Goal: Task Accomplishment & Management: Manage account settings

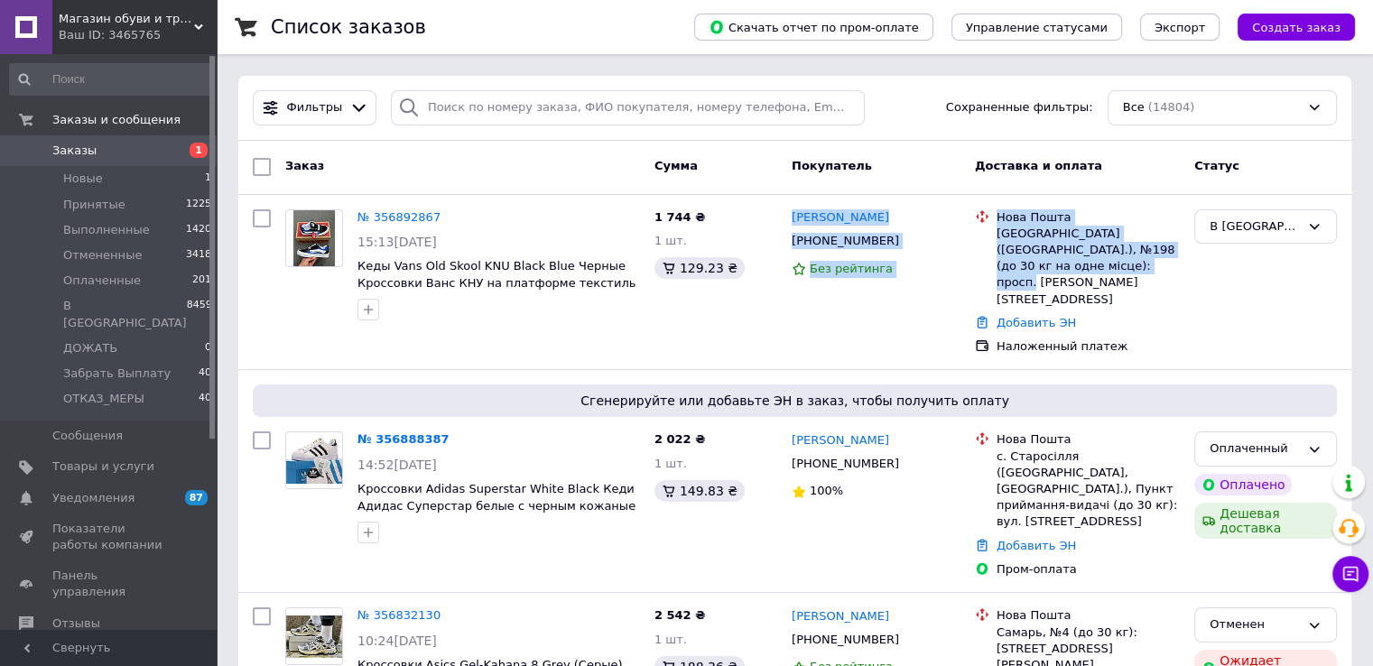
click at [170, 146] on span "1" at bounding box center [192, 151] width 50 height 16
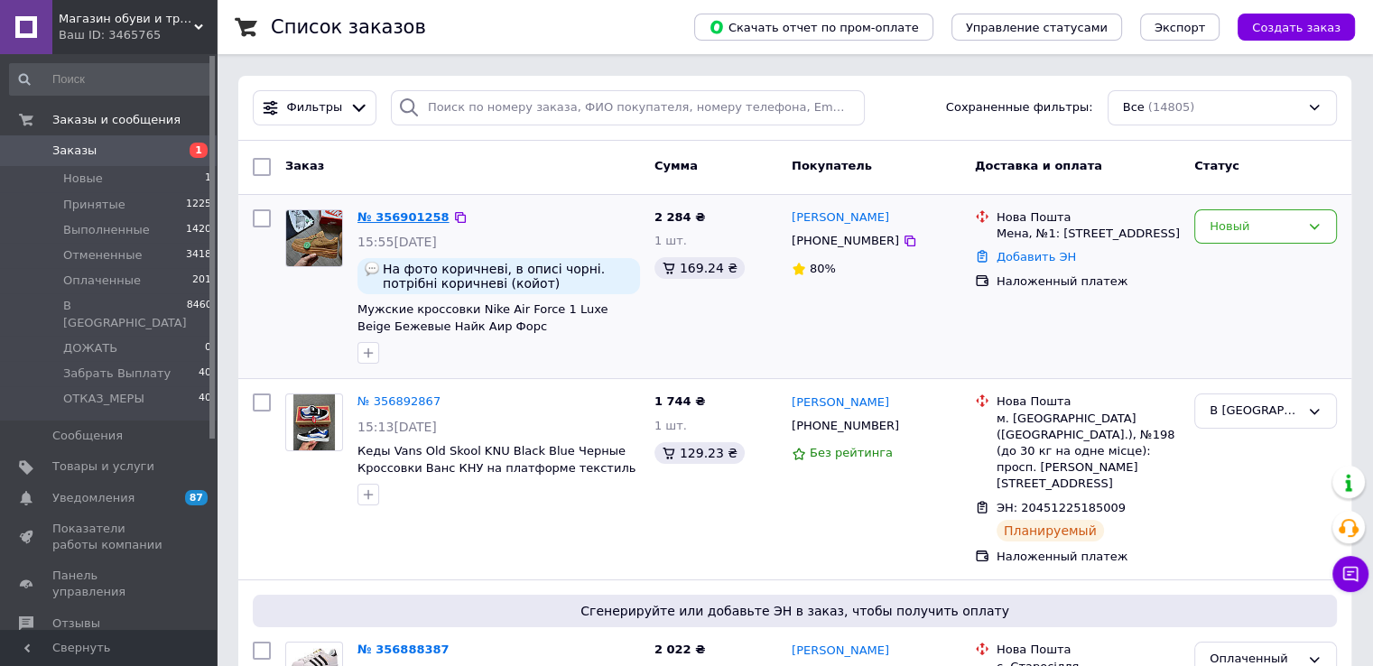
click at [409, 214] on link "№ 356901258" at bounding box center [404, 217] width 92 height 14
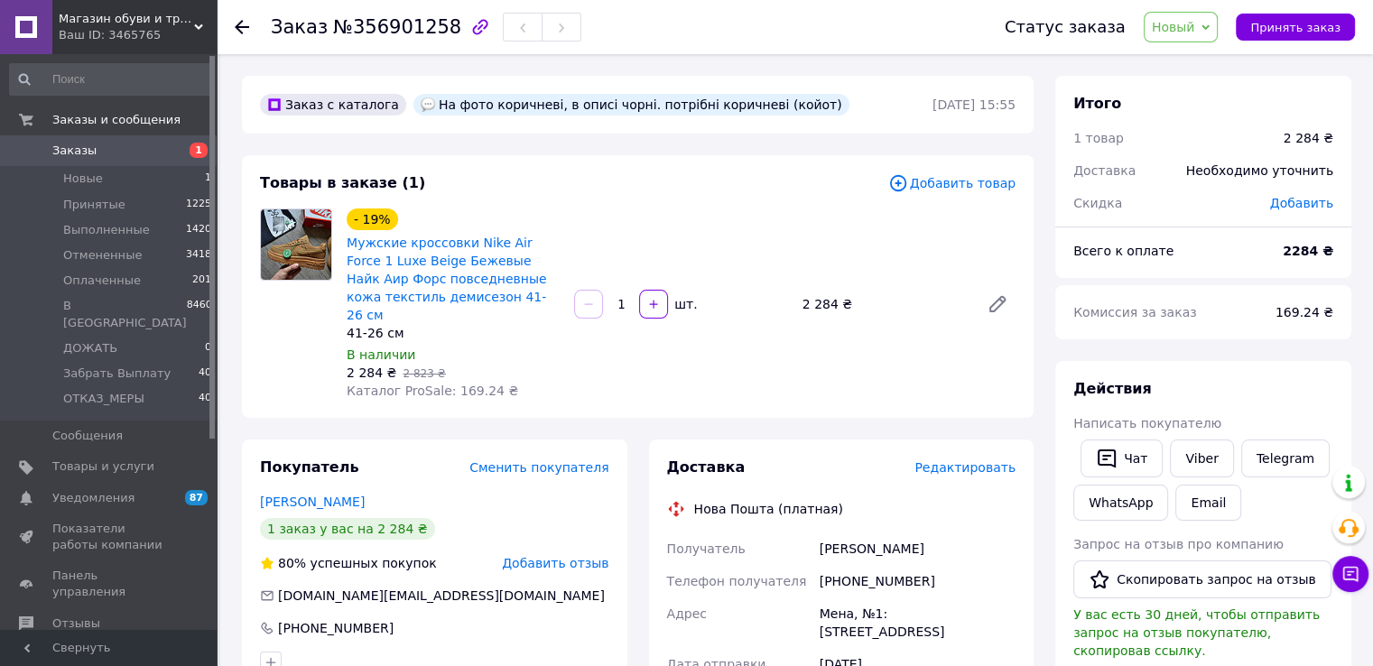
click at [107, 153] on span "Заказы" at bounding box center [109, 151] width 115 height 16
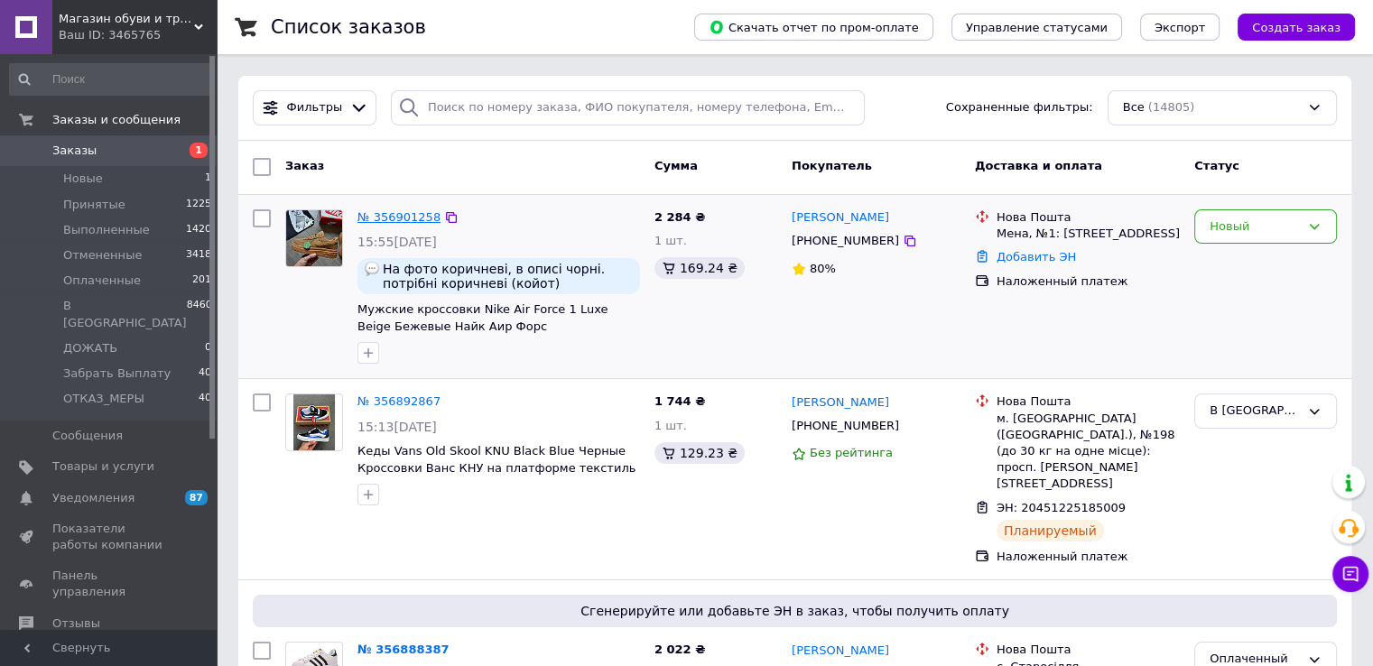
click at [407, 218] on link "№ 356901258" at bounding box center [399, 217] width 83 height 14
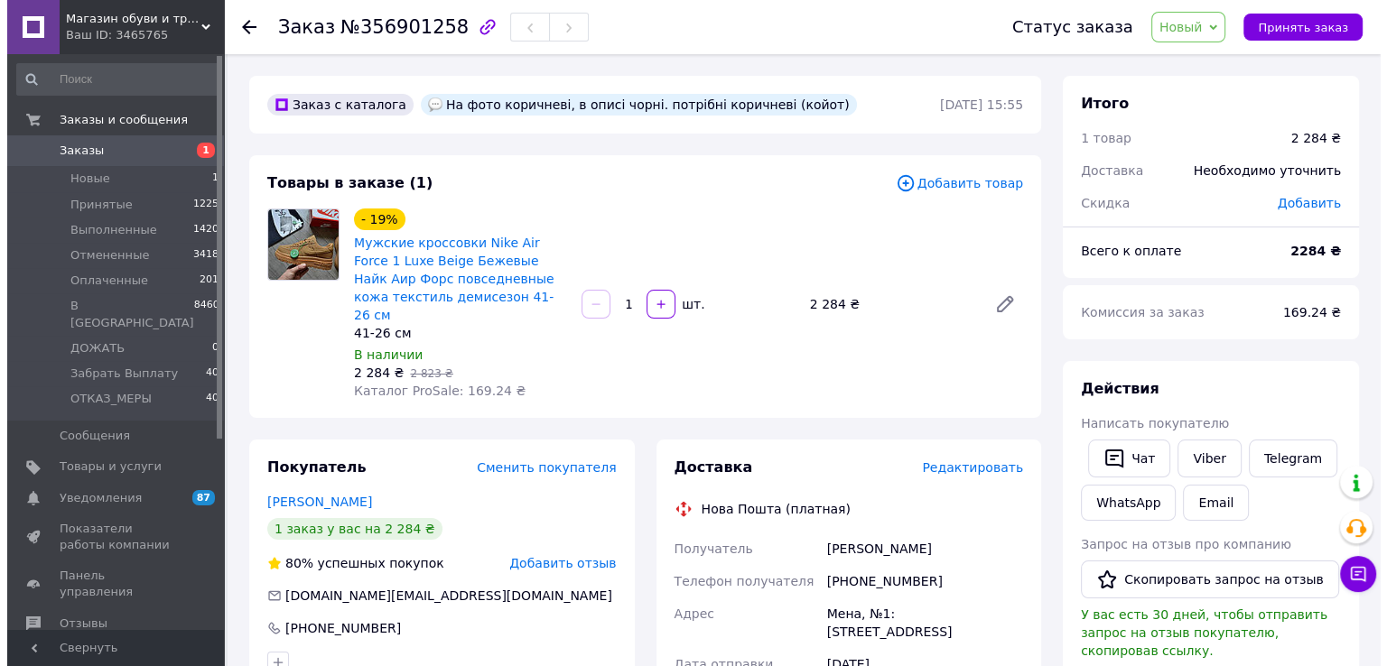
scroll to position [301, 0]
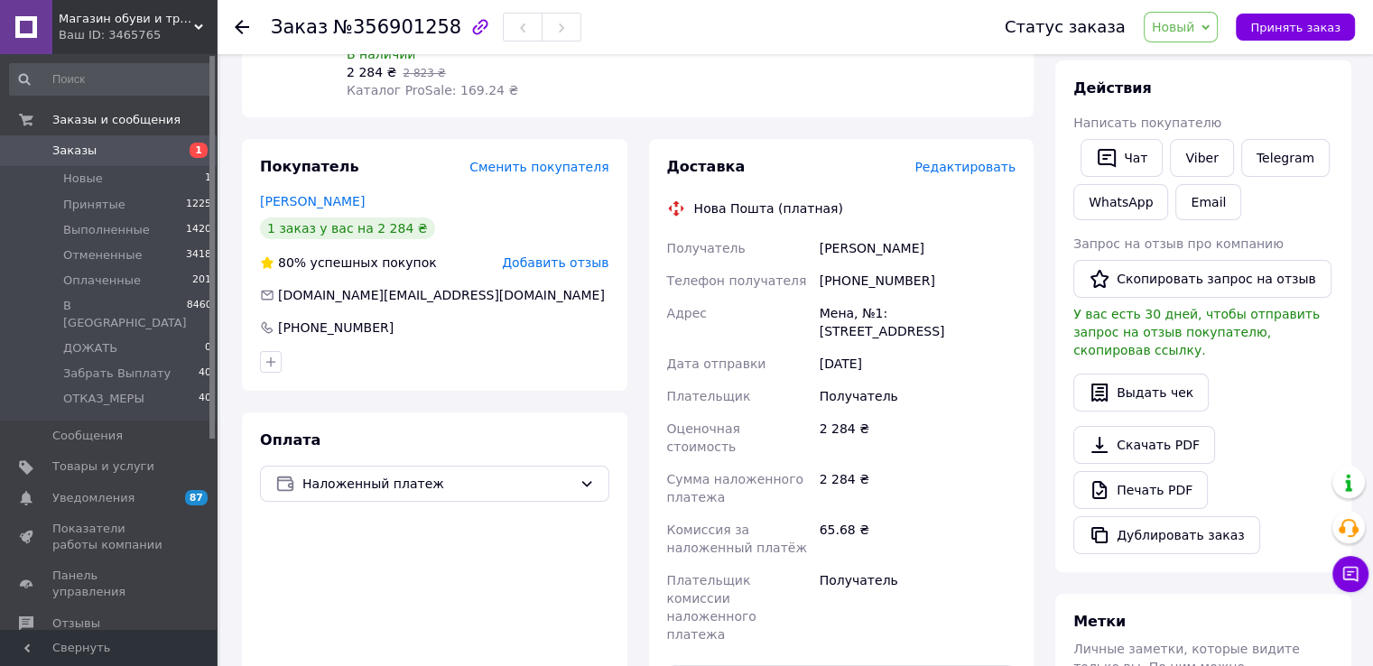
click at [556, 235] on div "Покупатель Сменить покупателя [PERSON_NAME] 1 заказ у вас на 2 284 ₴ 80% успешн…" at bounding box center [435, 265] width 386 height 252
click at [566, 256] on span "Добавить отзыв" at bounding box center [555, 263] width 107 height 14
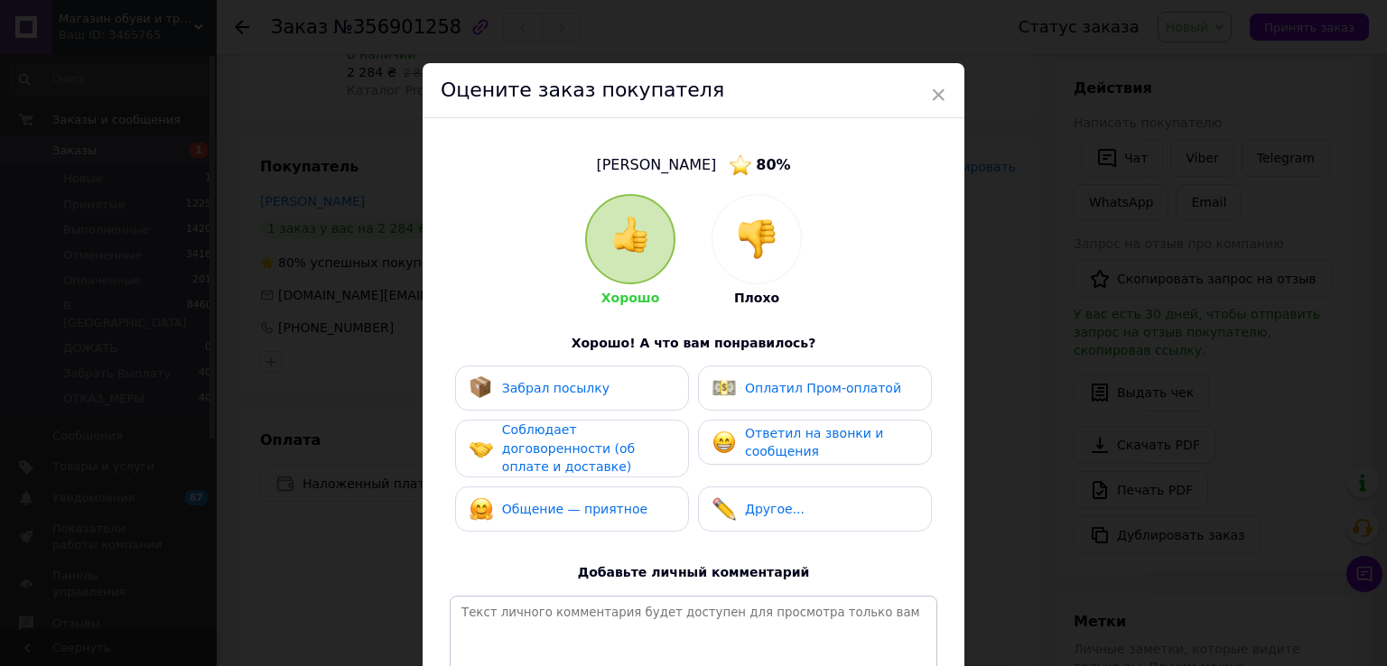
drag, startPoint x: 738, startPoint y: 228, endPoint x: 754, endPoint y: 335, distance: 107.8
click at [739, 228] on img at bounding box center [757, 239] width 40 height 40
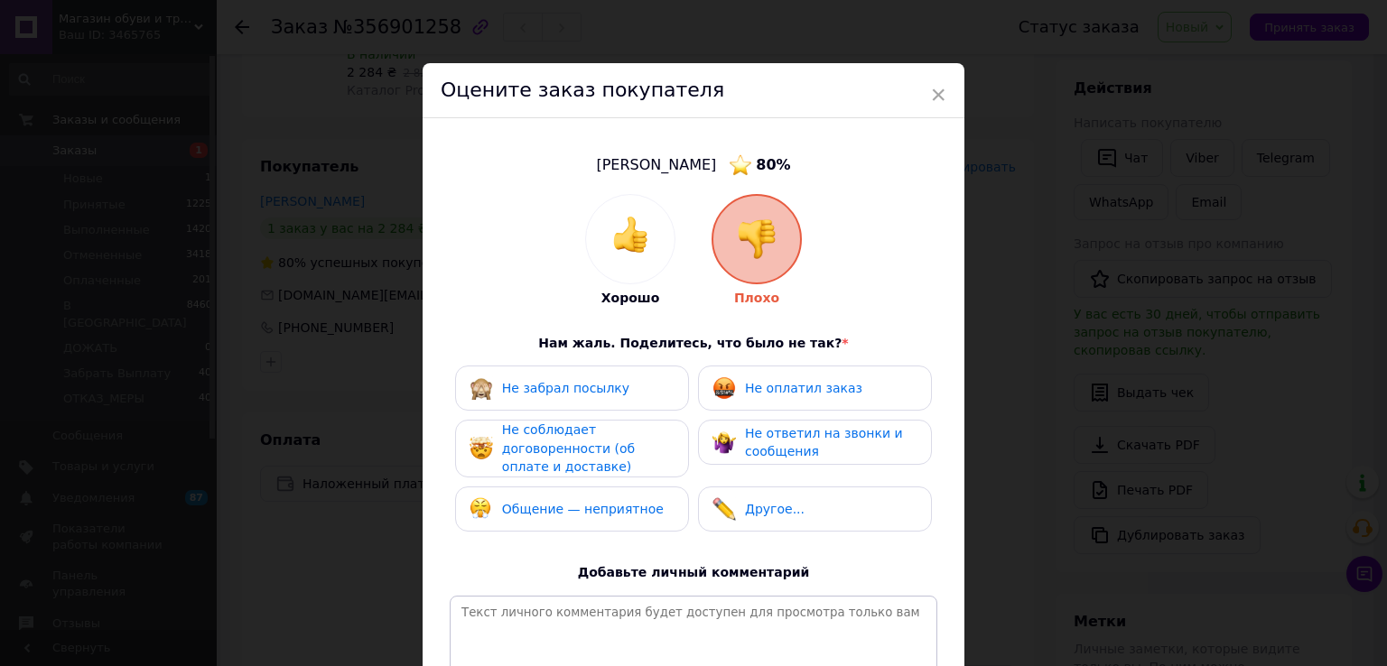
drag, startPoint x: 792, startPoint y: 386, endPoint x: 784, endPoint y: 441, distance: 55.7
click at [792, 385] on span "Не оплатил заказ" at bounding box center [803, 388] width 117 height 14
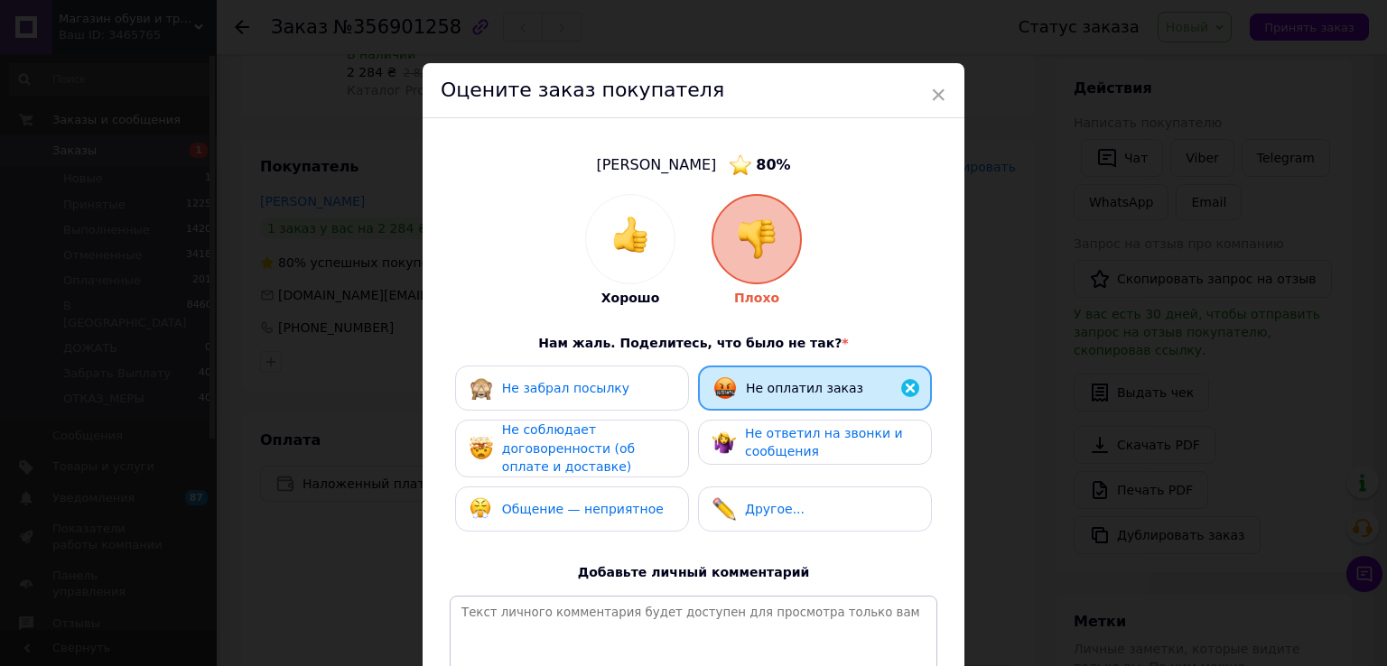
click at [784, 441] on span "Не ответил на звонки и сообщения" at bounding box center [824, 442] width 158 height 33
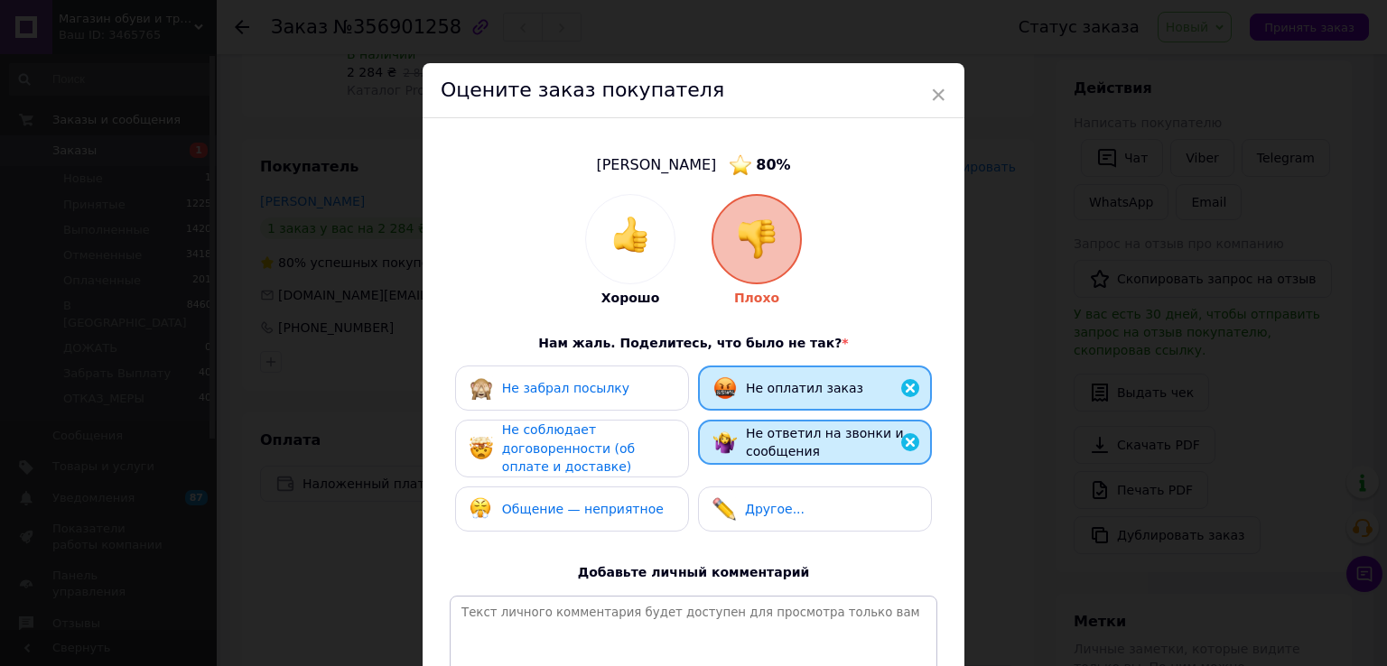
click at [614, 445] on span "Не соблюдает договоренности (об оплате и доставке)" at bounding box center [568, 448] width 133 height 51
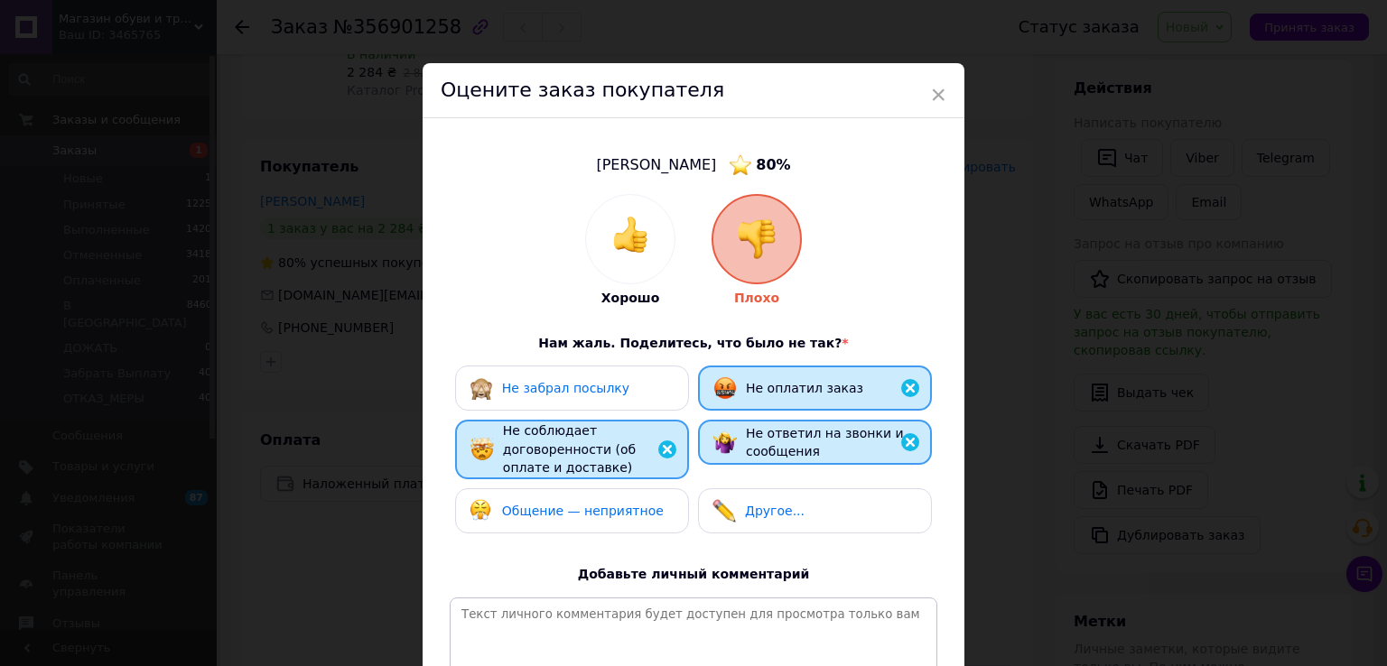
click at [617, 511] on span "Общение — неприятное" at bounding box center [583, 511] width 162 height 14
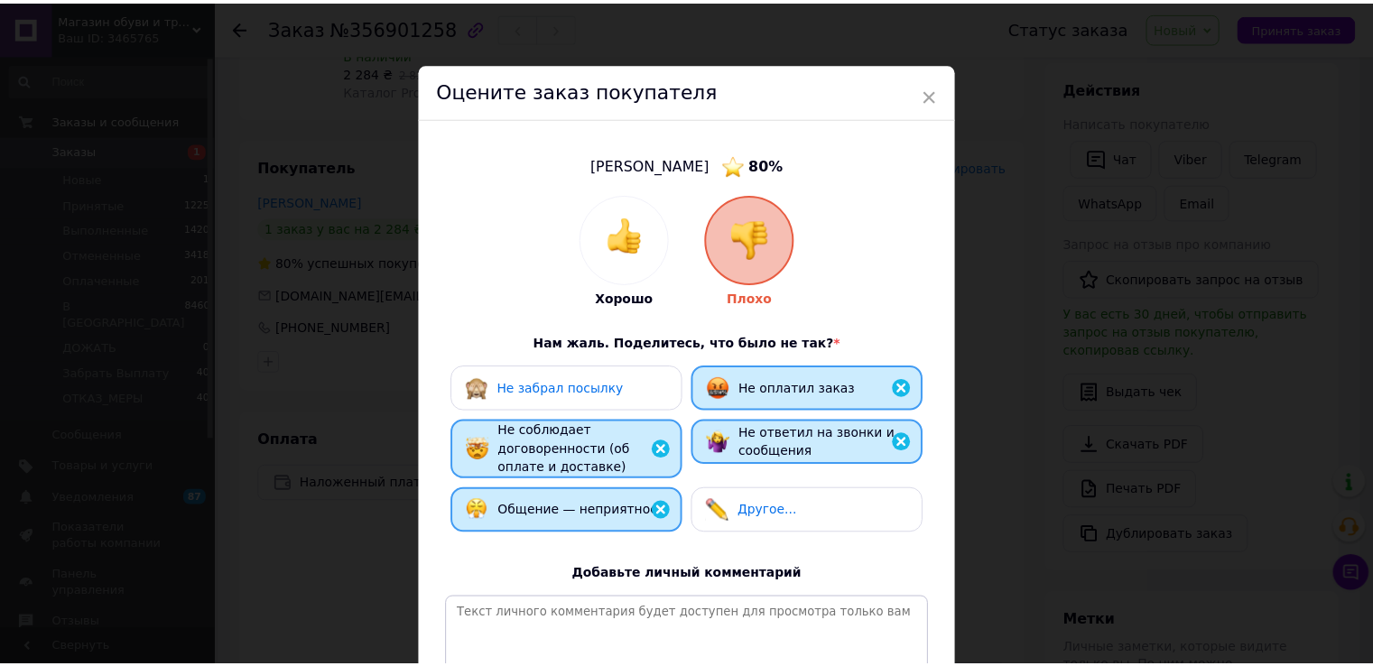
scroll to position [229, 0]
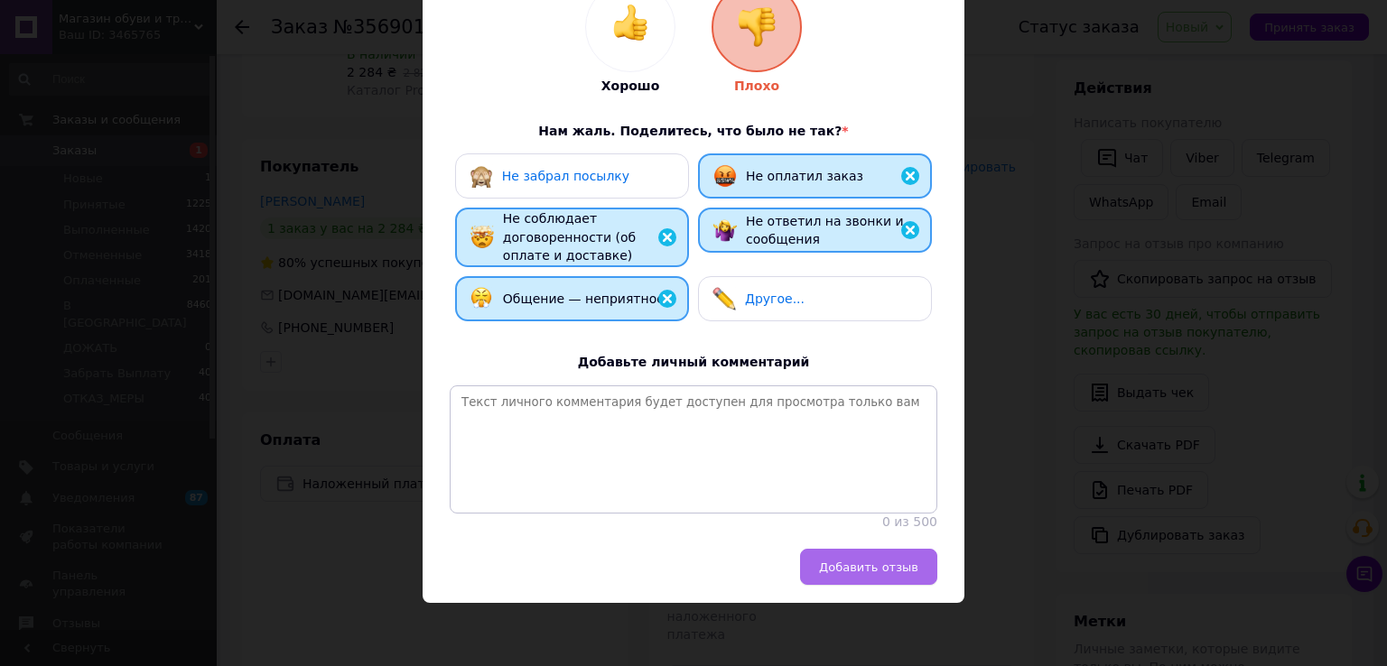
click at [860, 557] on button "Добавить отзыв" at bounding box center [868, 567] width 137 height 36
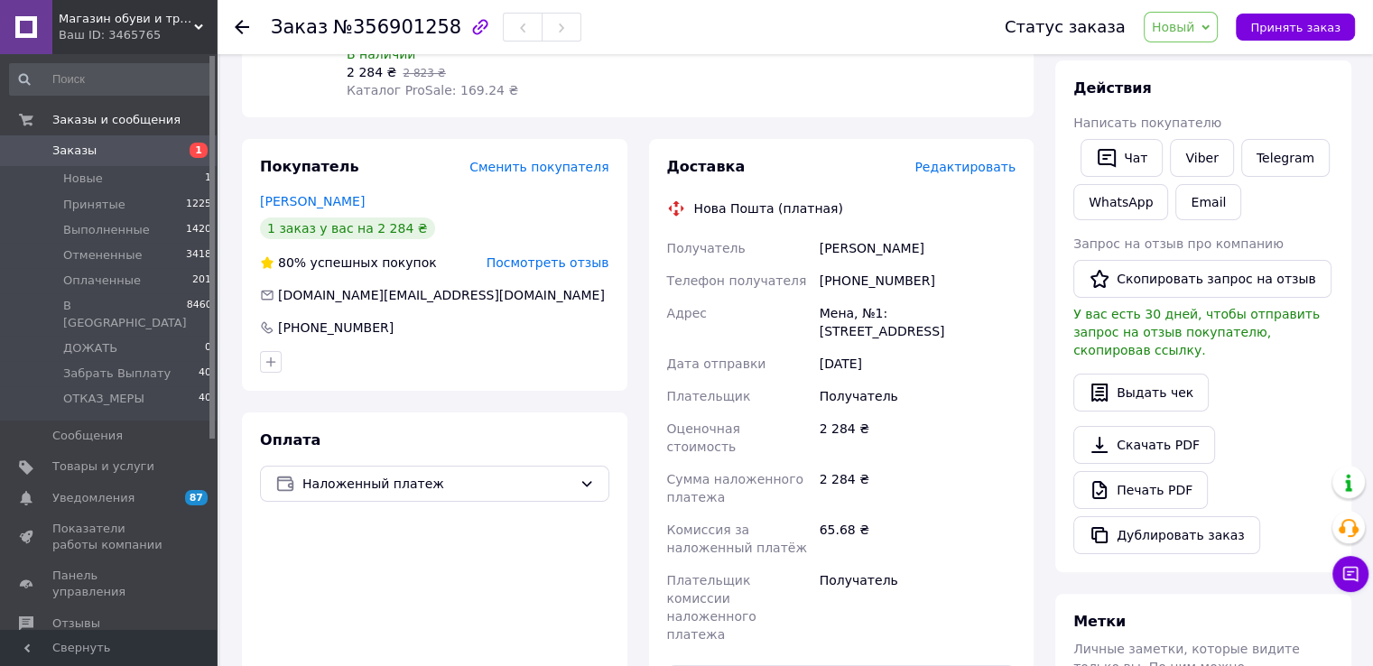
scroll to position [0, 0]
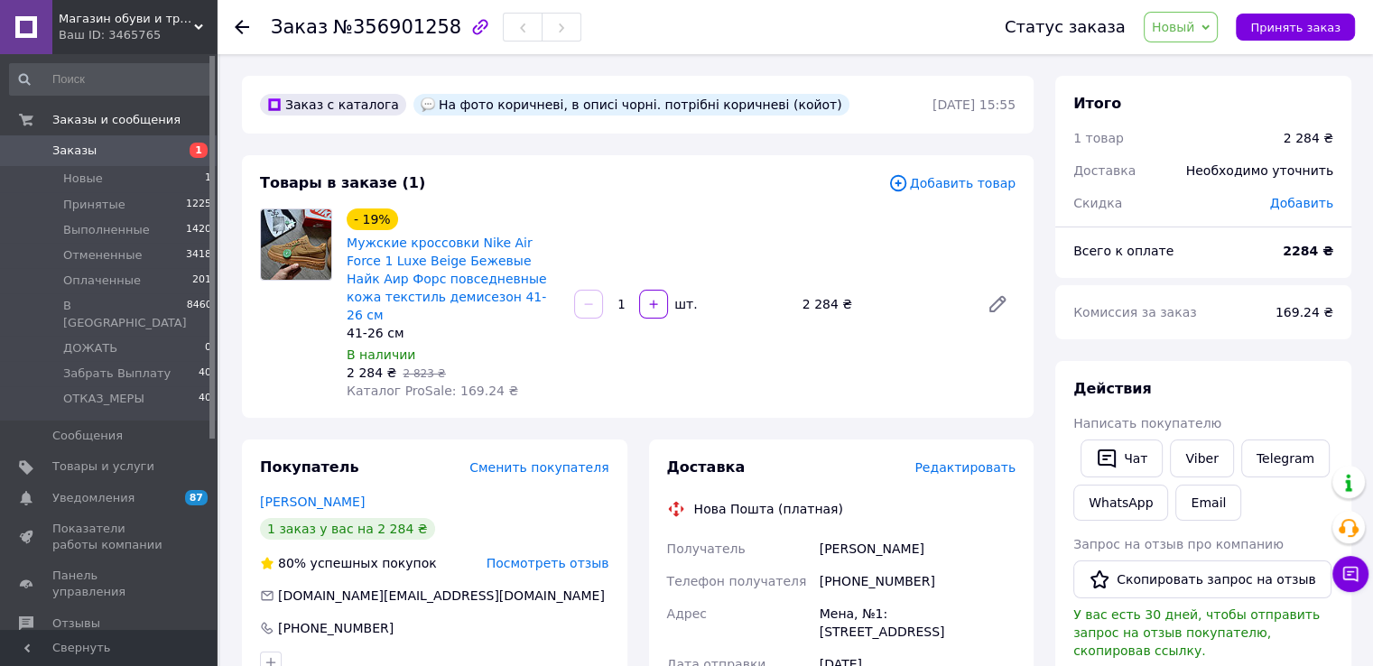
click at [147, 143] on span "Заказы" at bounding box center [109, 151] width 115 height 16
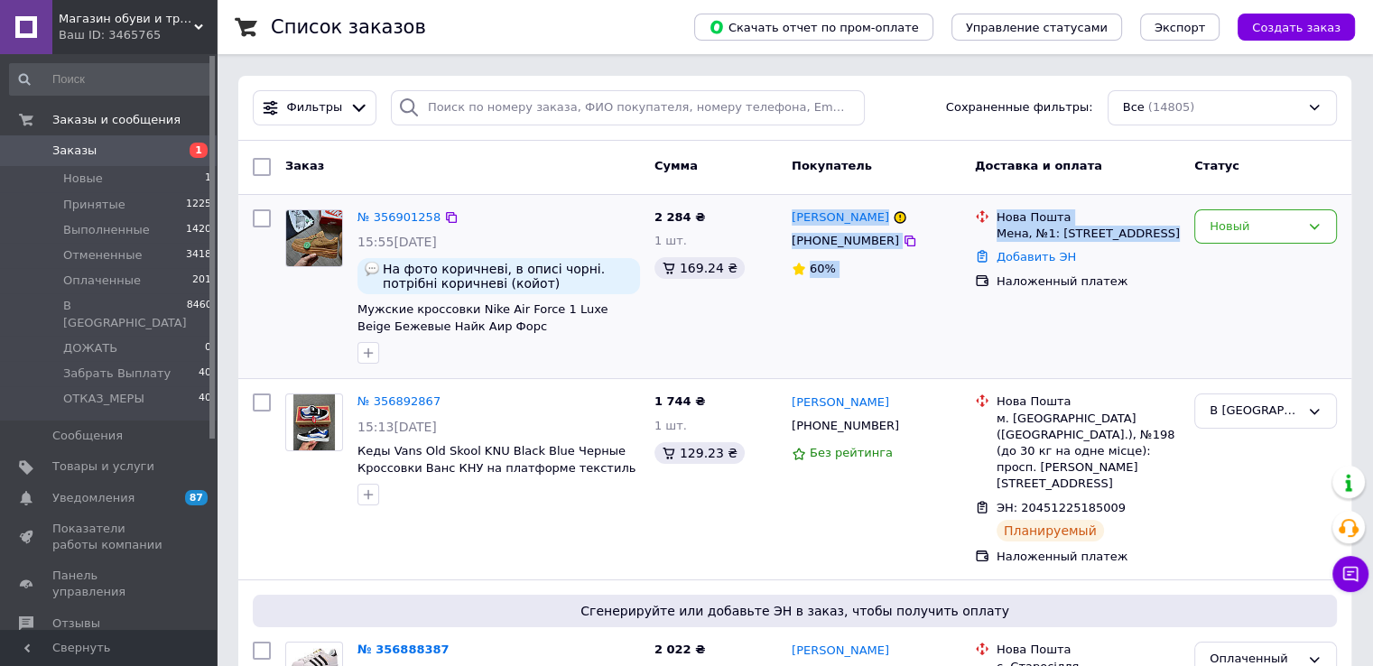
drag, startPoint x: 787, startPoint y: 219, endPoint x: 1148, endPoint y: 237, distance: 361.5
click at [1148, 237] on div "№ 356901258 15:55[DATE] На фото коричневі, в описі чорні. потрібні коричневі (к…" at bounding box center [795, 287] width 1099 height 170
copy div "[PERSON_NAME] [PHONE_NUMBER] 60% [GEOGRAPHIC_DATA], №1: [STREET_ADDRESS]"
click at [1287, 229] on div "Новый" at bounding box center [1255, 227] width 90 height 19
click at [1240, 391] on li "В [GEOGRAPHIC_DATA]" at bounding box center [1265, 414] width 141 height 70
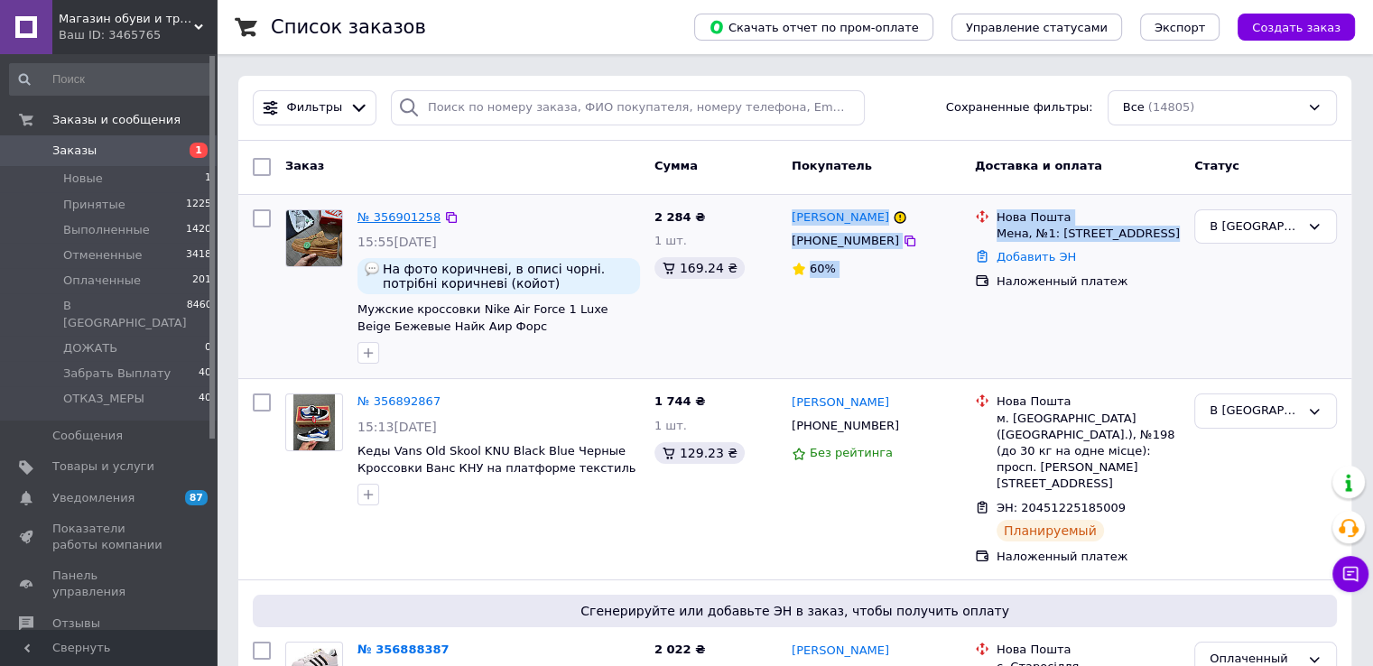
click at [398, 217] on link "№ 356901258" at bounding box center [399, 217] width 83 height 14
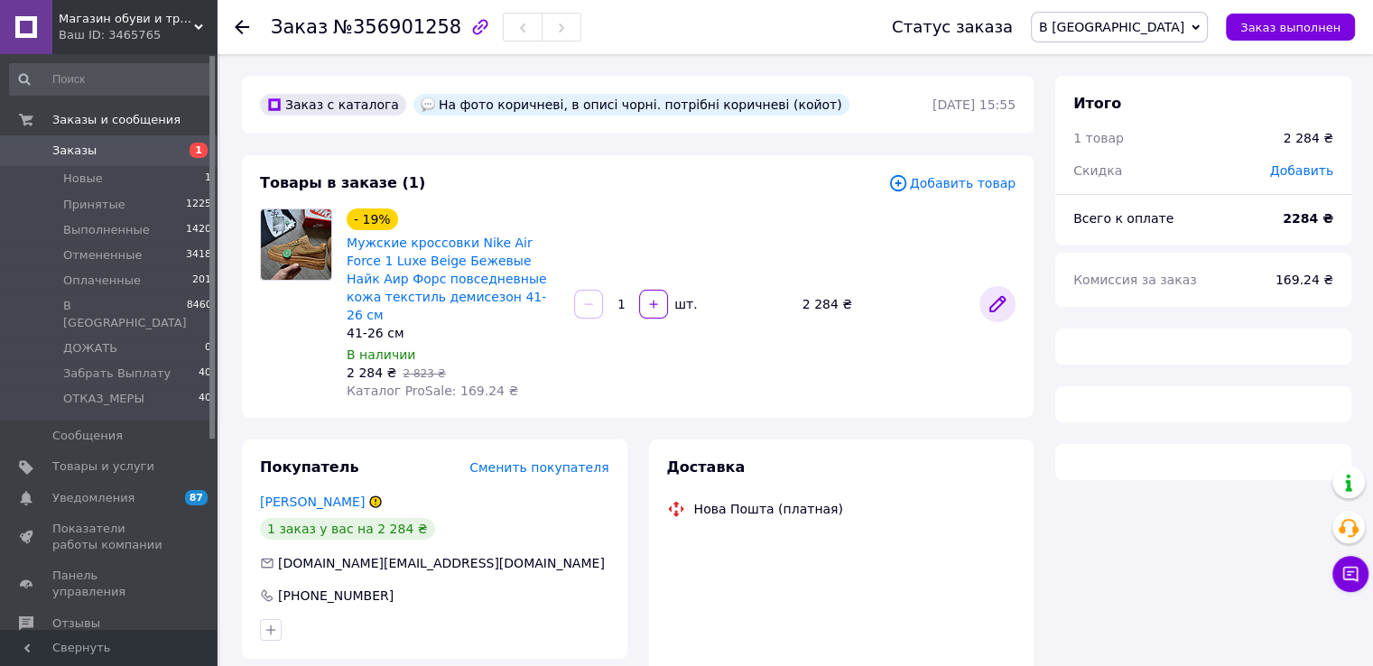
click at [1000, 297] on icon at bounding box center [997, 304] width 14 height 14
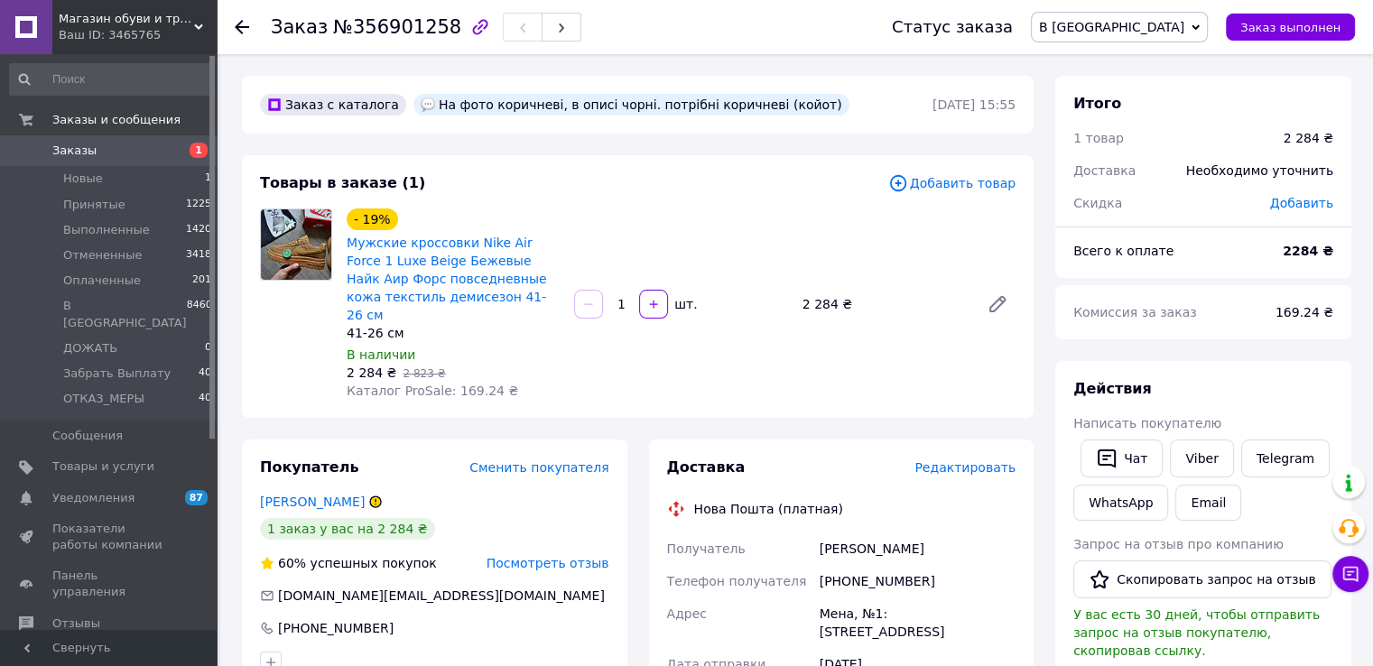
click at [129, 153] on span "Заказы" at bounding box center [109, 151] width 115 height 16
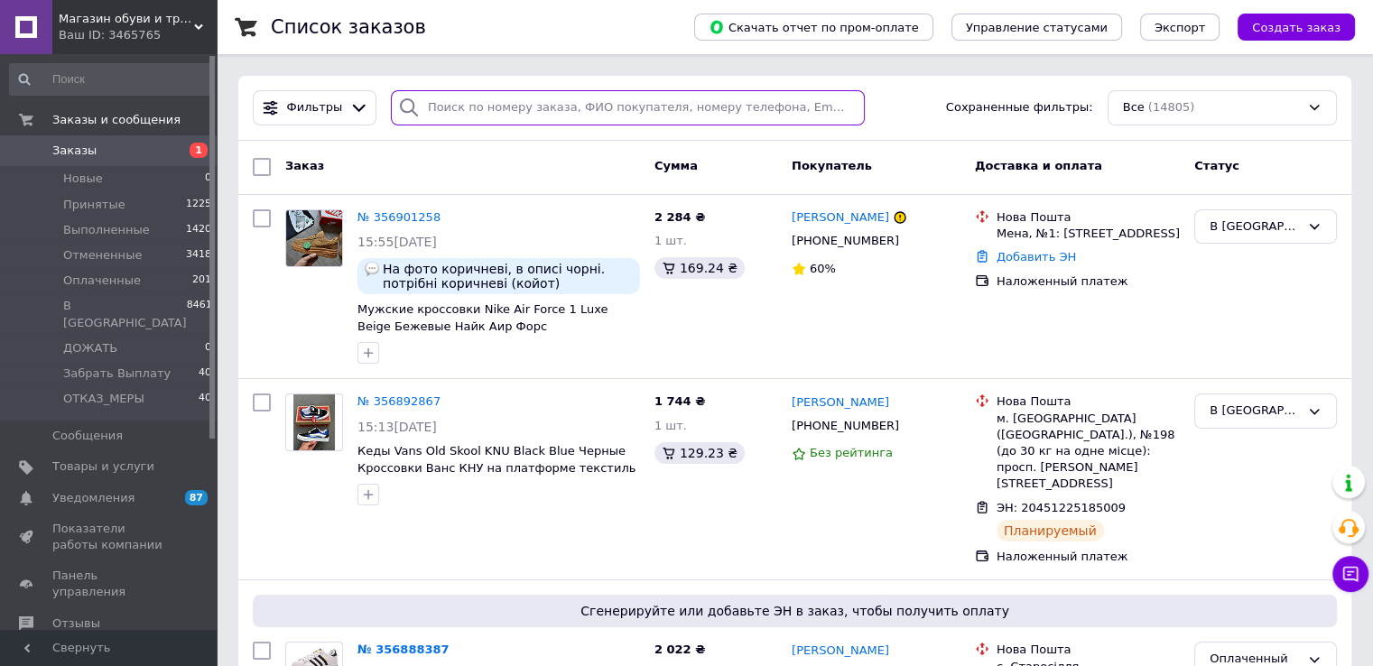
click at [541, 98] on input "search" at bounding box center [628, 107] width 474 height 35
paste input "Гордієнко"
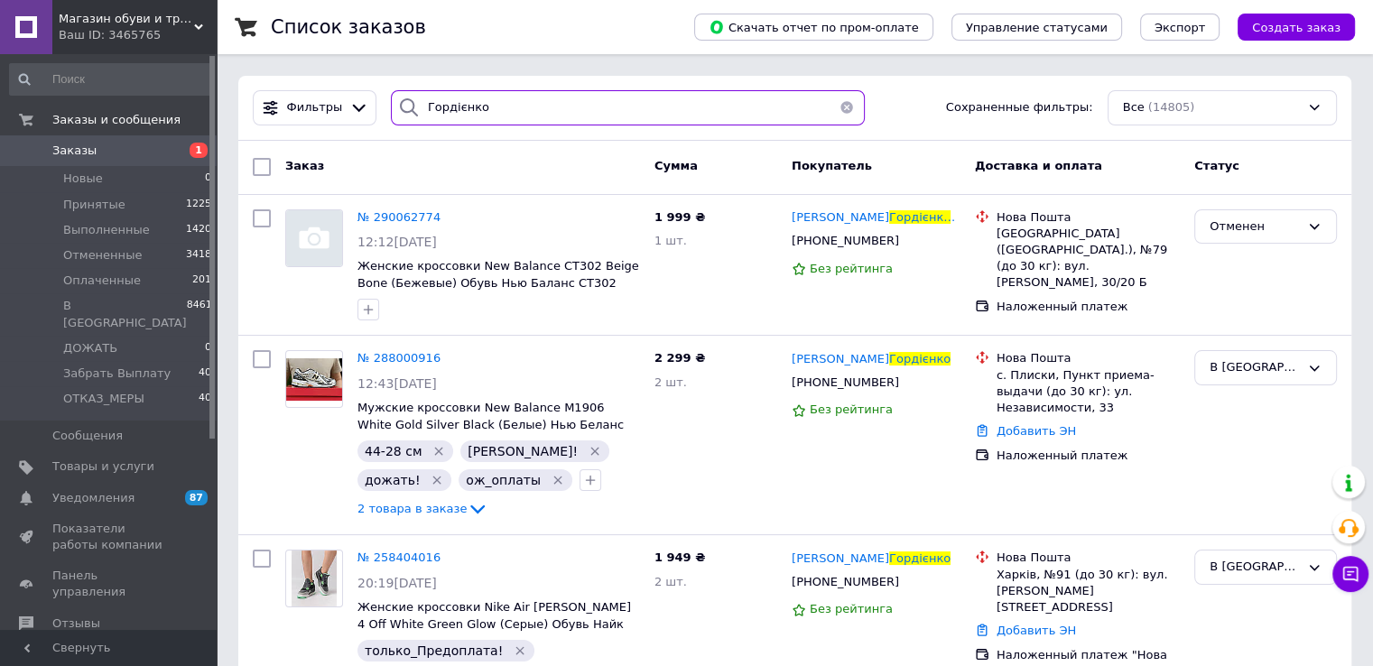
paste input "ойчук"
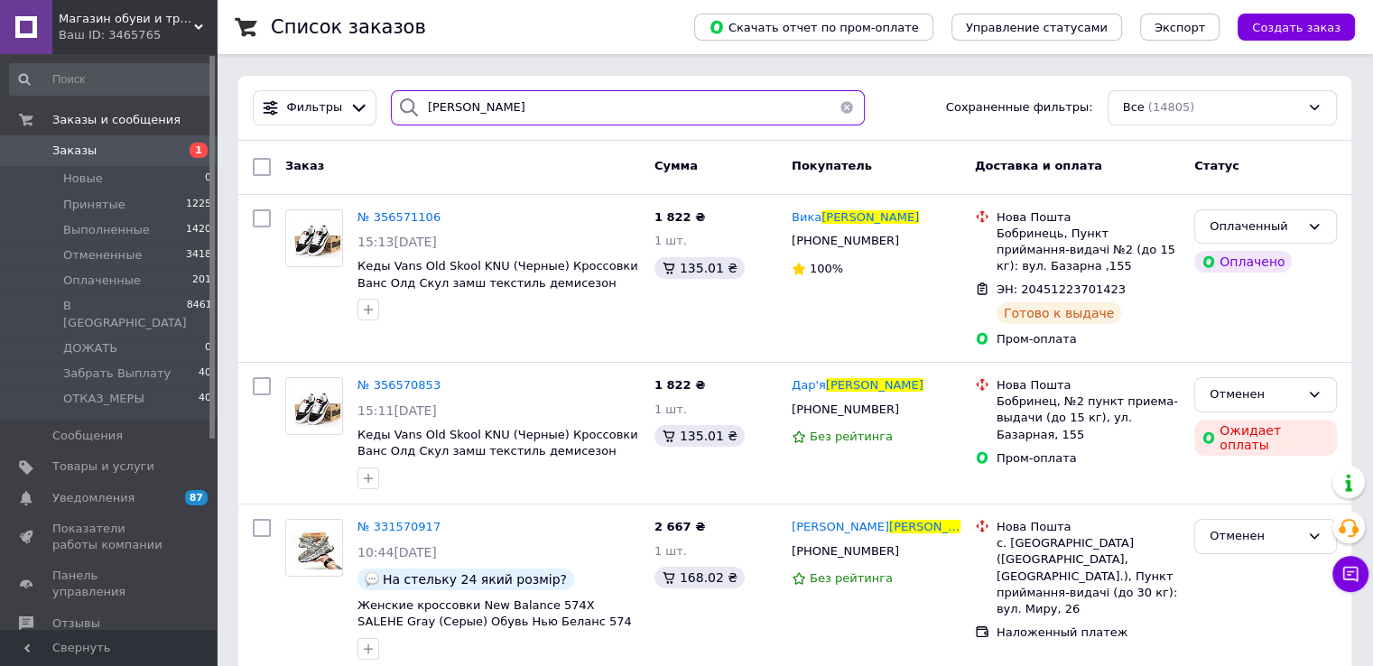
paste input "уркан"
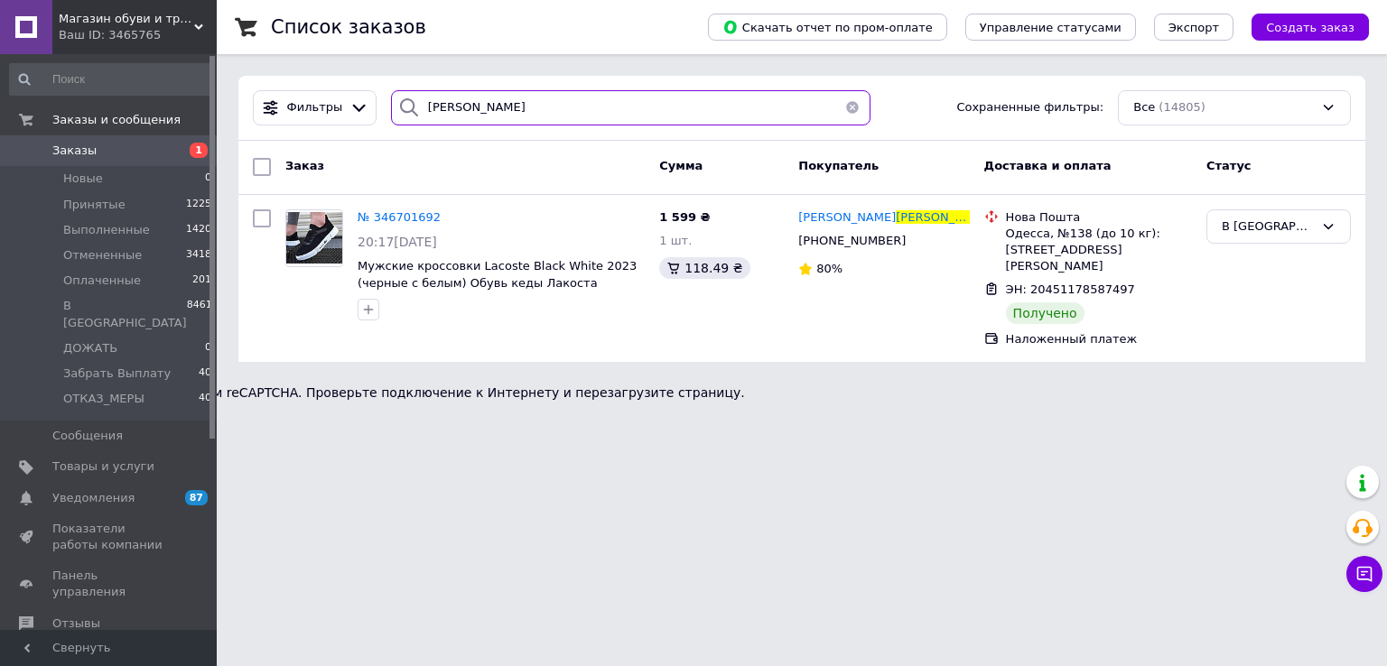
paste input "ирокий"
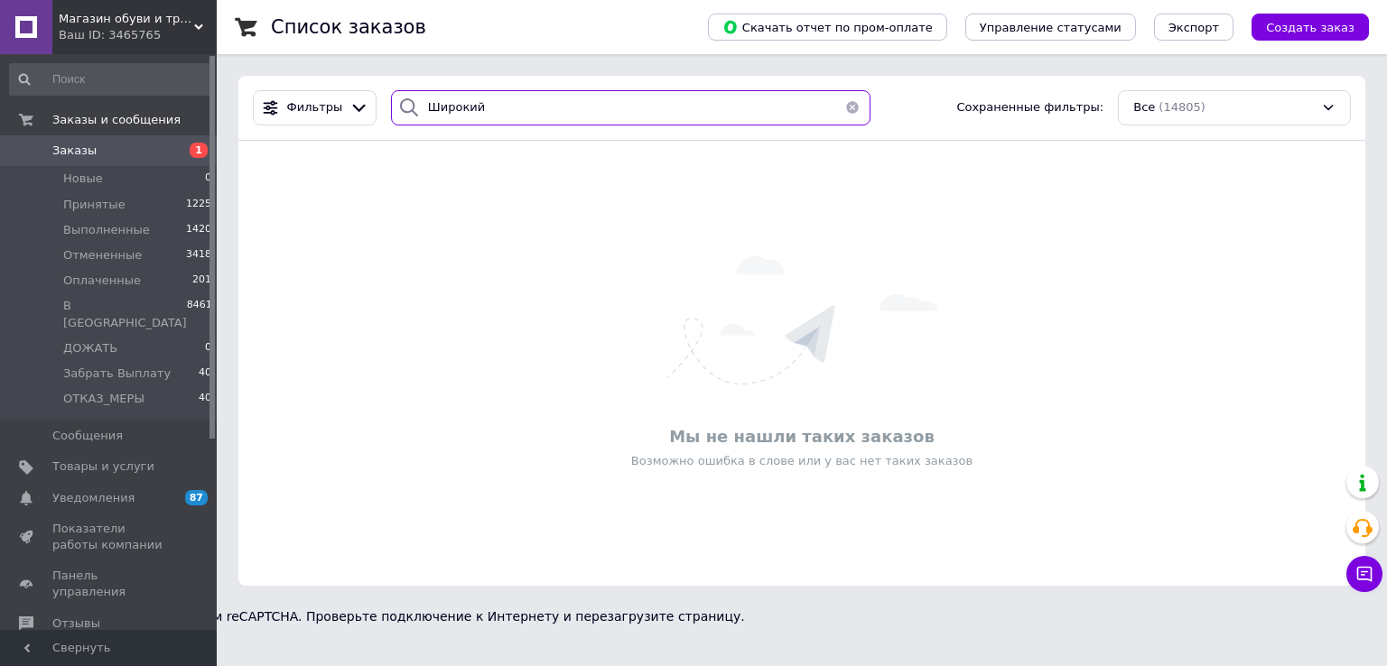
paste input "убюк"
paste input "уденчу"
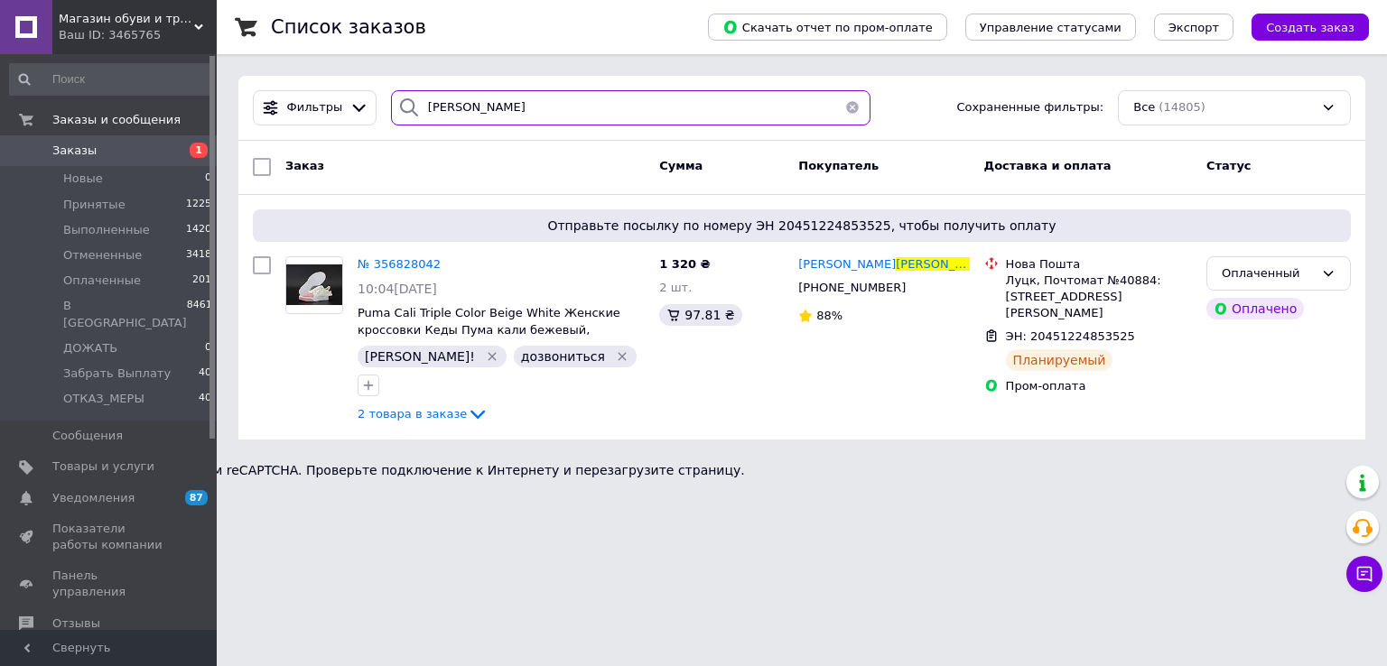
paste input "айдамака"
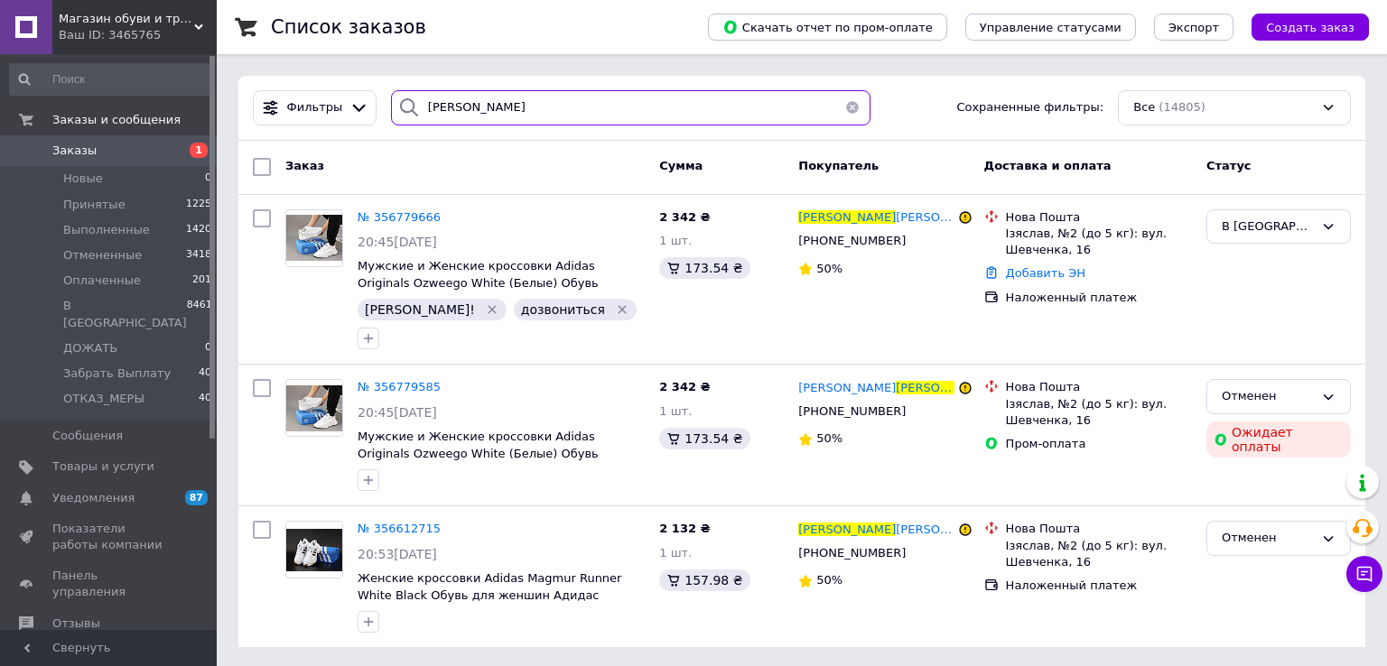
type input "[PERSON_NAME]"
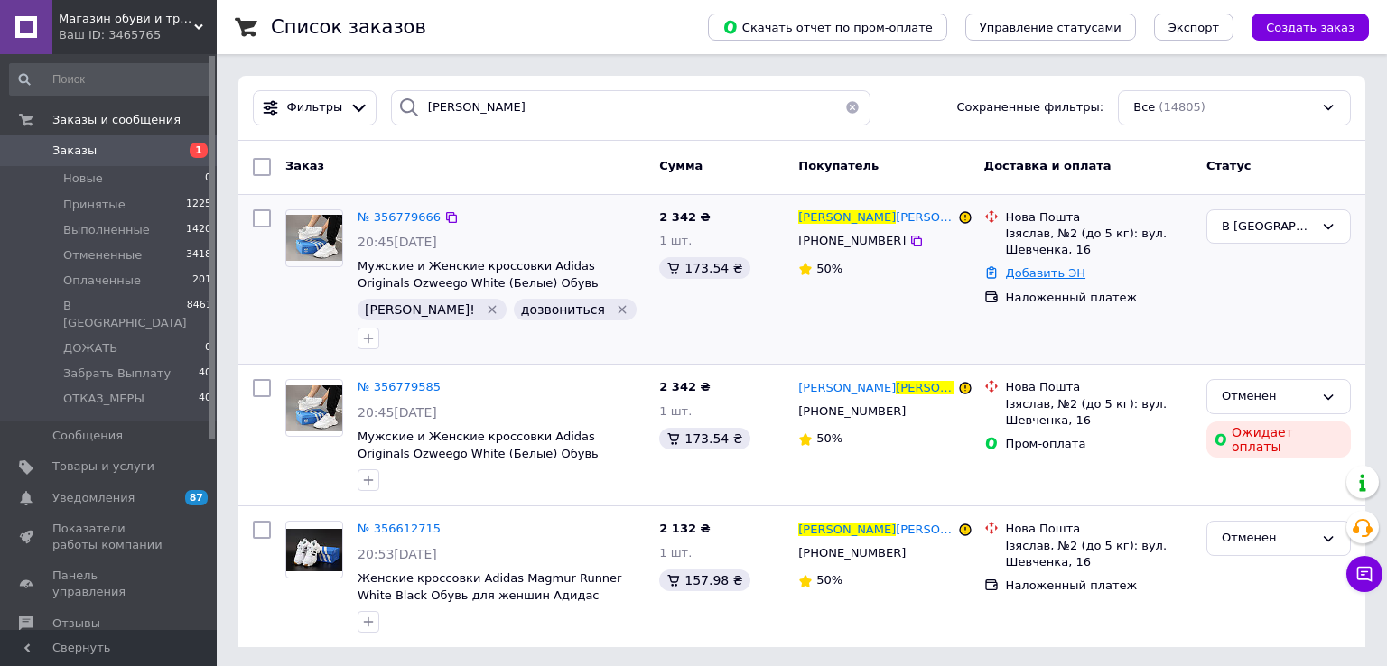
click at [1068, 274] on link "Добавить ЭН" at bounding box center [1045, 273] width 79 height 14
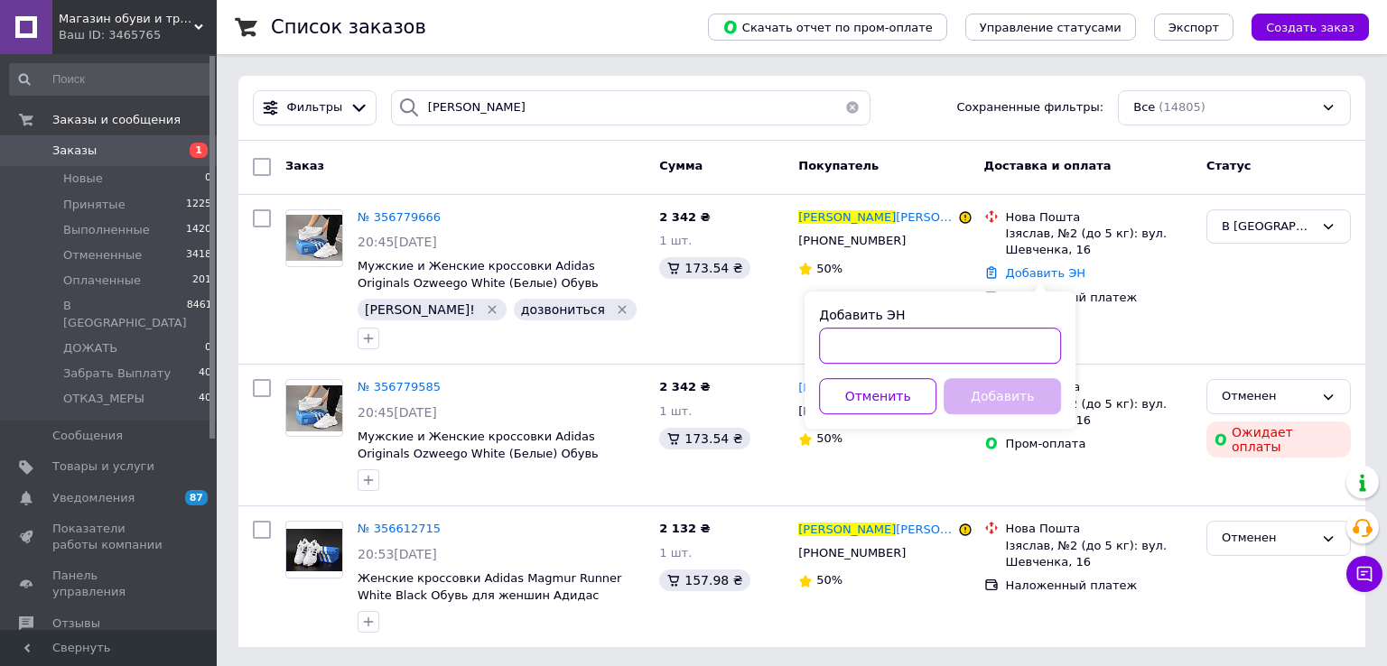
click at [978, 348] on input "Добавить ЭН" at bounding box center [940, 346] width 242 height 36
paste input "20451224917379"
type input "20451224917379"
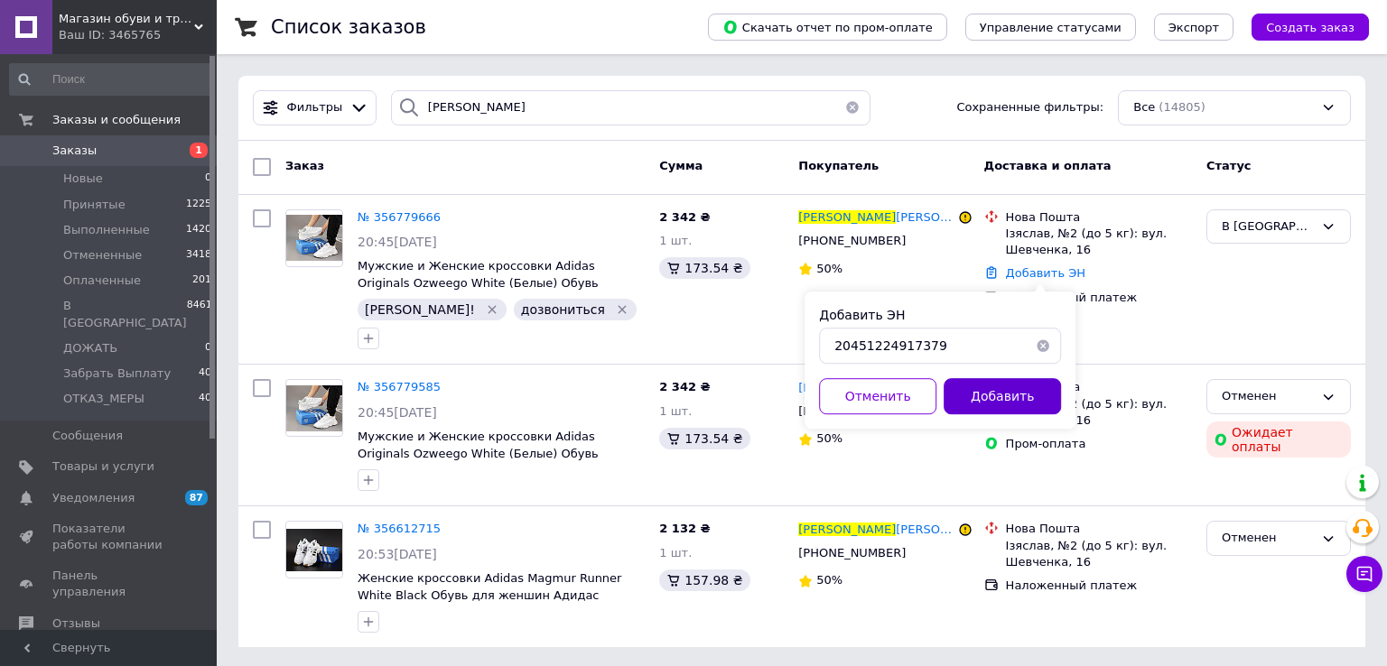
click at [984, 397] on button "Добавить" at bounding box center [1001, 396] width 117 height 36
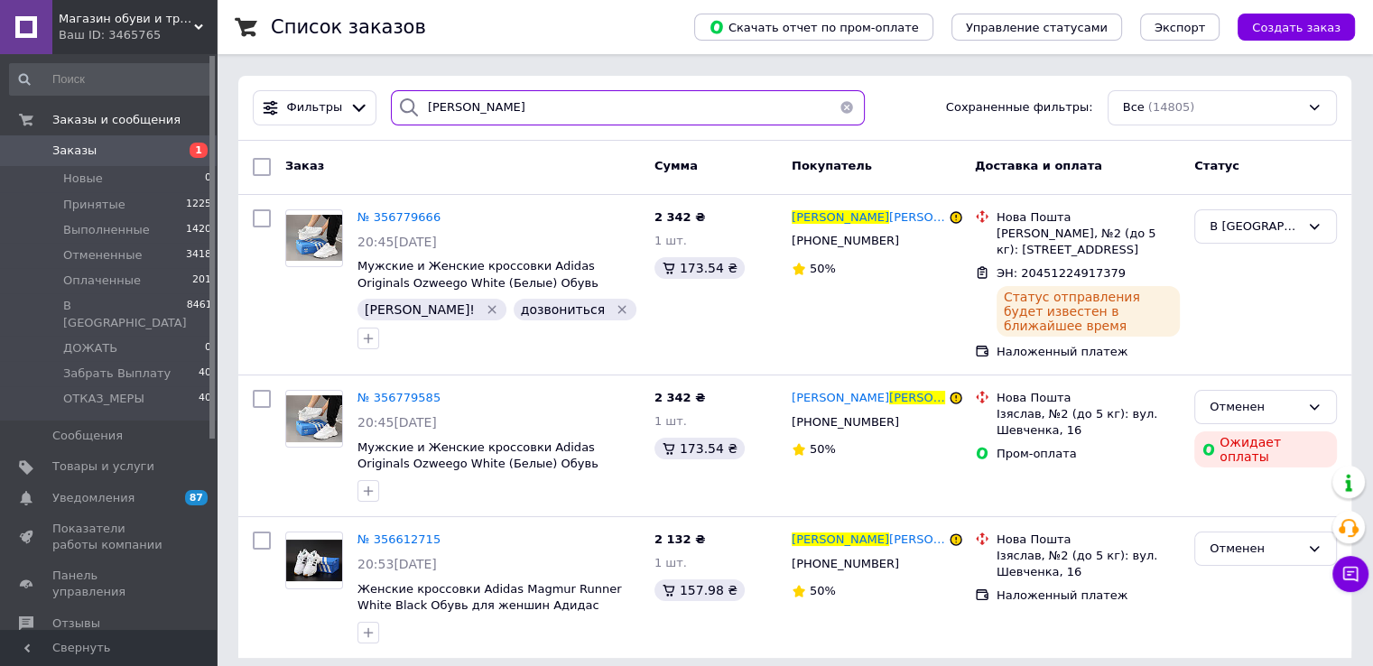
click at [493, 113] on input "[PERSON_NAME]" at bounding box center [628, 107] width 474 height 35
paste input "исталюк"
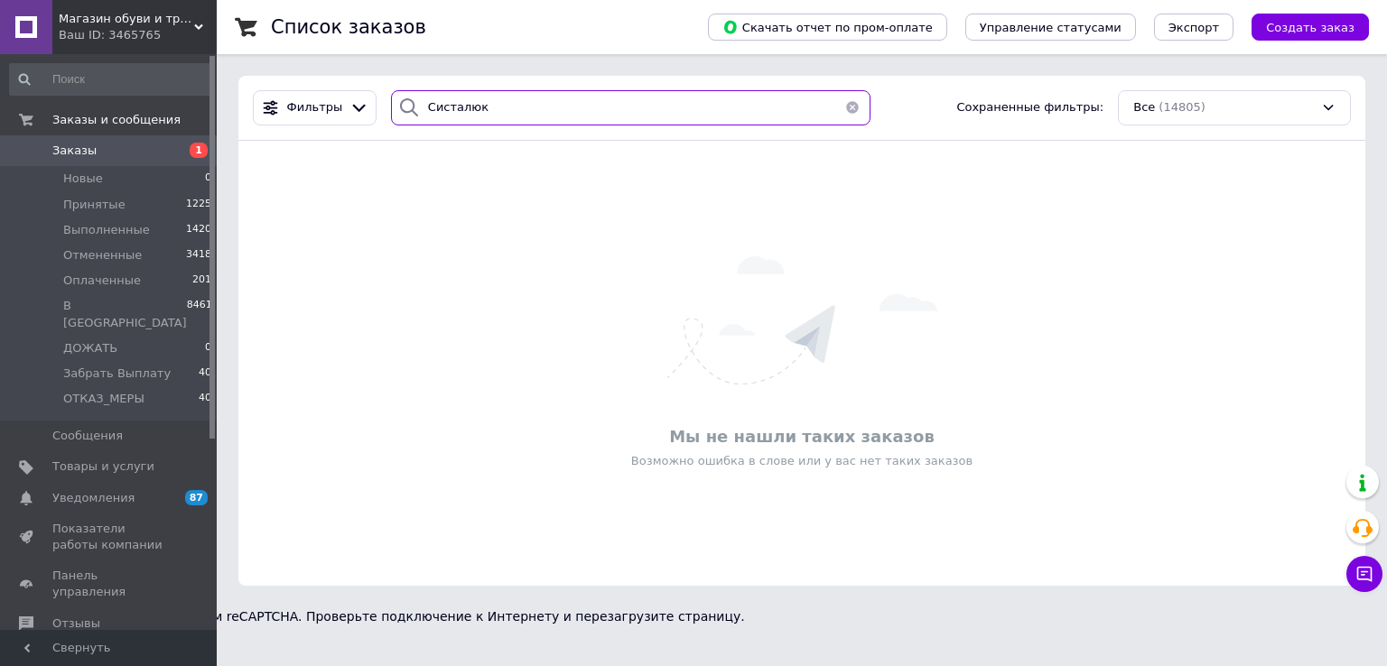
paste input "[PERSON_NAME]"
paste input "[PHONE_NUMBER]"
type input "[PHONE_NUMBER]"
click at [191, 150] on span "1" at bounding box center [199, 150] width 18 height 15
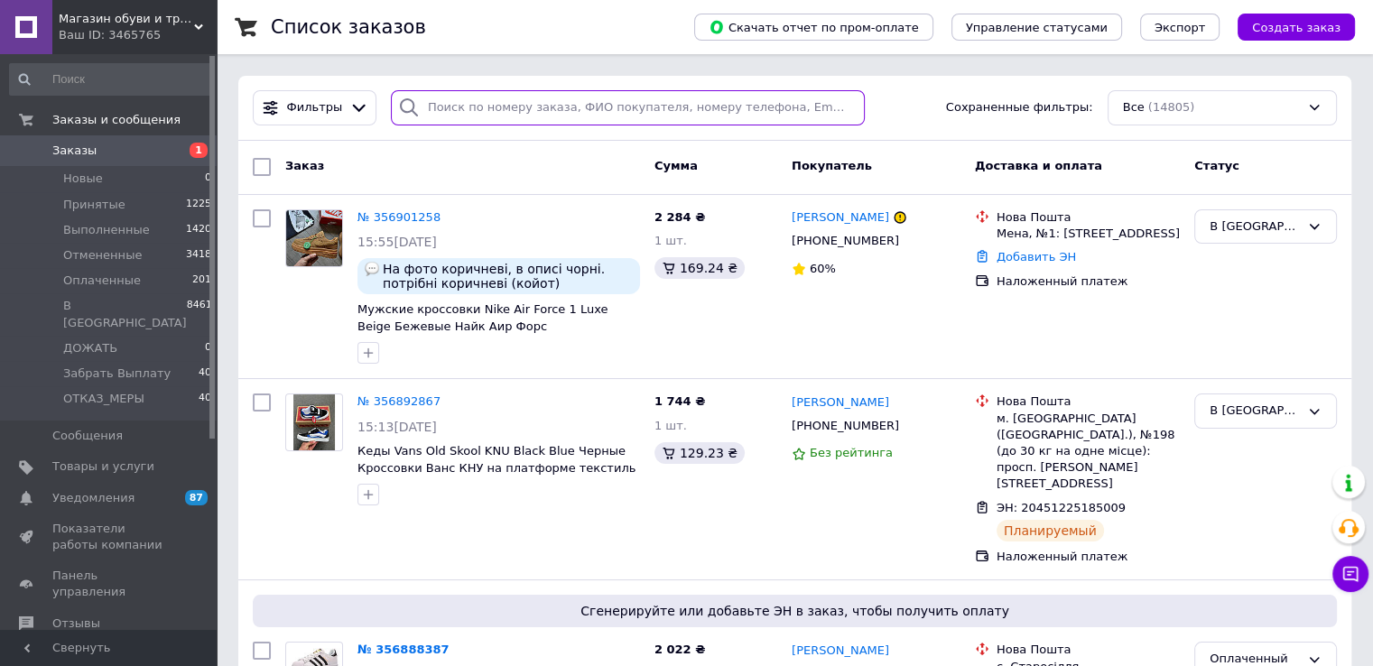
click at [459, 113] on input "search" at bounding box center [628, 107] width 474 height 35
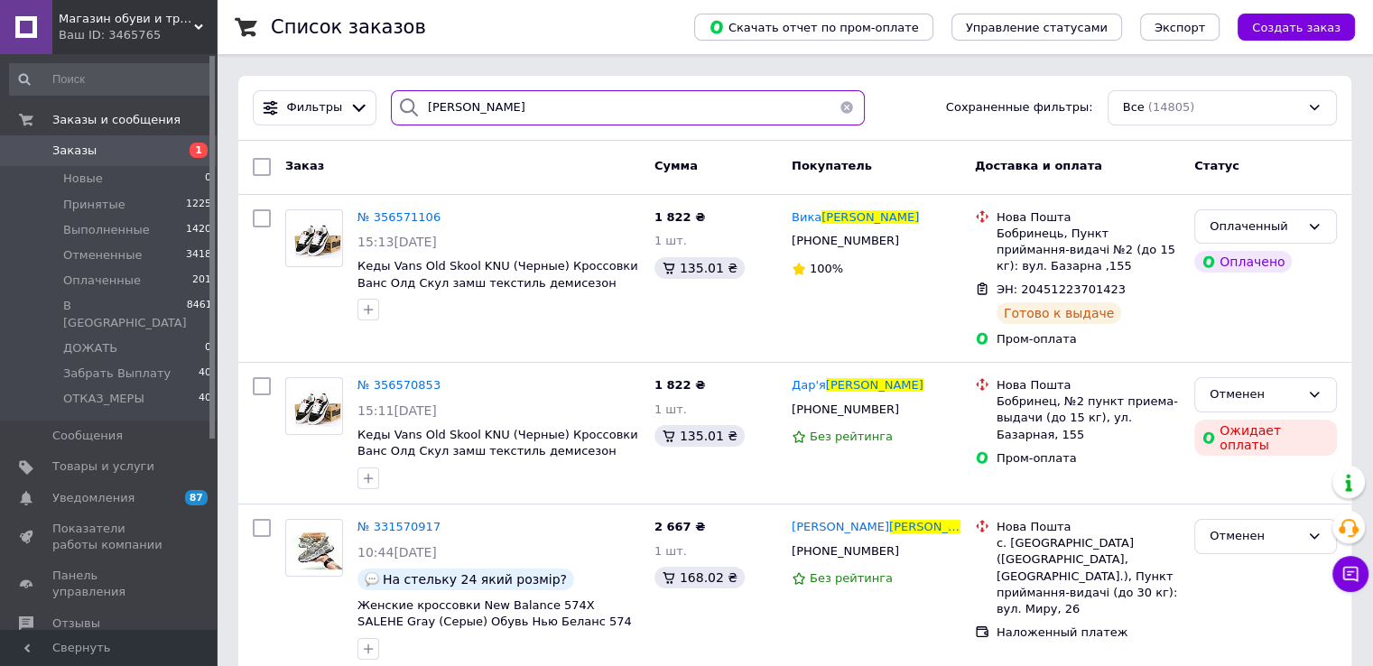
type input "[PERSON_NAME]"
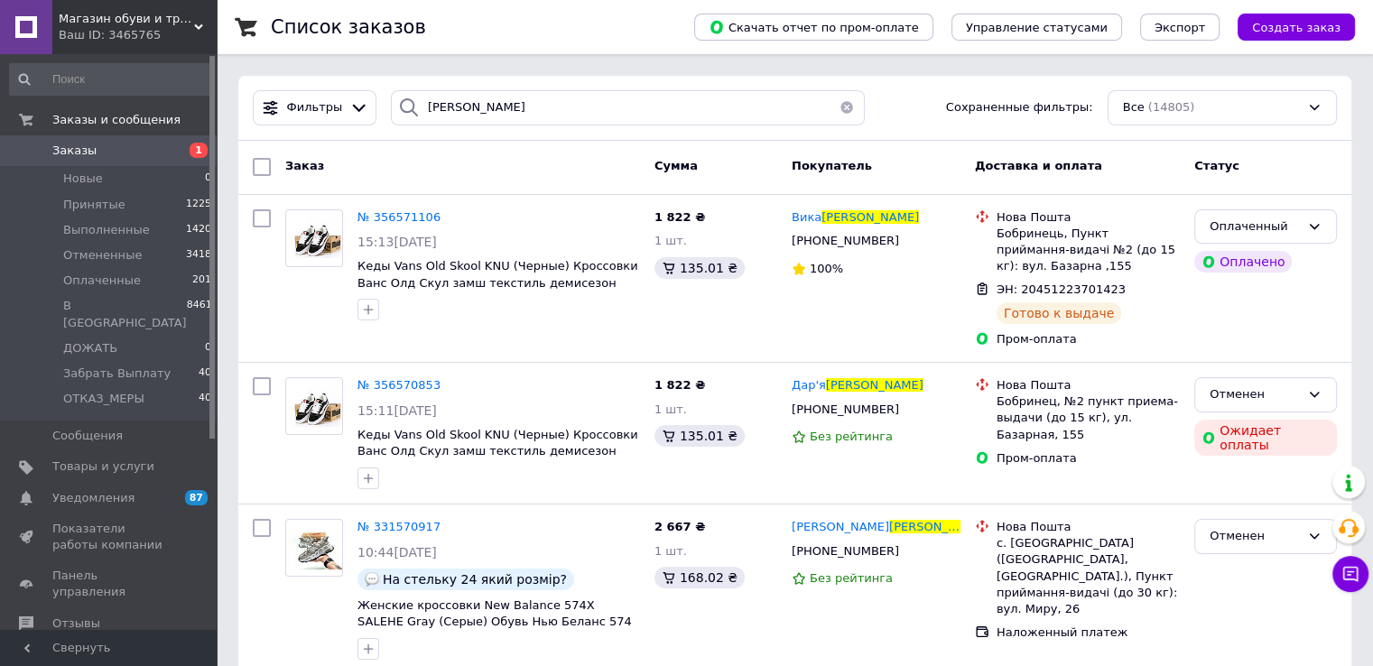
click at [116, 156] on span "Заказы" at bounding box center [109, 151] width 115 height 16
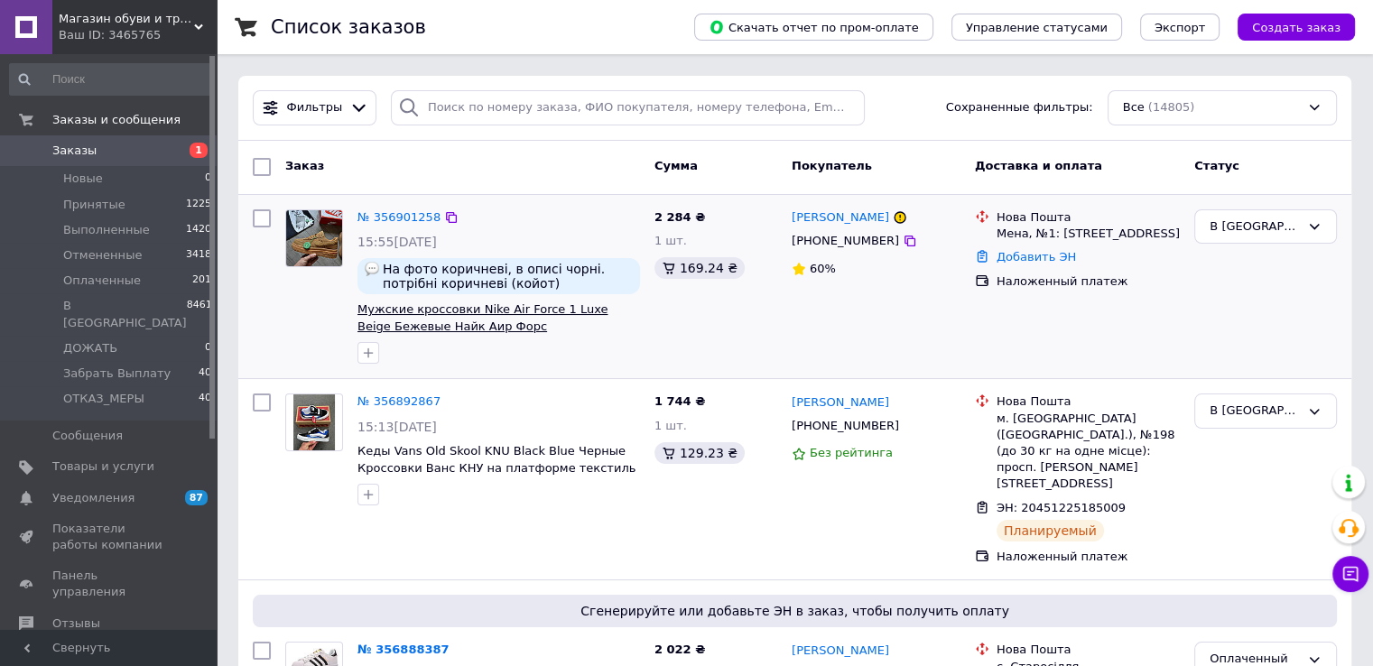
scroll to position [301, 0]
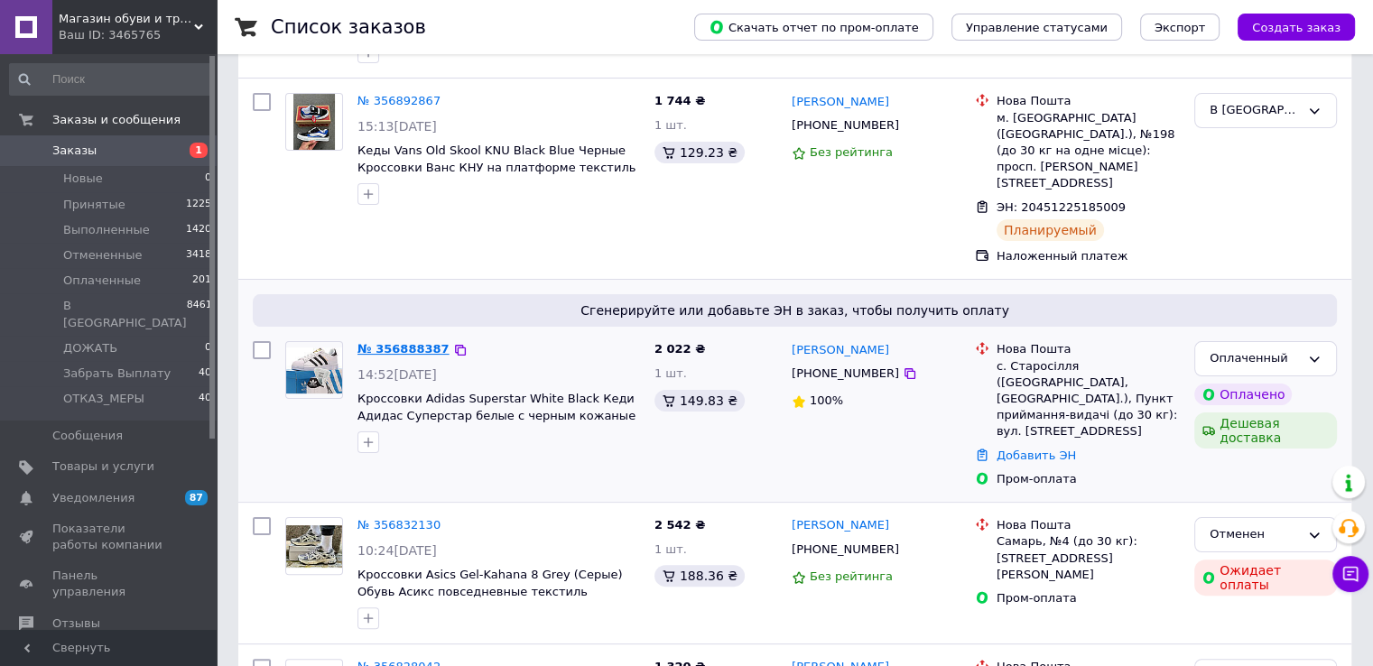
click at [415, 342] on link "№ 356888387" at bounding box center [404, 349] width 92 height 14
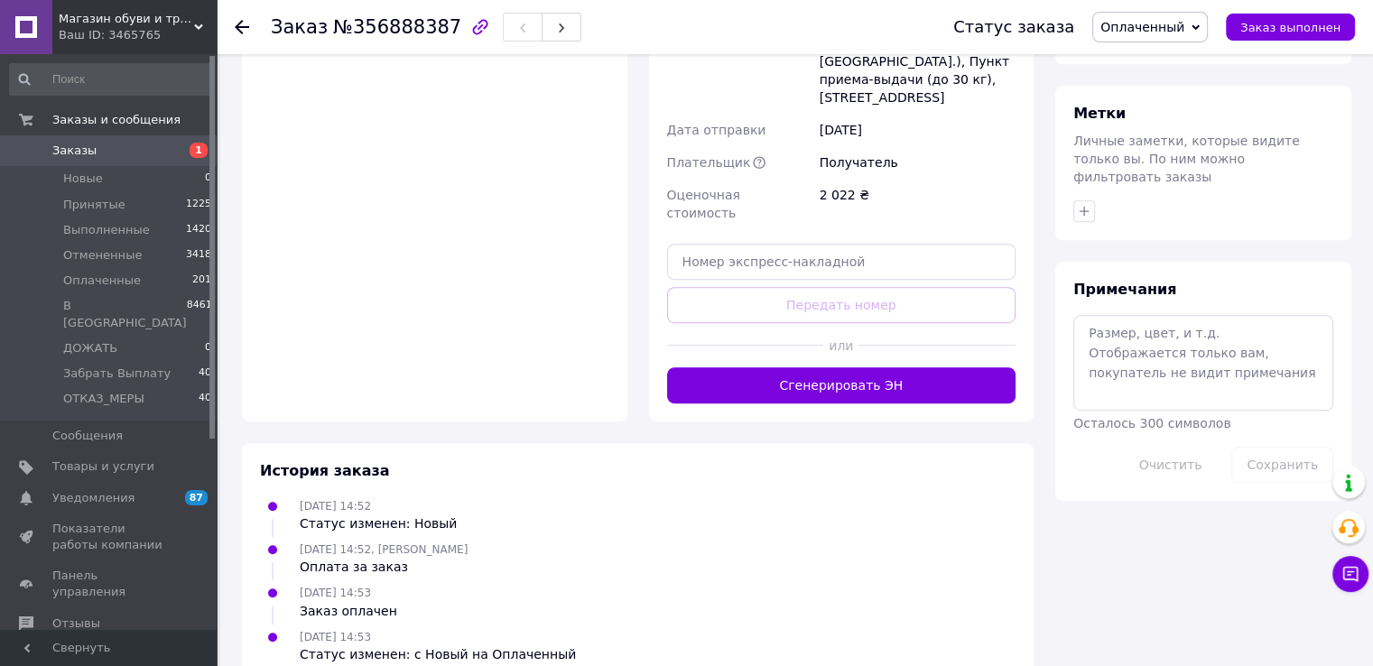
scroll to position [887, 0]
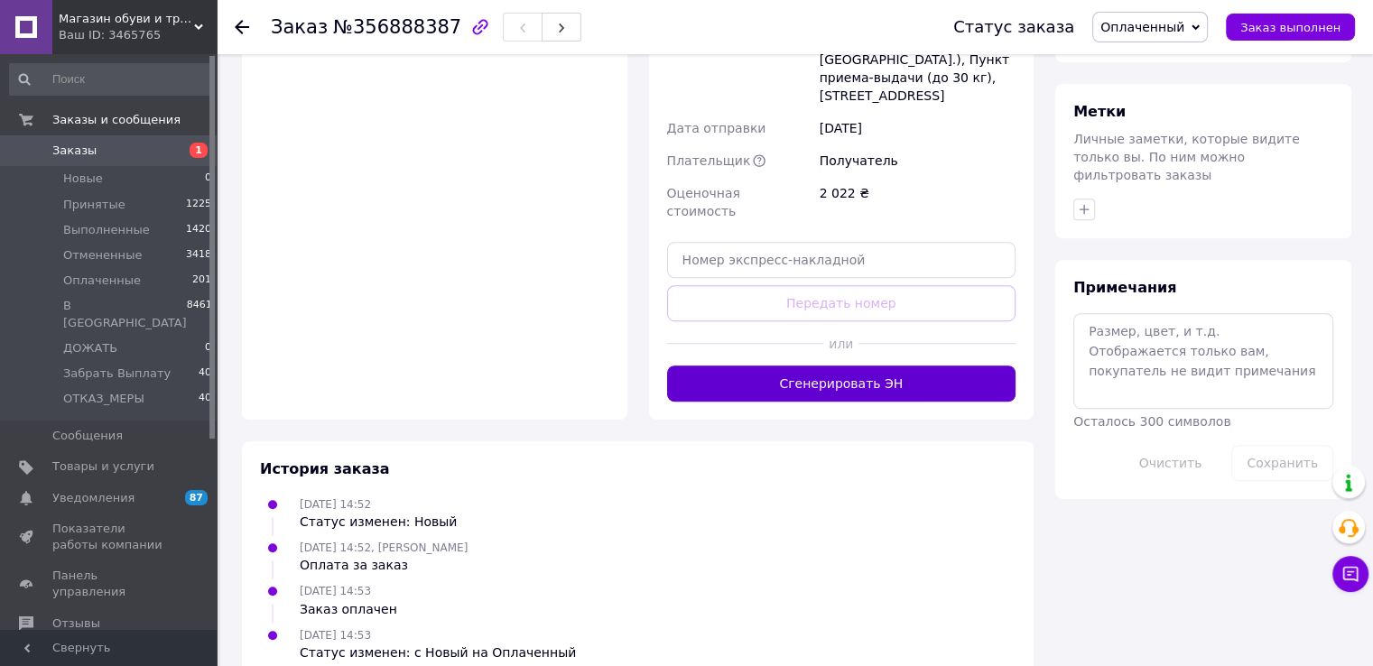
click at [739, 366] on button "Сгенерировать ЭН" at bounding box center [841, 384] width 349 height 36
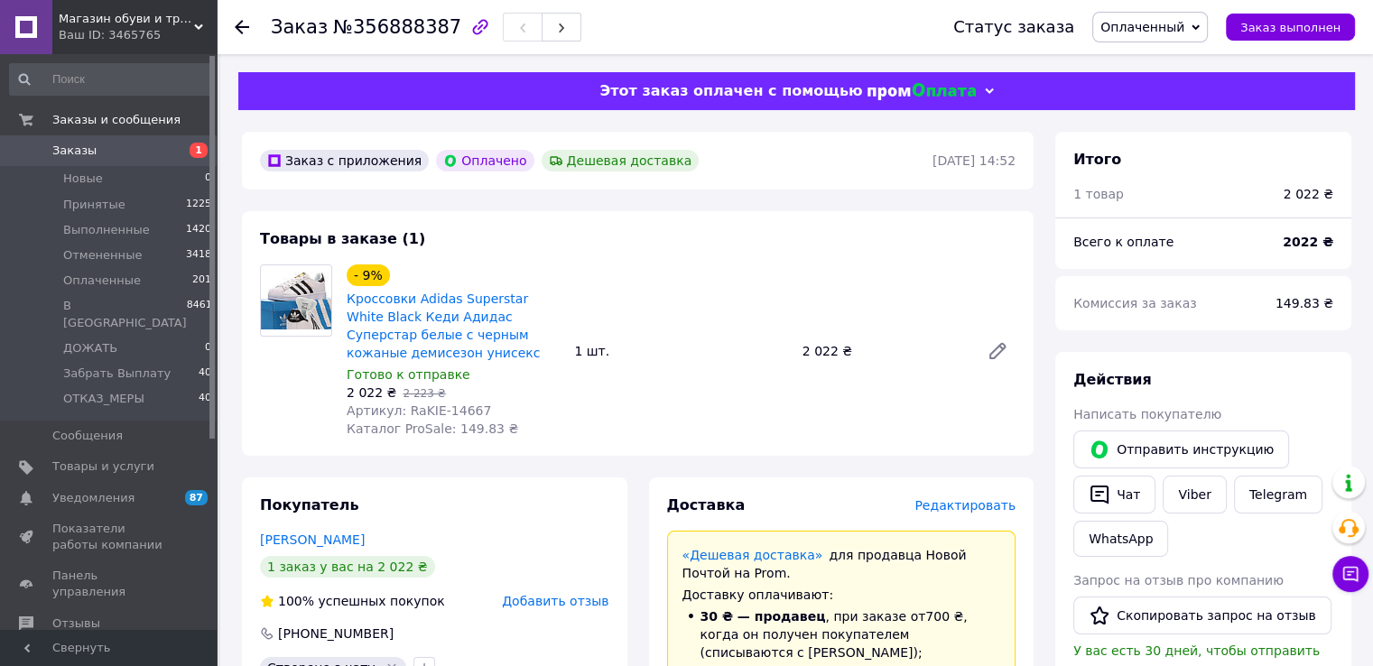
scroll to position [301, 0]
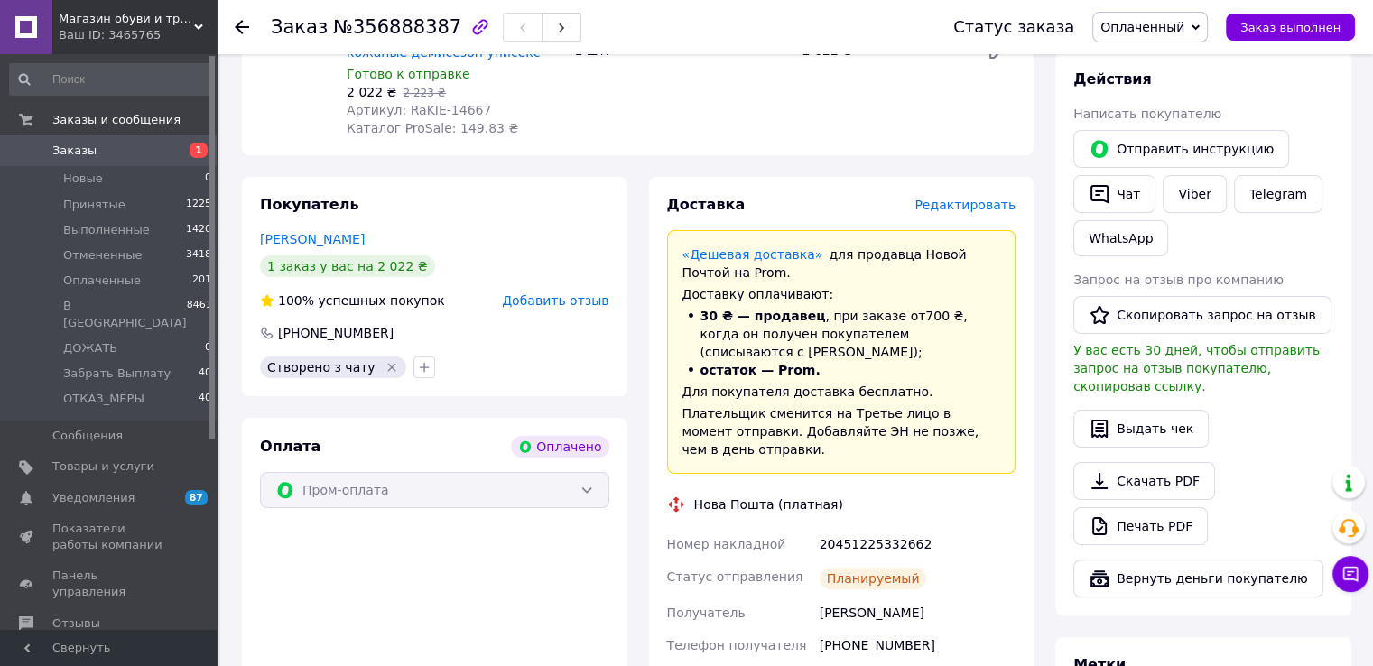
click at [93, 160] on link "Заказы 1" at bounding box center [111, 150] width 222 height 31
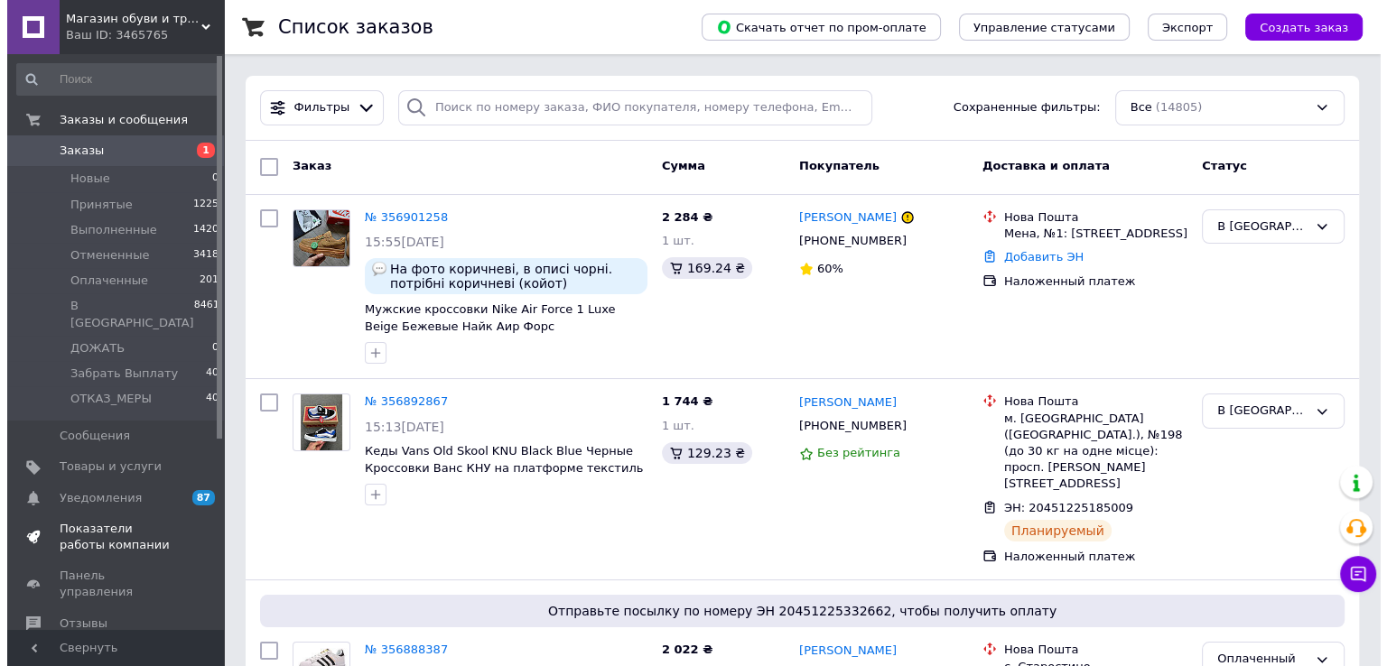
scroll to position [286, 0]
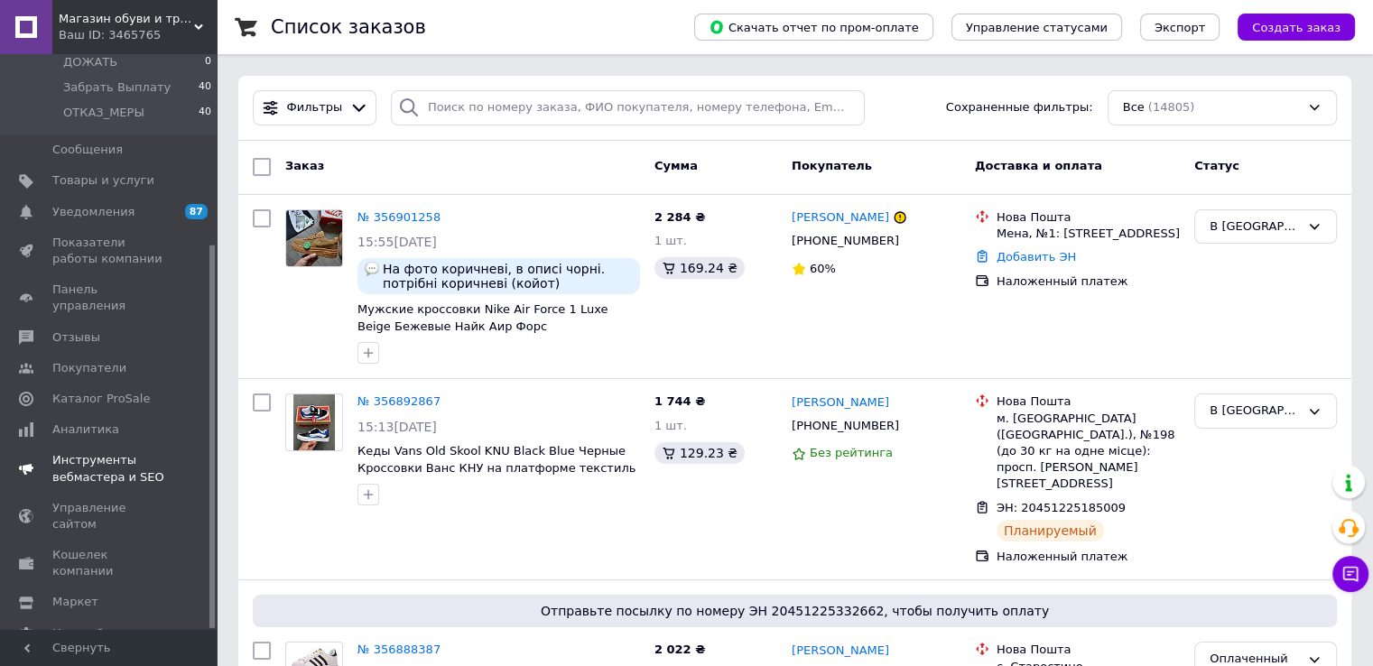
click at [109, 452] on span "Инструменты вебмастера и SEO" at bounding box center [109, 468] width 115 height 33
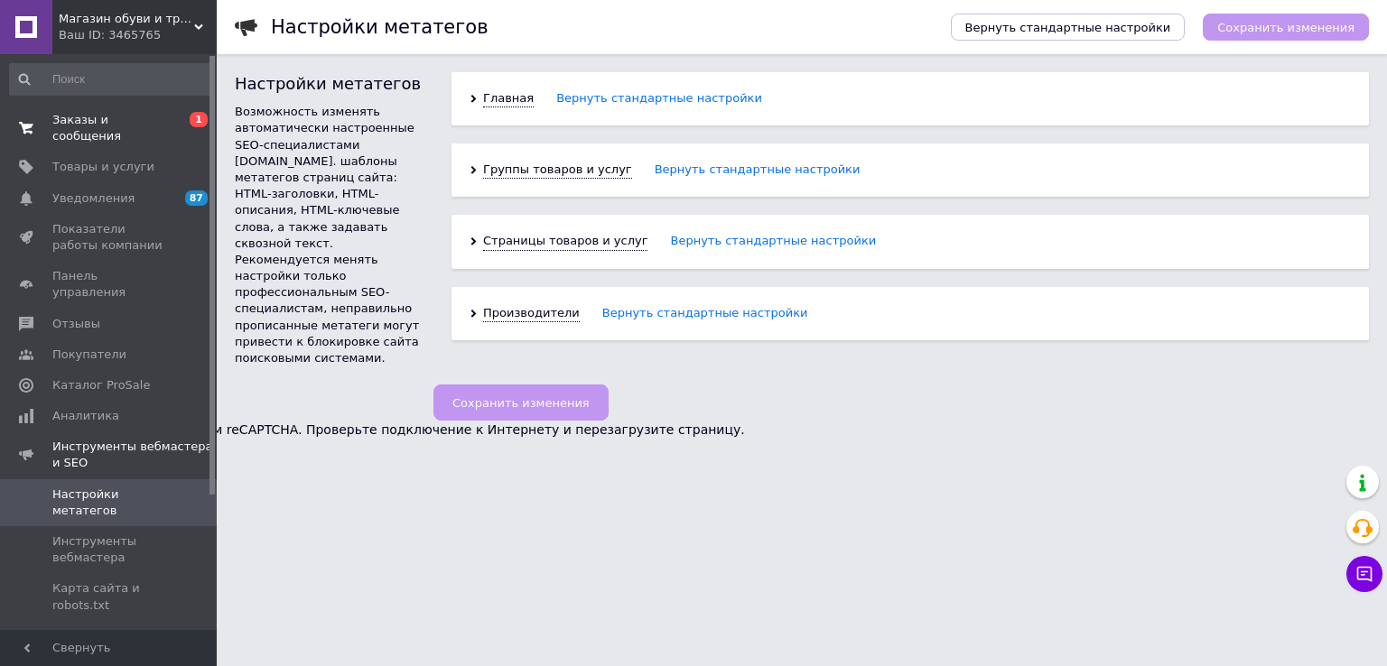
click at [102, 116] on span "Заказы и сообщения" at bounding box center [109, 128] width 115 height 33
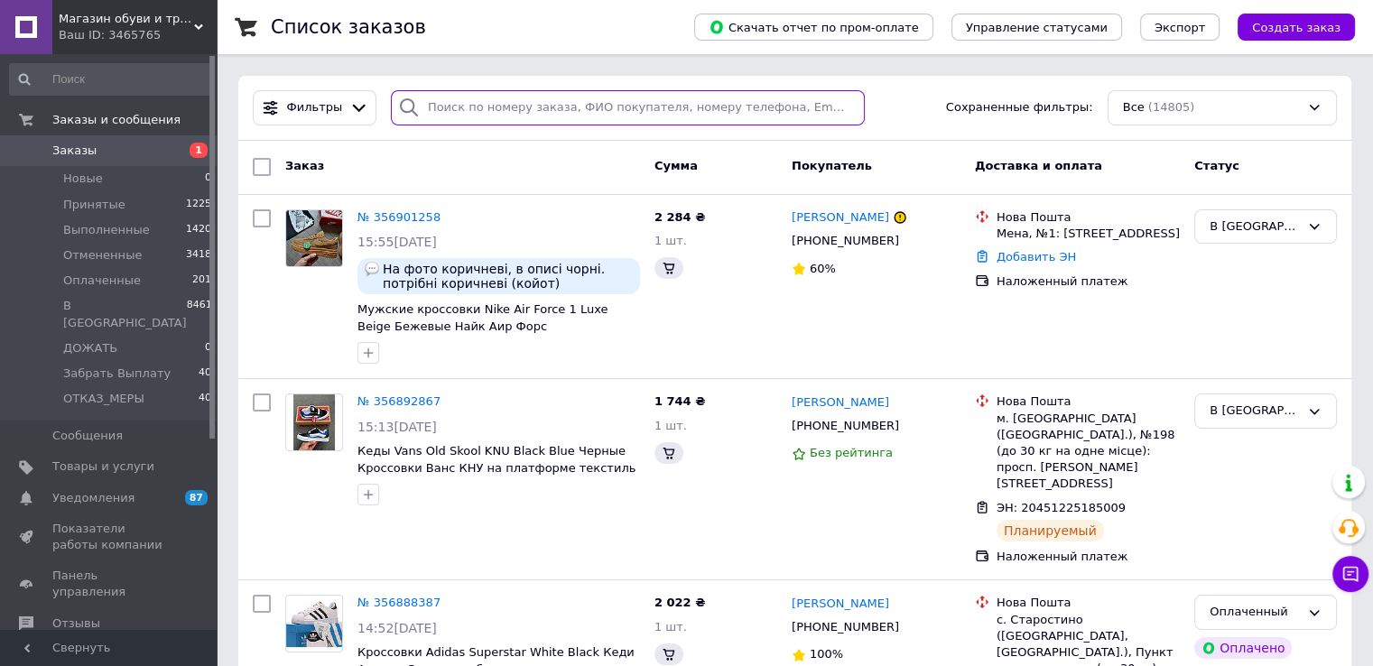
click at [582, 109] on input "search" at bounding box center [628, 107] width 474 height 35
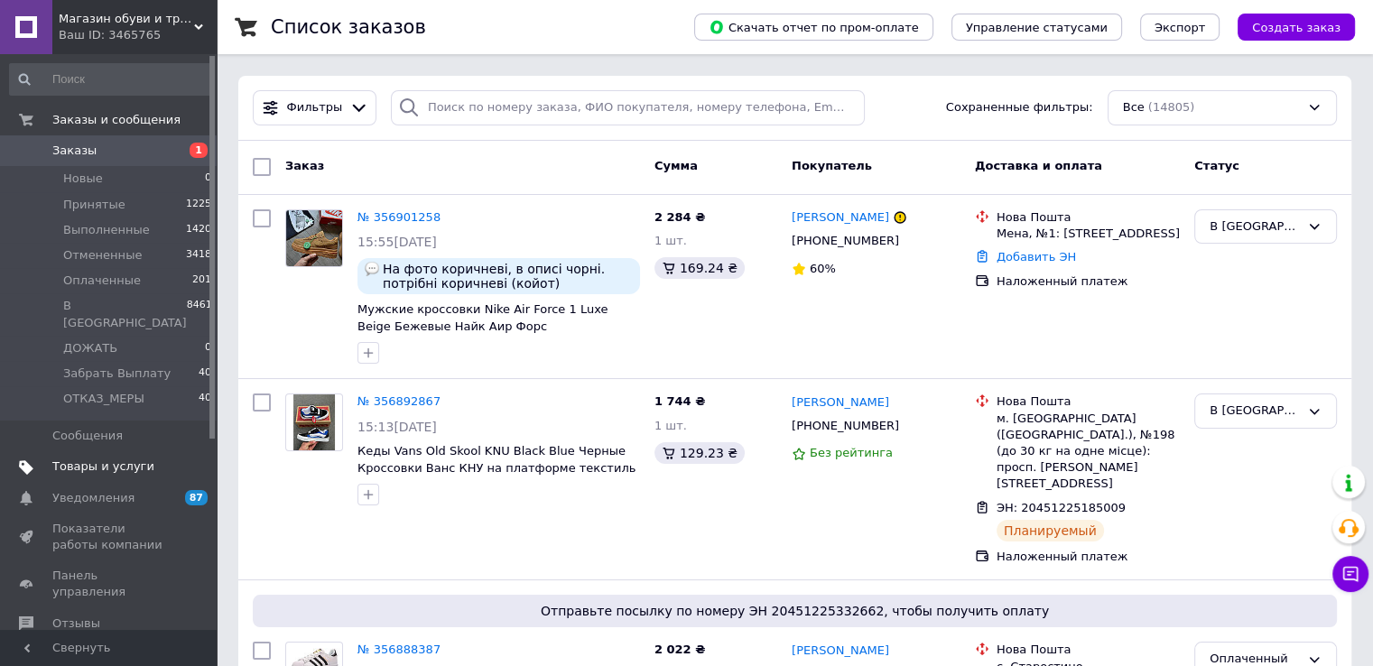
click at [123, 459] on span "Товары и услуги" at bounding box center [103, 467] width 102 height 16
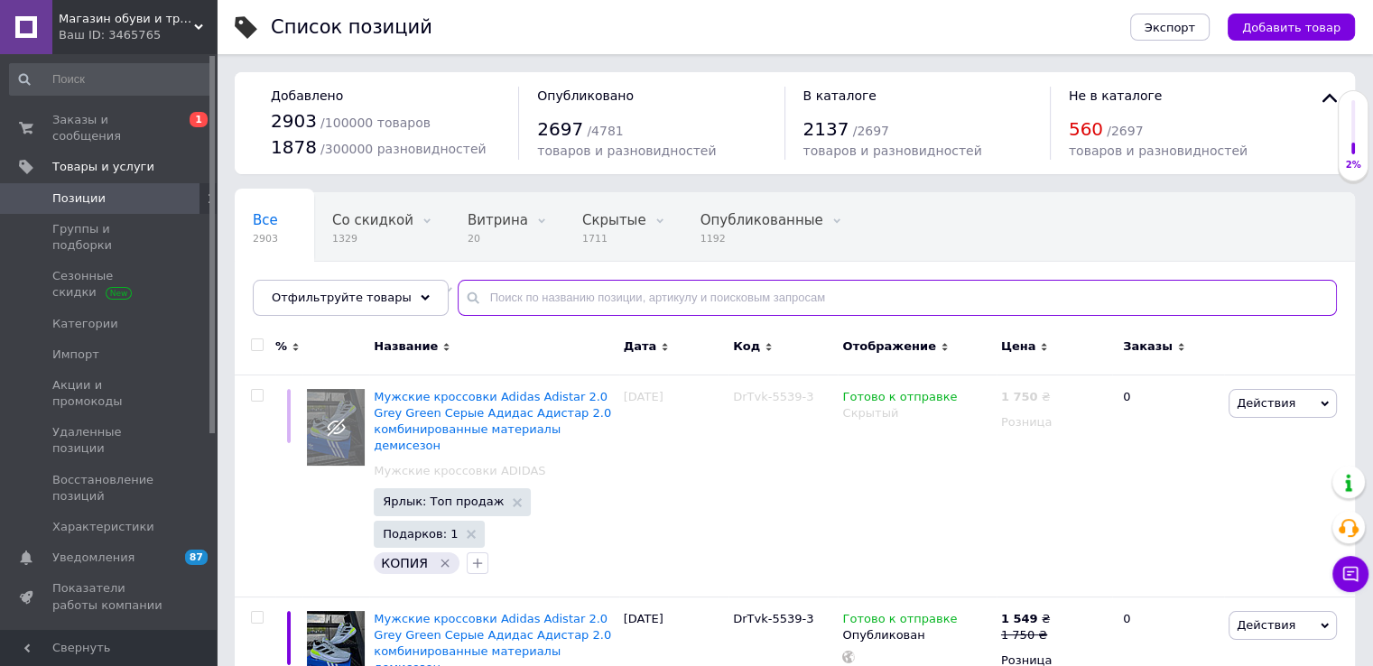
click at [723, 302] on input "text" at bounding box center [897, 298] width 879 height 36
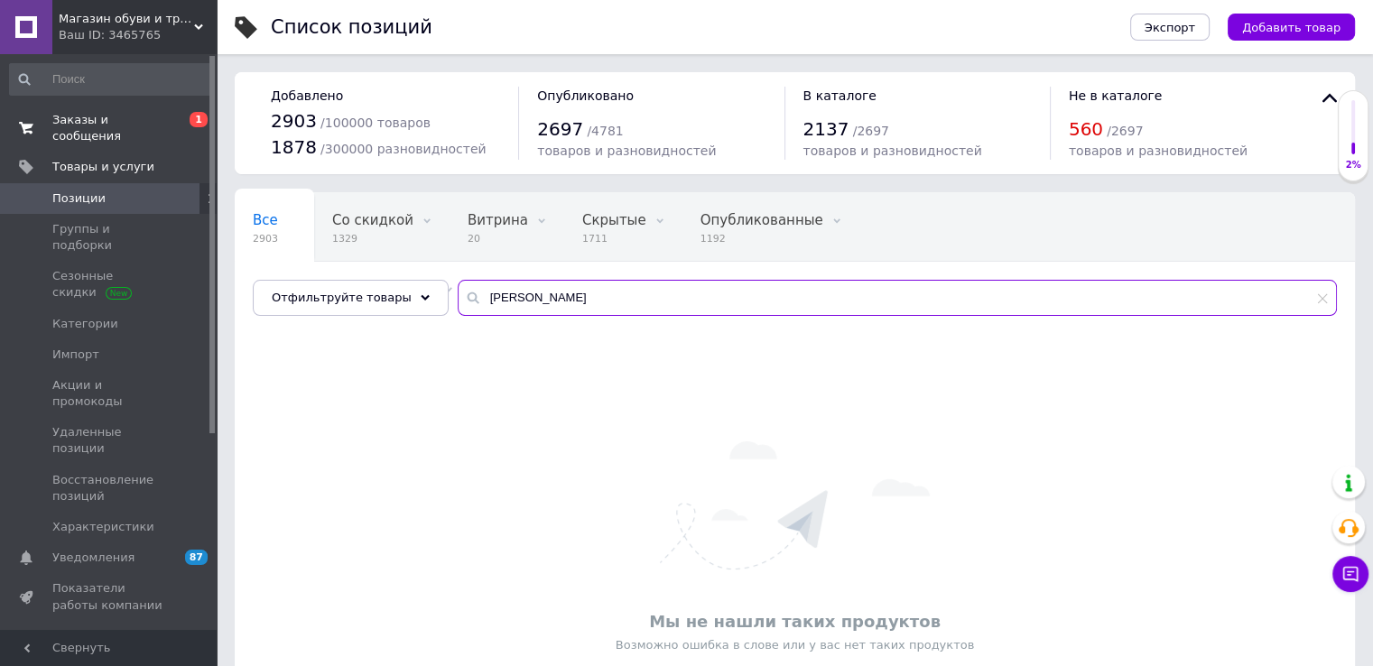
type input "[PERSON_NAME]"
click at [92, 123] on span "Заказы и сообщения" at bounding box center [109, 128] width 115 height 33
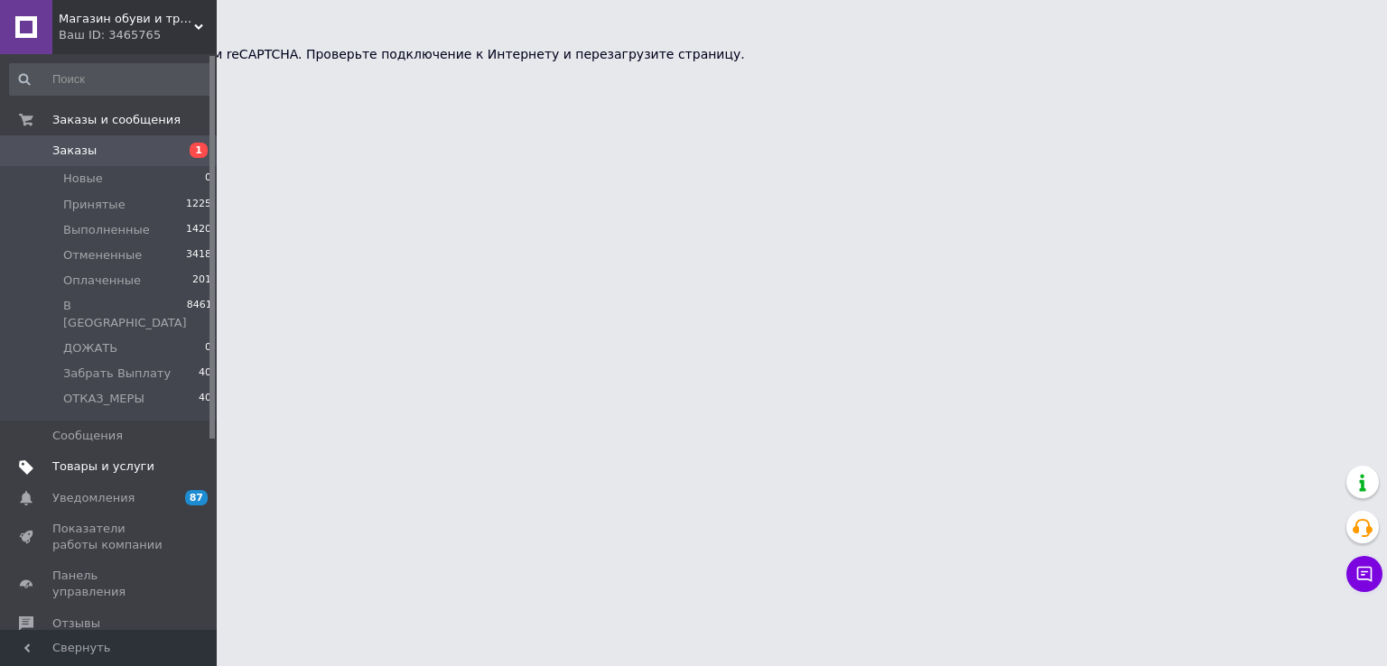
click at [141, 459] on span "Товары и услуги" at bounding box center [109, 467] width 115 height 16
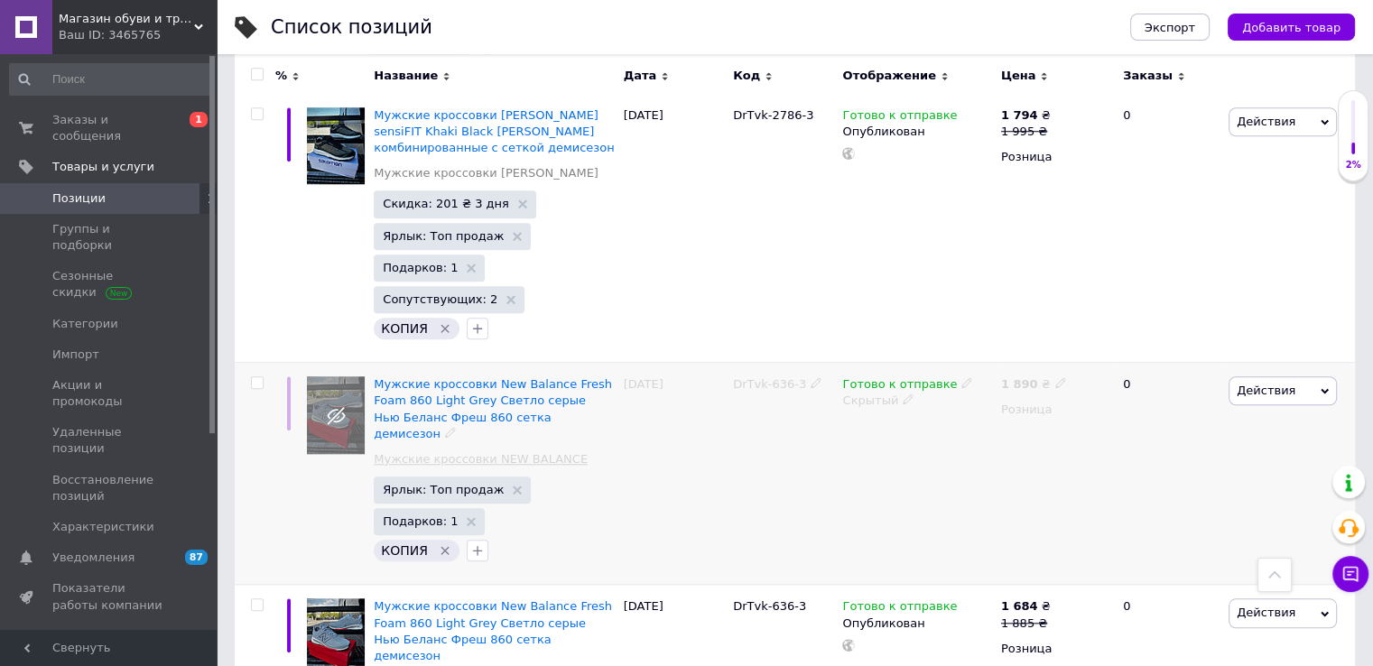
scroll to position [1789, 0]
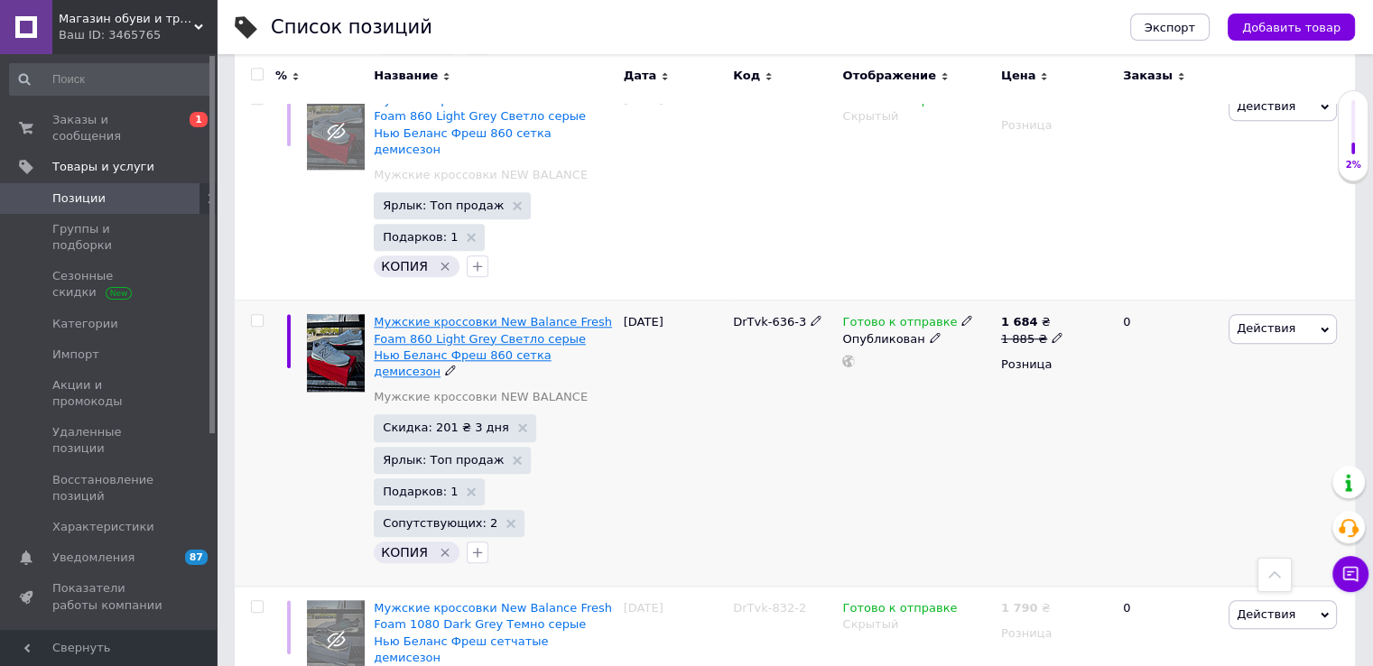
click at [430, 315] on span "Мужские кроссовки New Balance Fresh Foam 860 Light Grey Светло серые Нью Беланс…" at bounding box center [493, 346] width 238 height 63
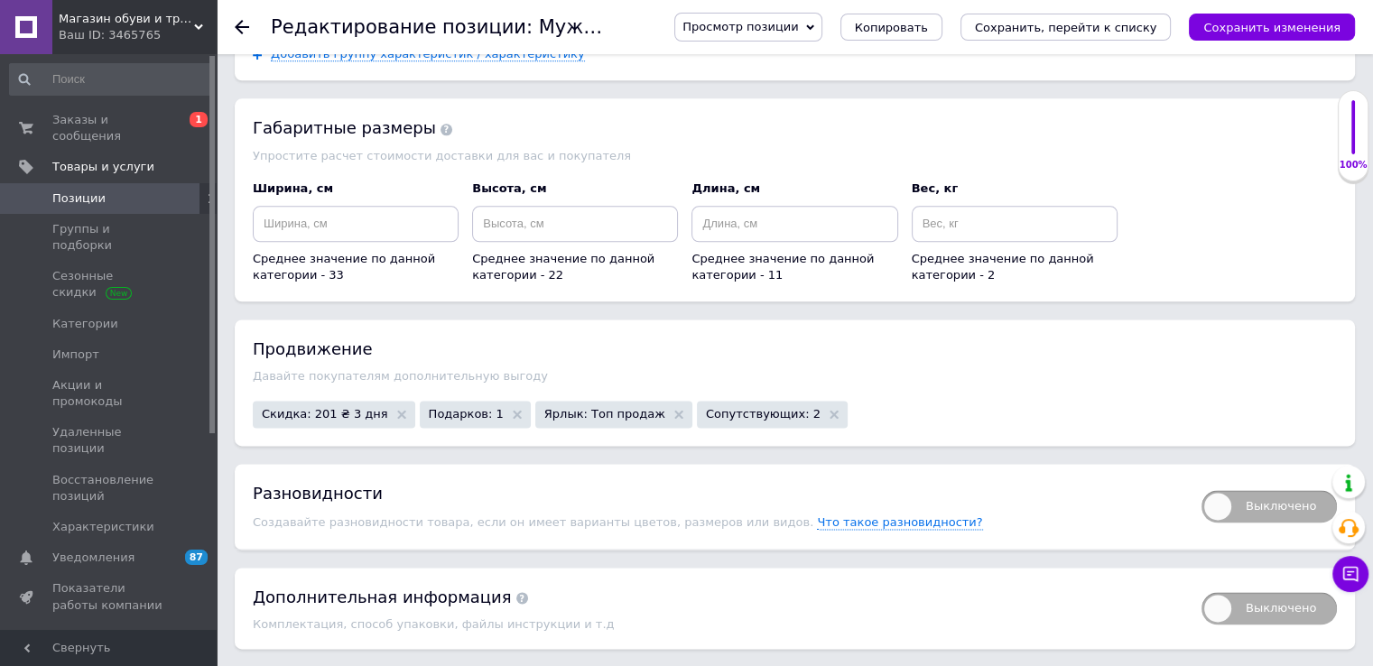
scroll to position [2571, 0]
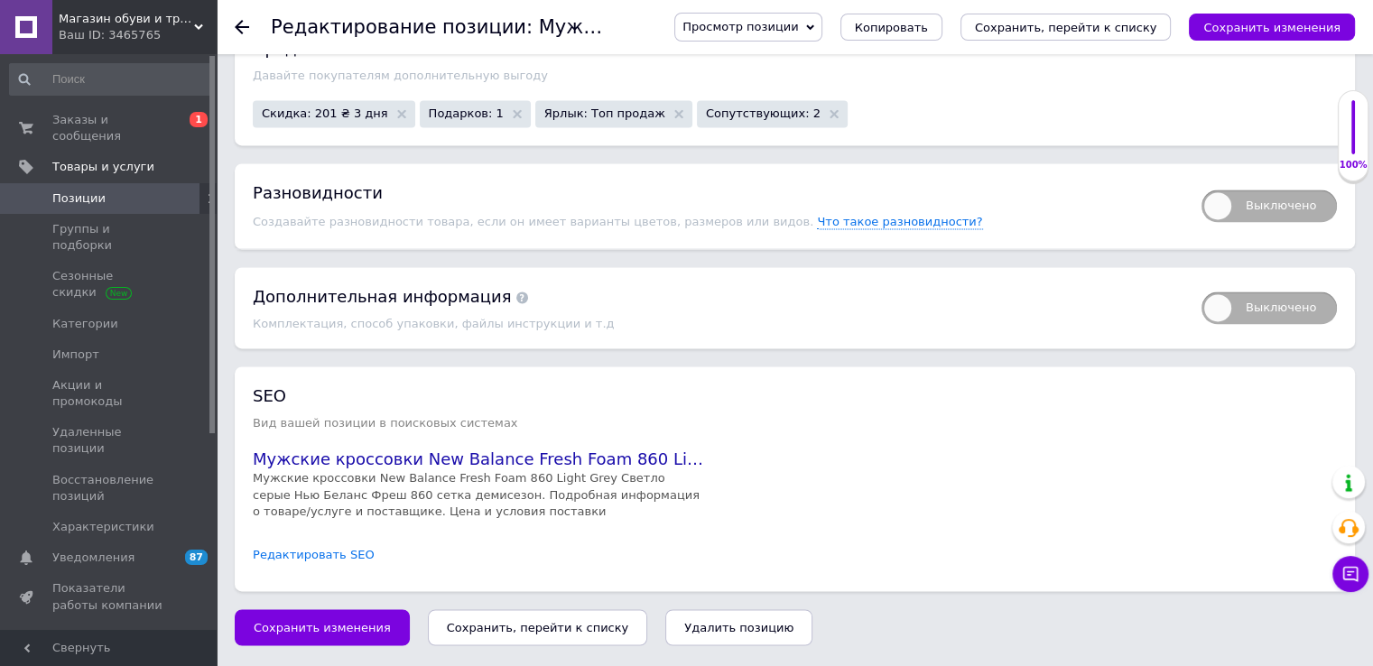
click at [307, 547] on link "Редактировать SEO" at bounding box center [314, 555] width 122 height 17
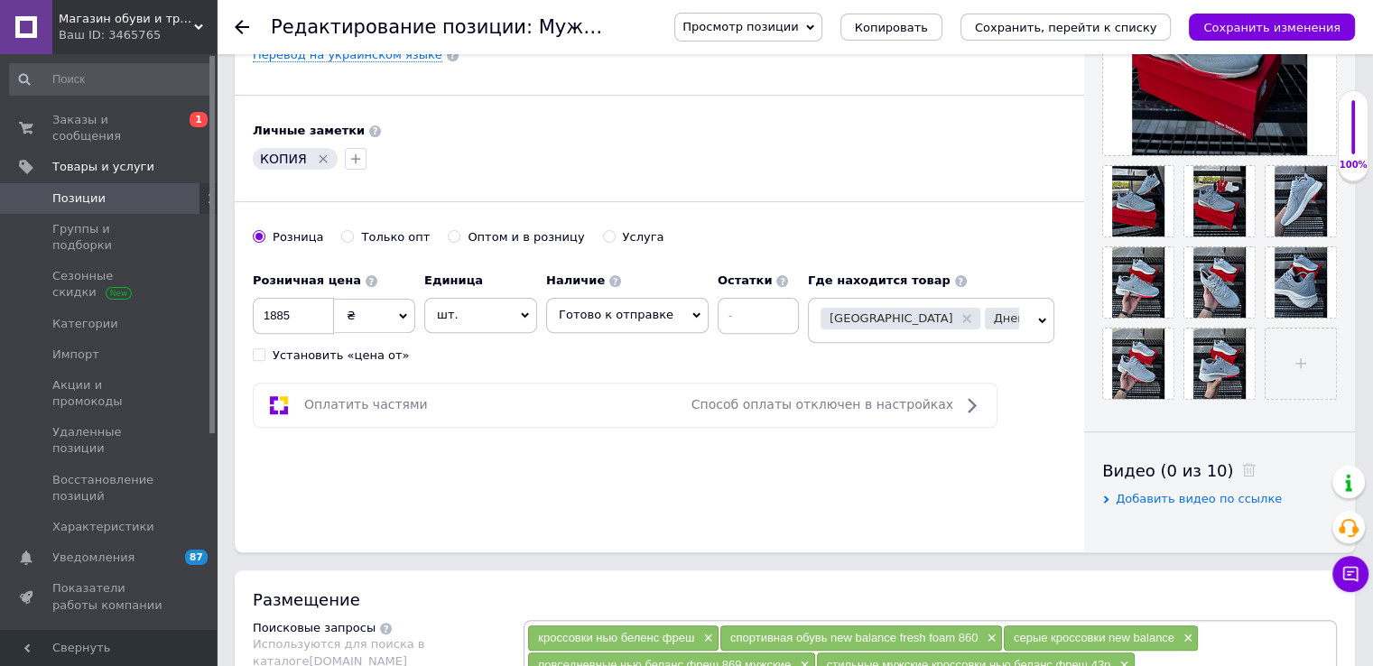
scroll to position [0, 0]
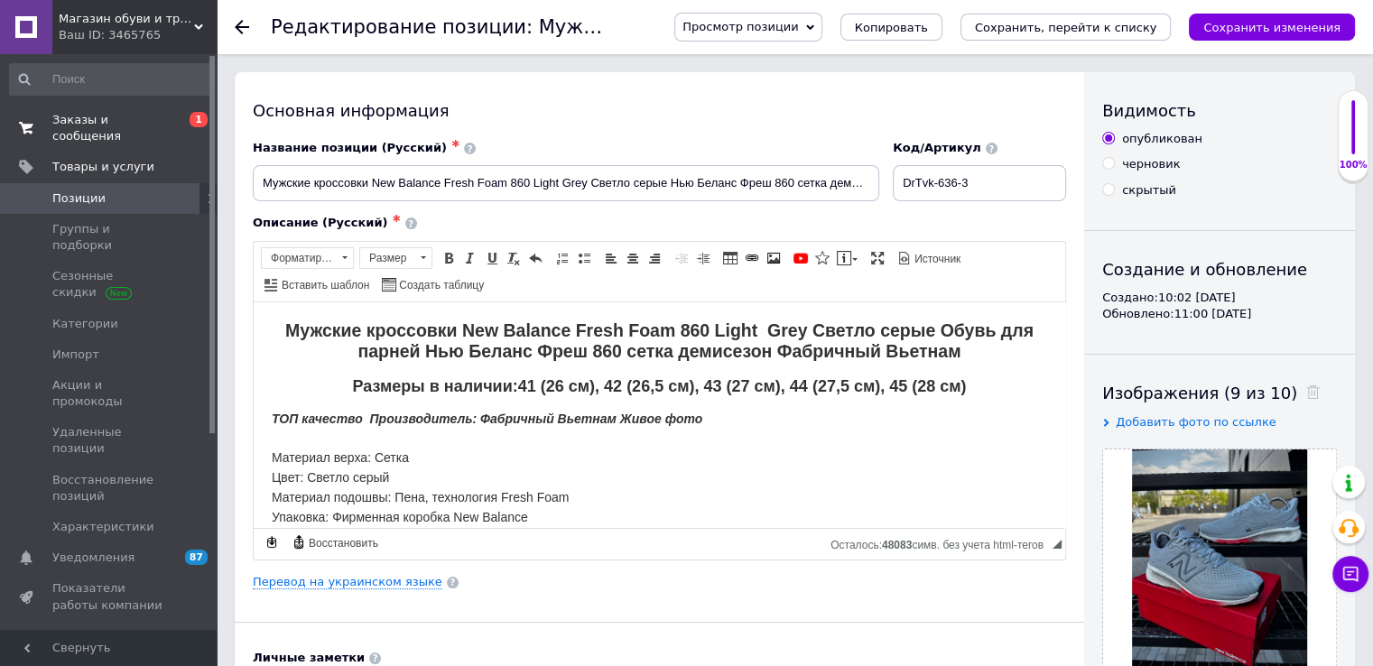
click at [110, 129] on link "Заказы и сообщения 0 1" at bounding box center [111, 128] width 222 height 47
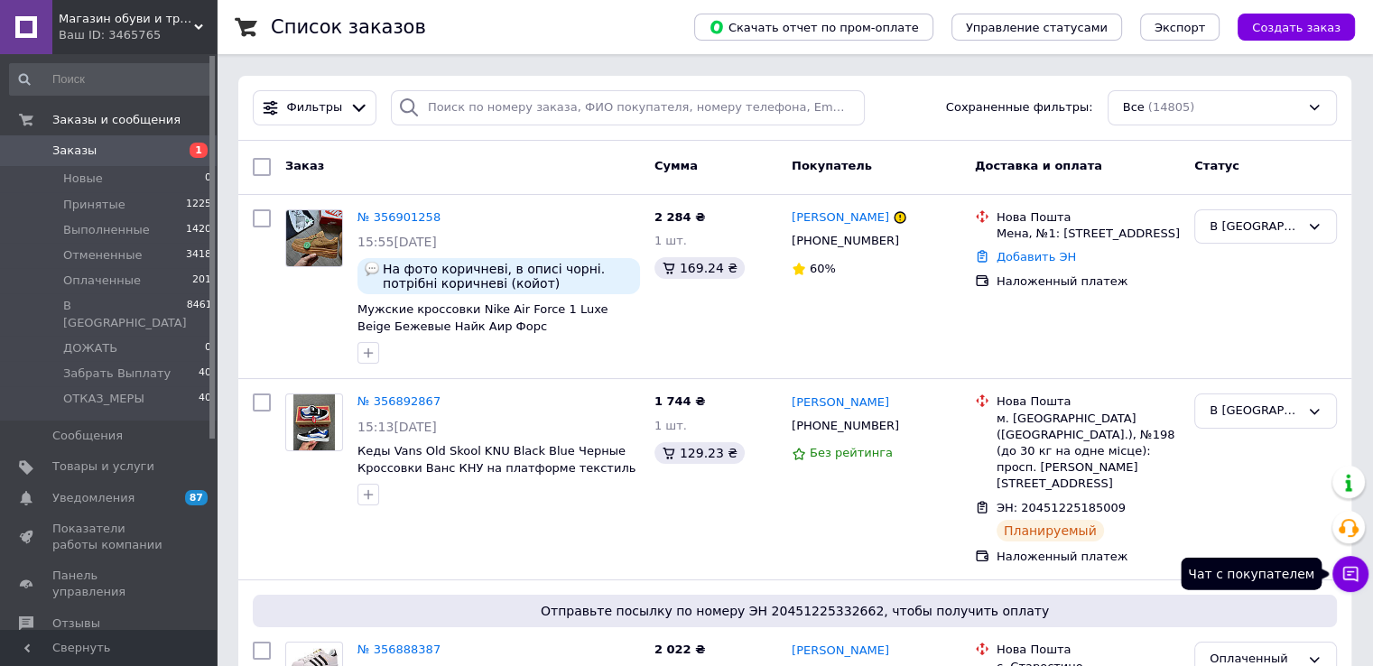
click at [1343, 581] on icon at bounding box center [1351, 574] width 18 height 18
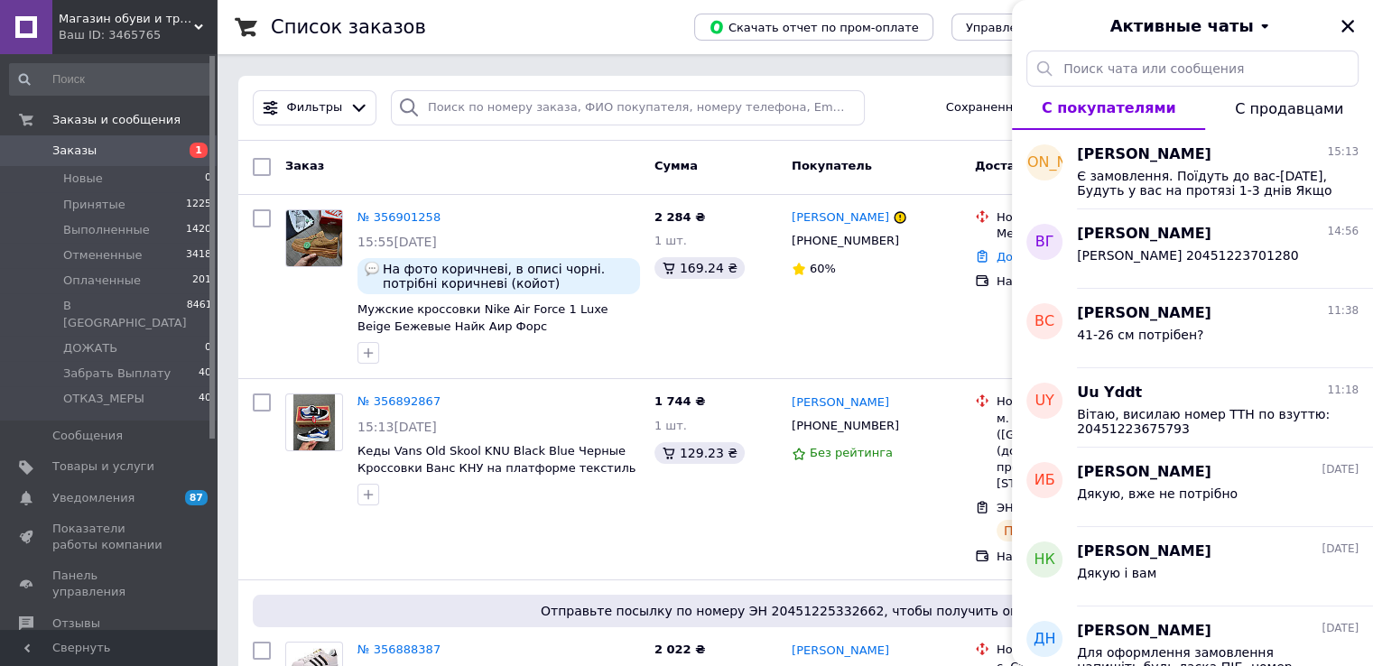
click at [170, 150] on span "1" at bounding box center [192, 151] width 50 height 16
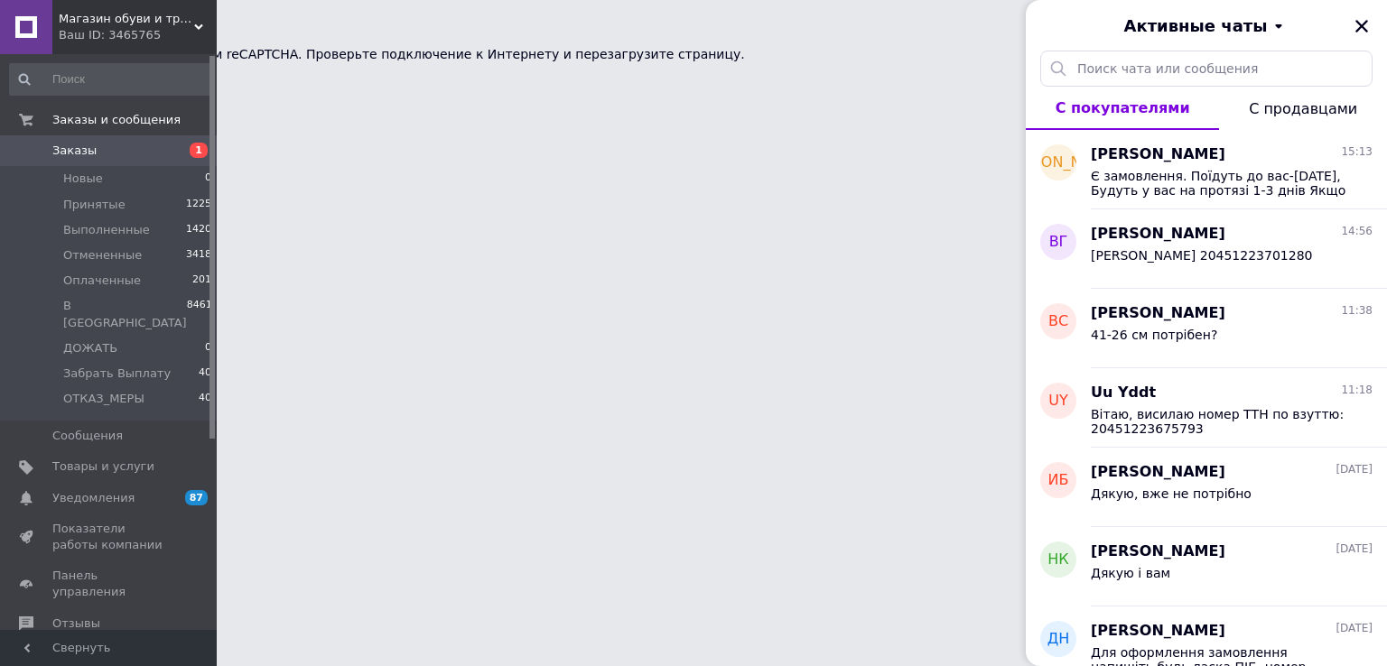
click at [1361, 25] on div "Активные чаты" at bounding box center [1206, 25] width 361 height 51
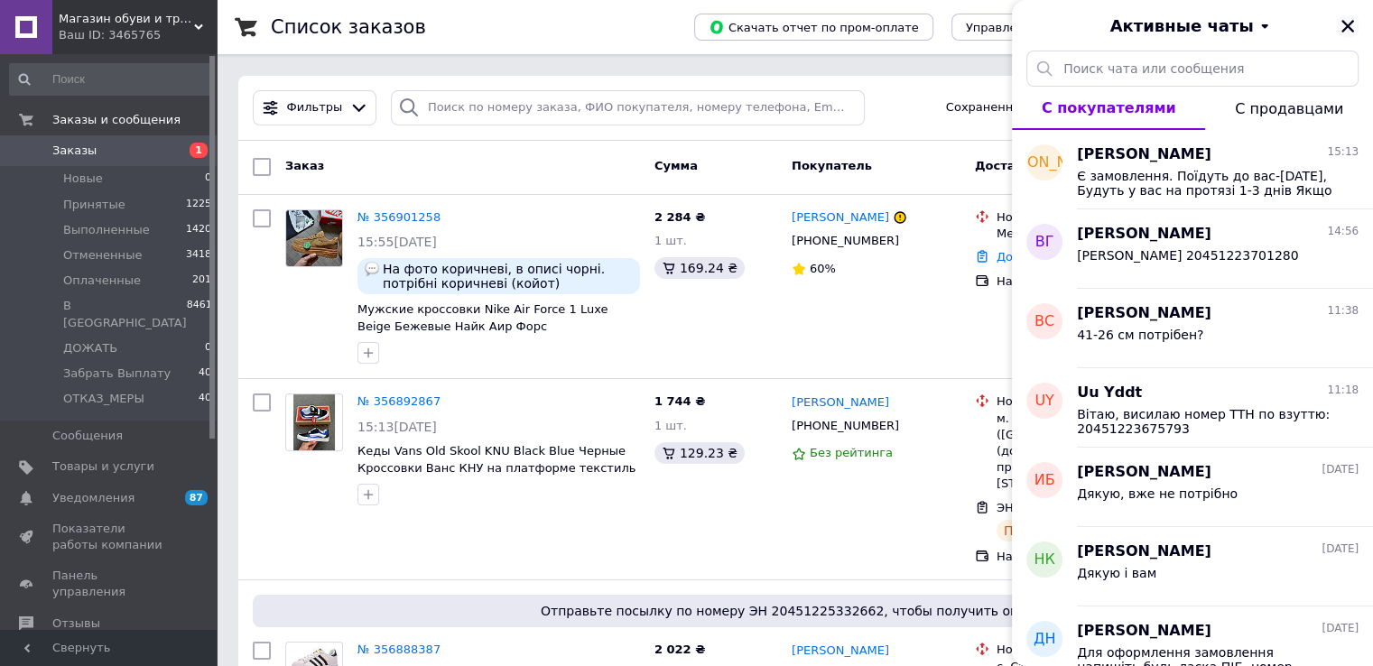
click at [1346, 26] on icon "Закрыть" at bounding box center [1348, 26] width 13 height 13
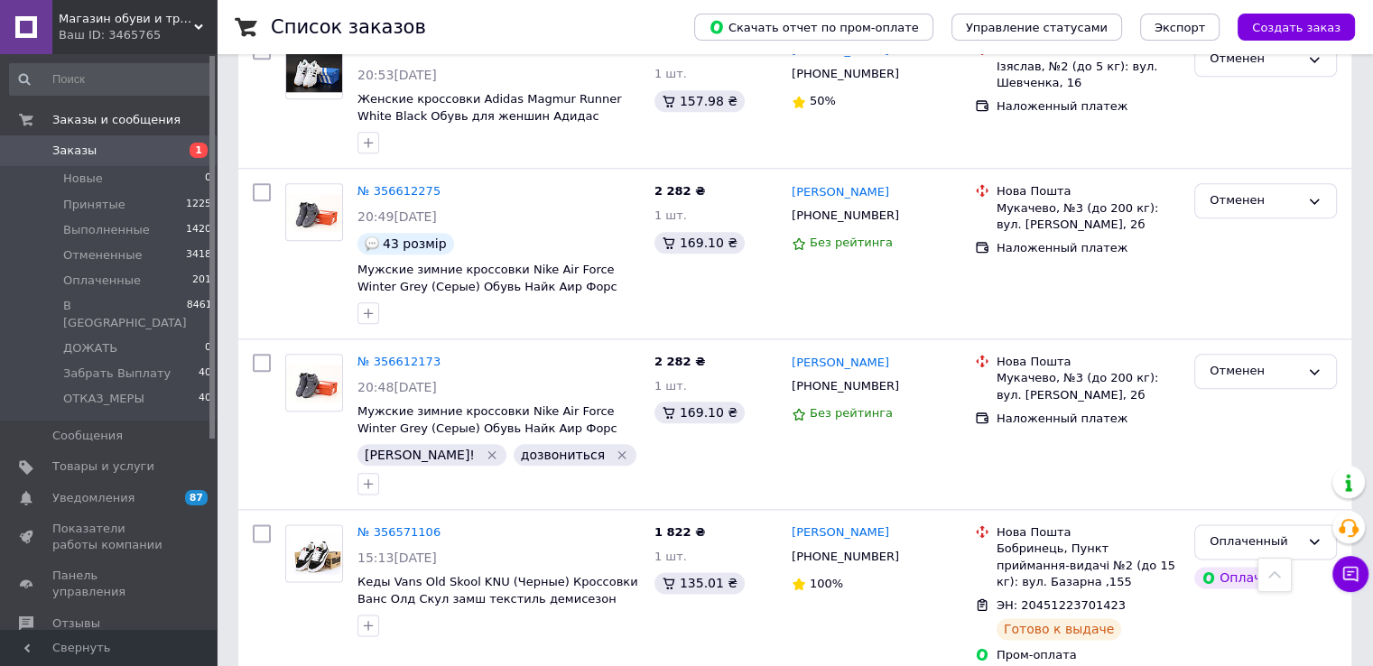
scroll to position [2106, 0]
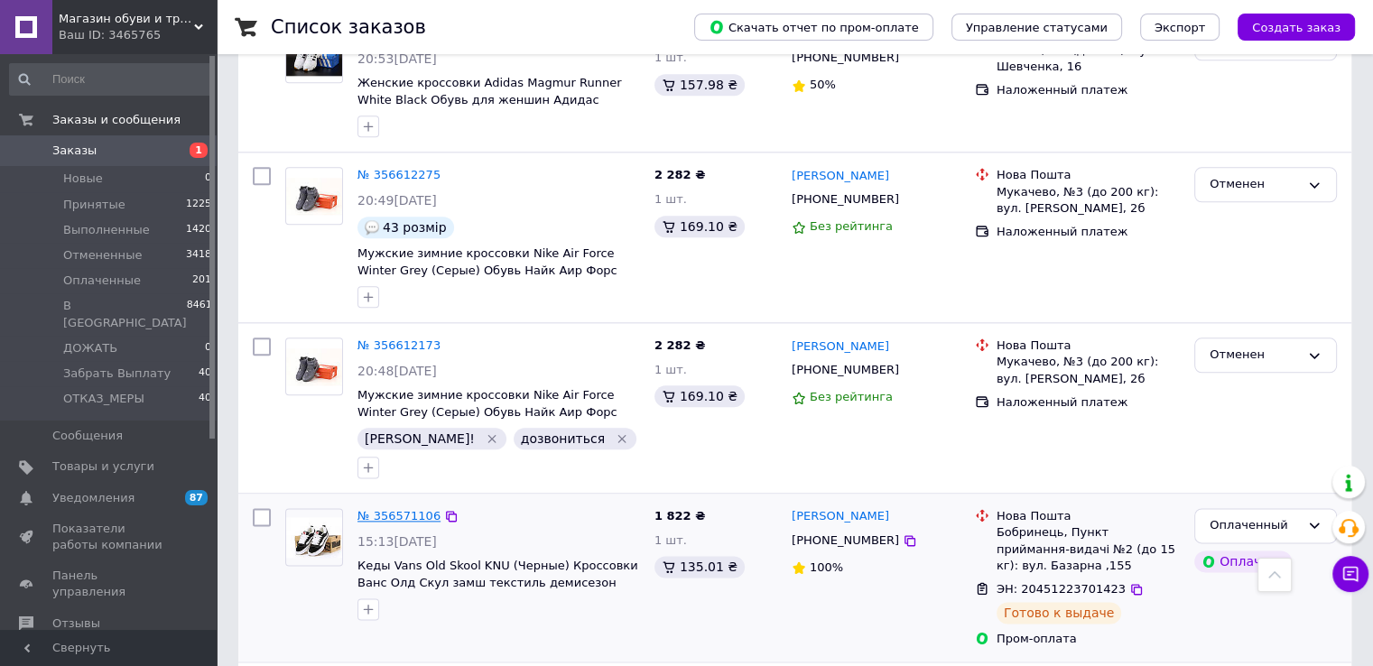
click at [391, 509] on link "№ 356571106" at bounding box center [399, 516] width 83 height 14
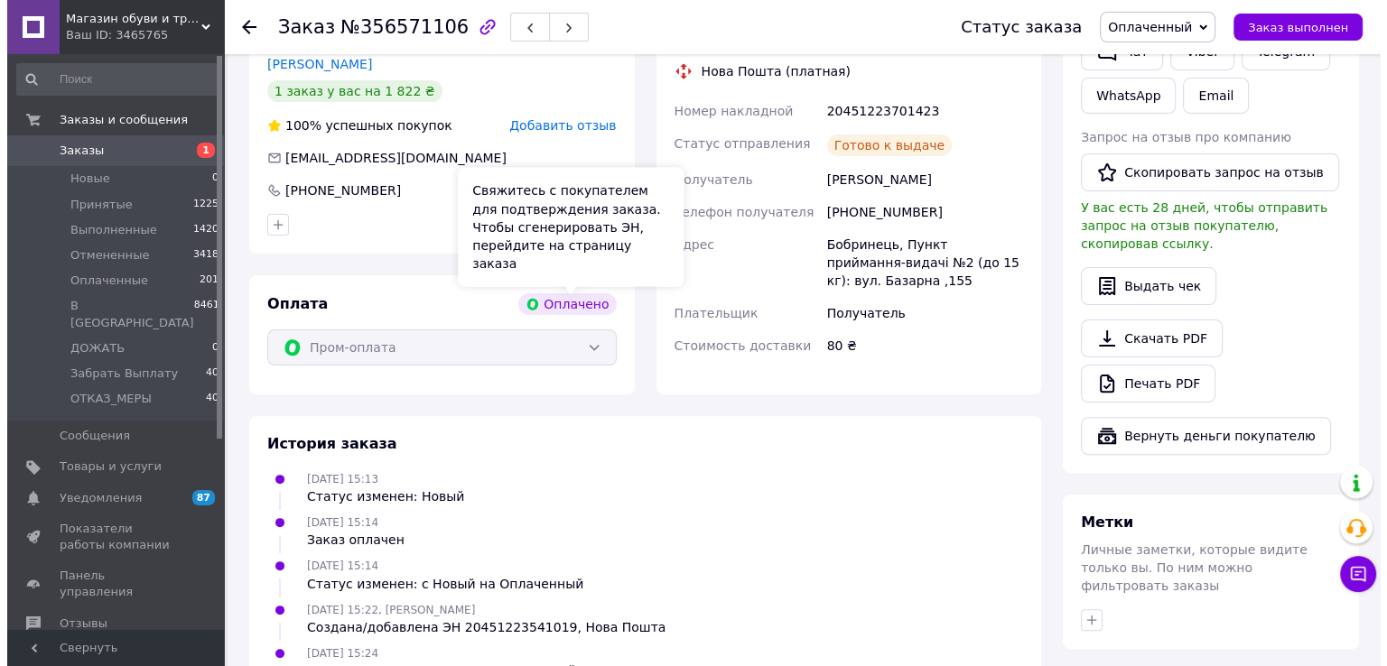
scroll to position [174, 0]
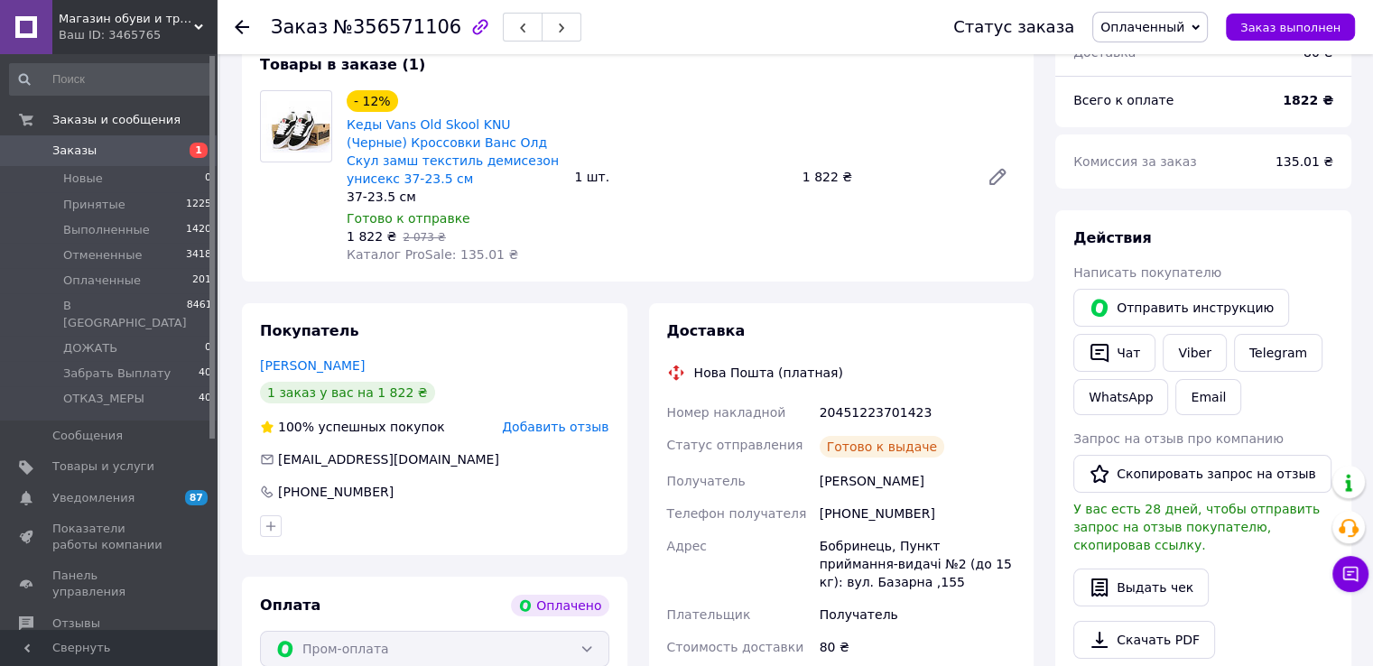
click at [591, 439] on div "Покупатель [PERSON_NAME] 1 заказ у вас на 1 822 ₴ 100% успешных покупок Добавит…" at bounding box center [435, 429] width 386 height 252
click at [560, 428] on span "Добавить отзыв" at bounding box center [555, 427] width 107 height 14
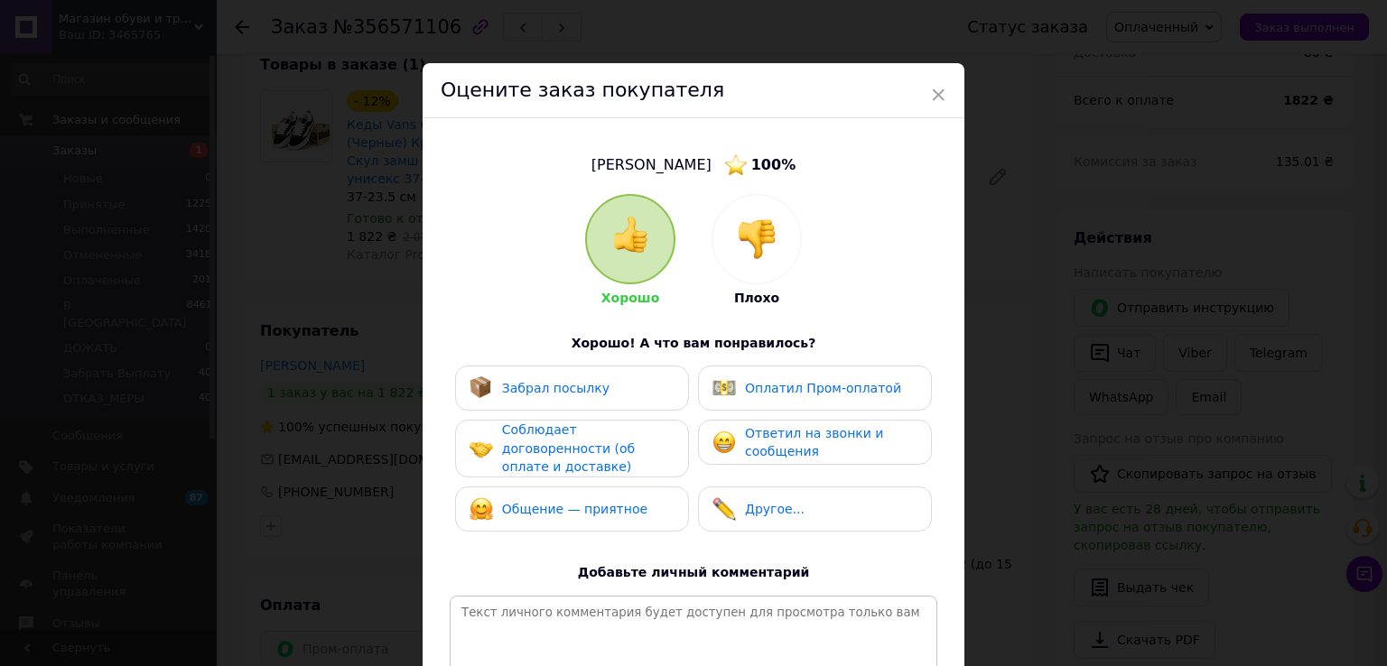
click at [730, 218] on div at bounding box center [756, 239] width 88 height 88
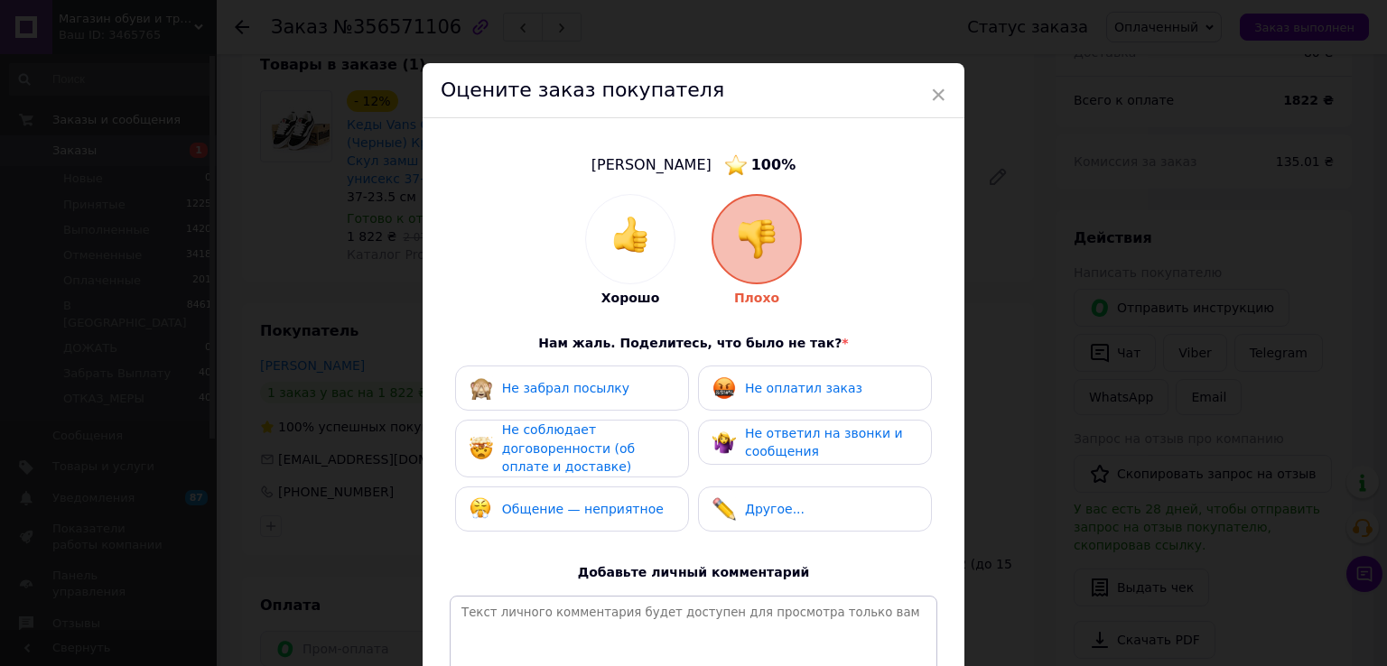
click at [796, 381] on span "Не оплатил заказ" at bounding box center [803, 388] width 117 height 14
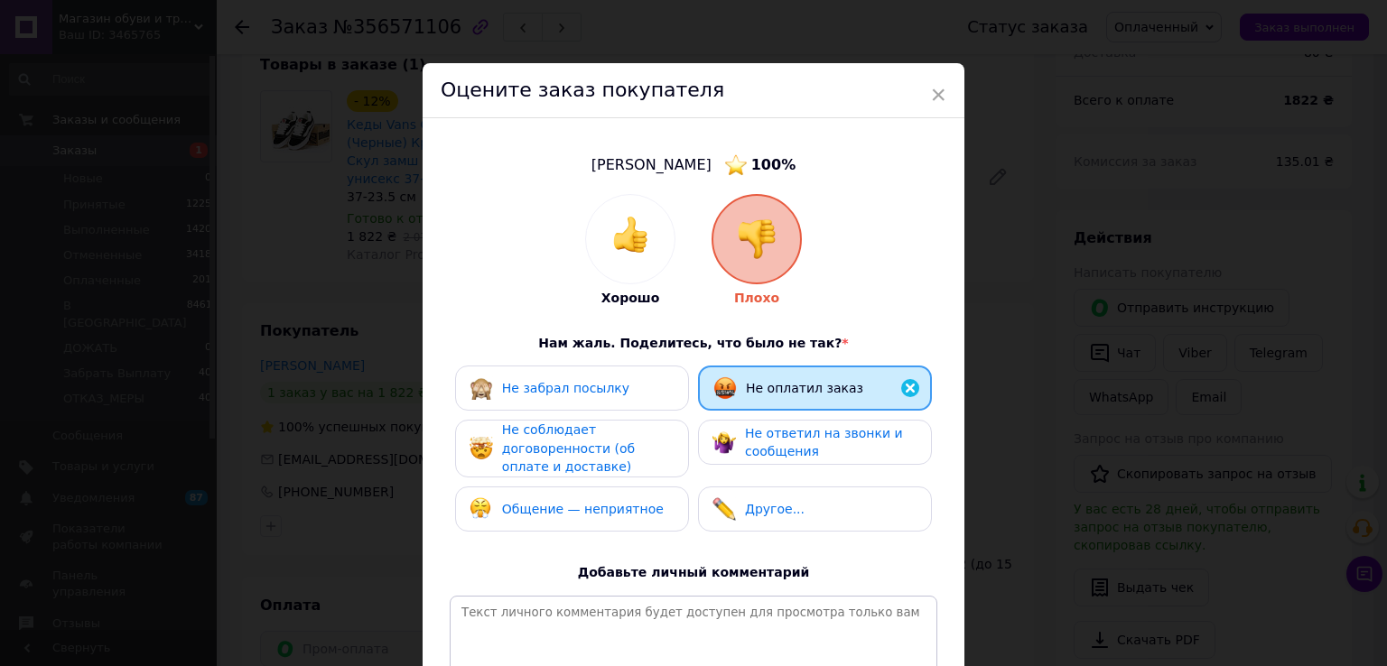
click at [791, 431] on span "Не ответил на звонки и сообщения" at bounding box center [824, 442] width 158 height 33
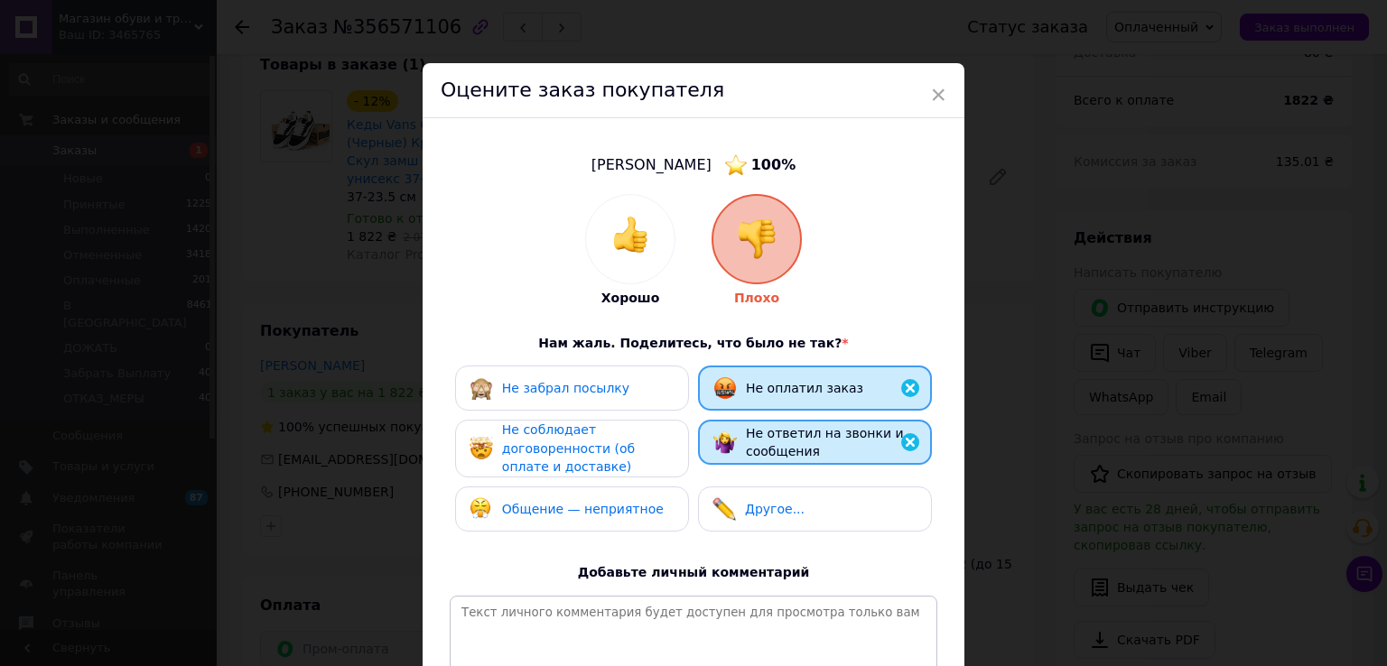
click at [635, 448] on span "Не соблюдает договоренности (об оплате и доставке)" at bounding box center [568, 448] width 133 height 51
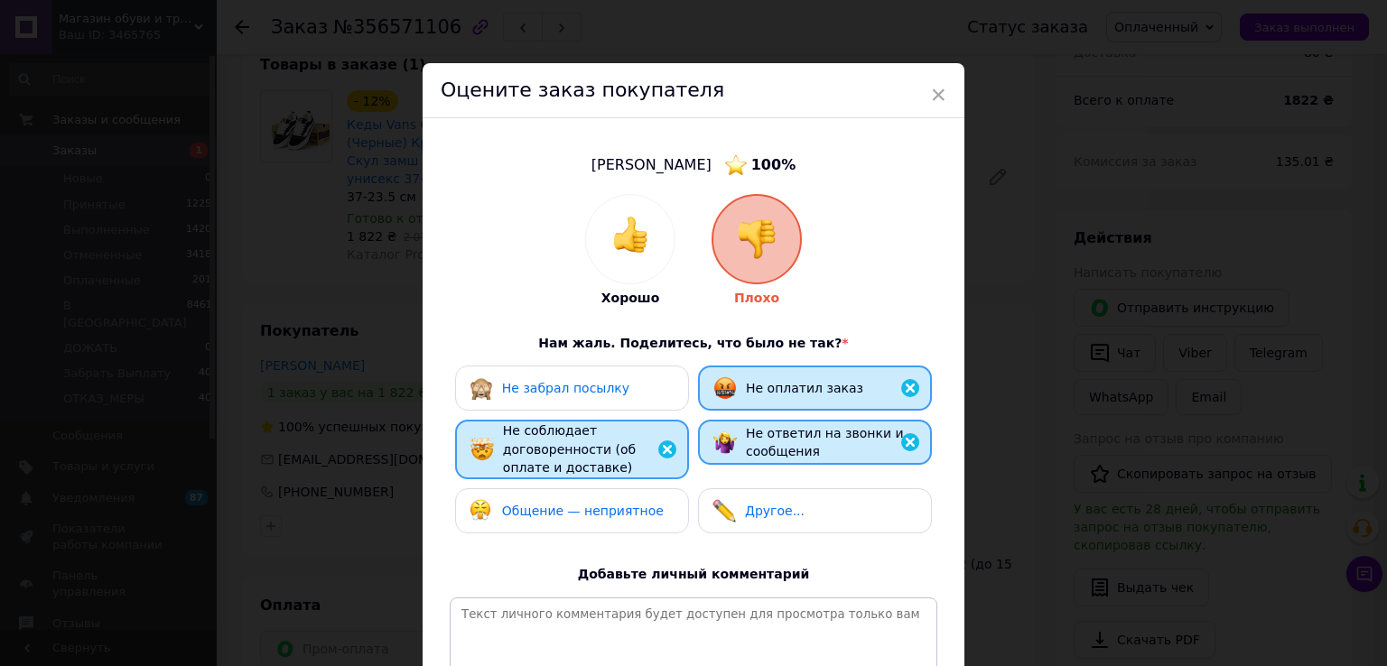
click at [641, 516] on span "Общение — неприятное" at bounding box center [583, 511] width 162 height 14
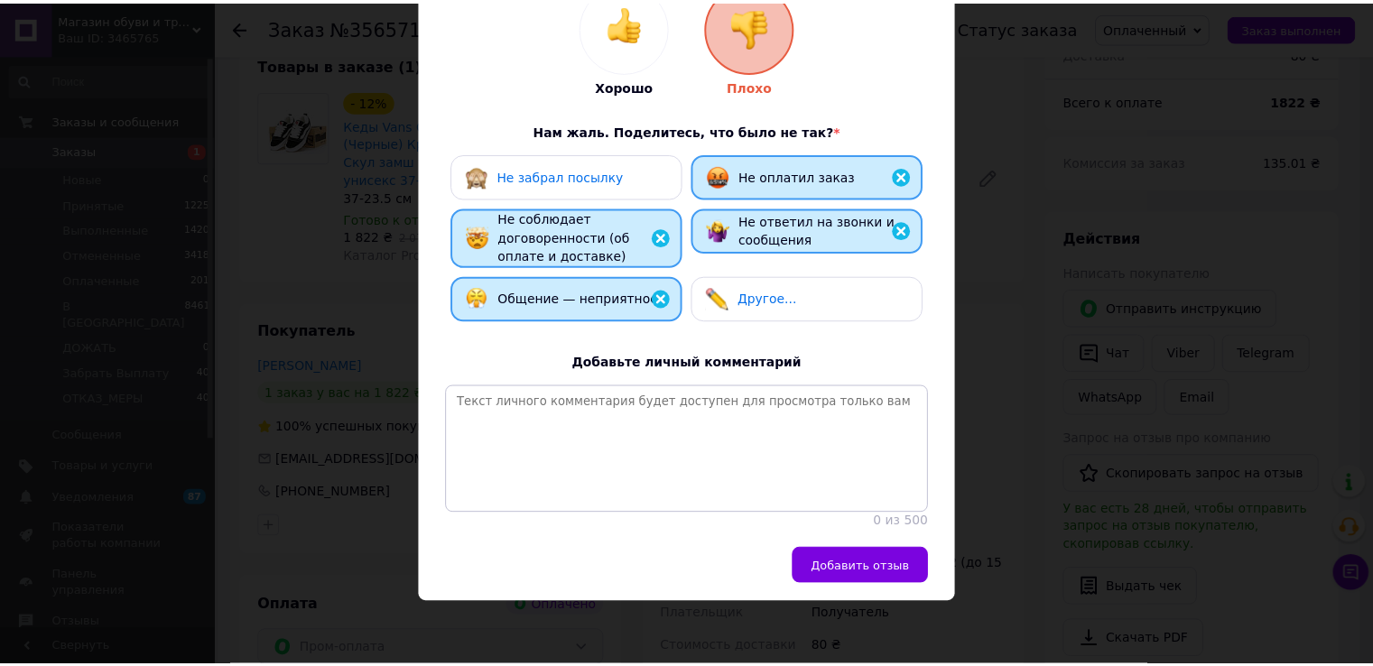
scroll to position [229, 0]
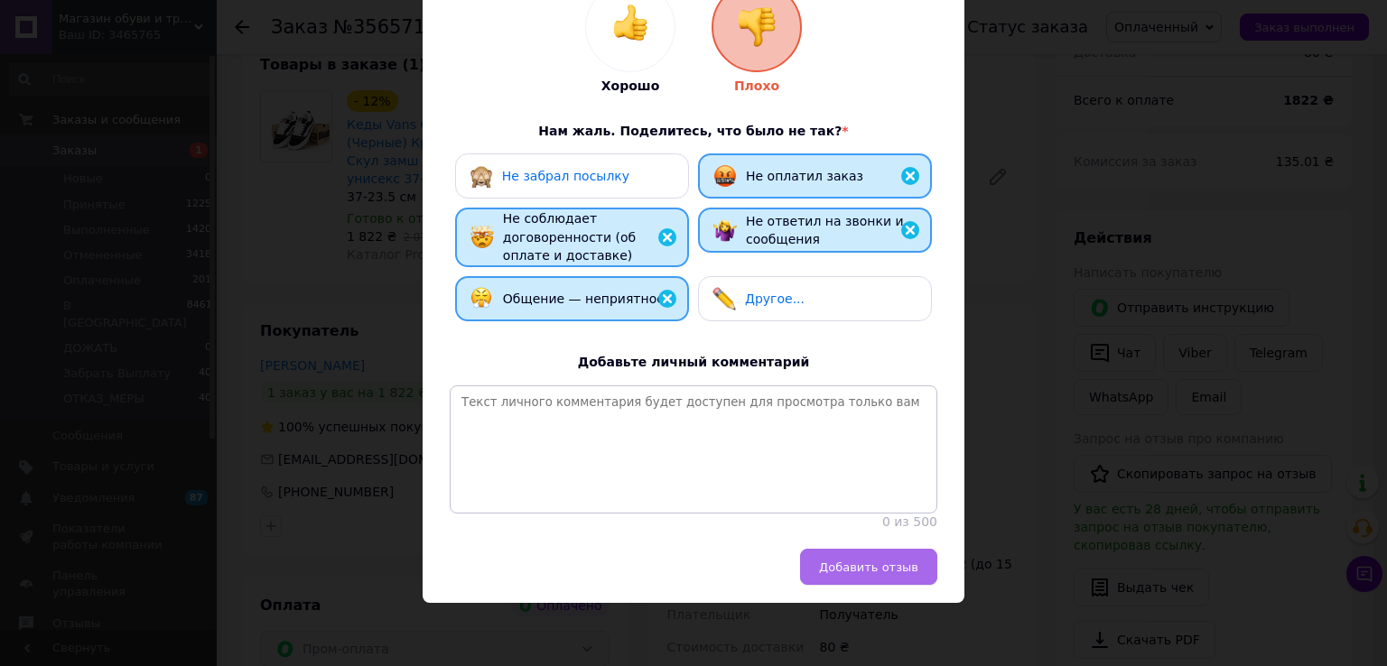
click at [869, 570] on span "Добавить отзыв" at bounding box center [868, 568] width 99 height 14
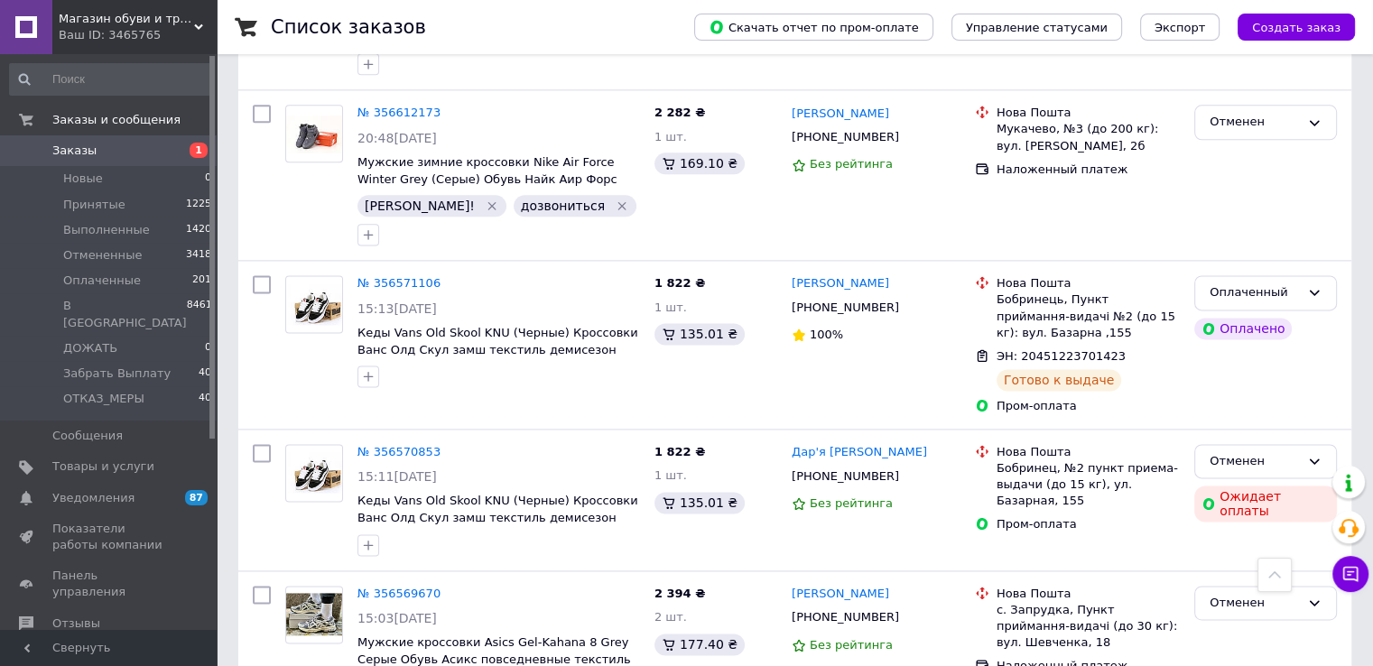
scroll to position [2407, 0]
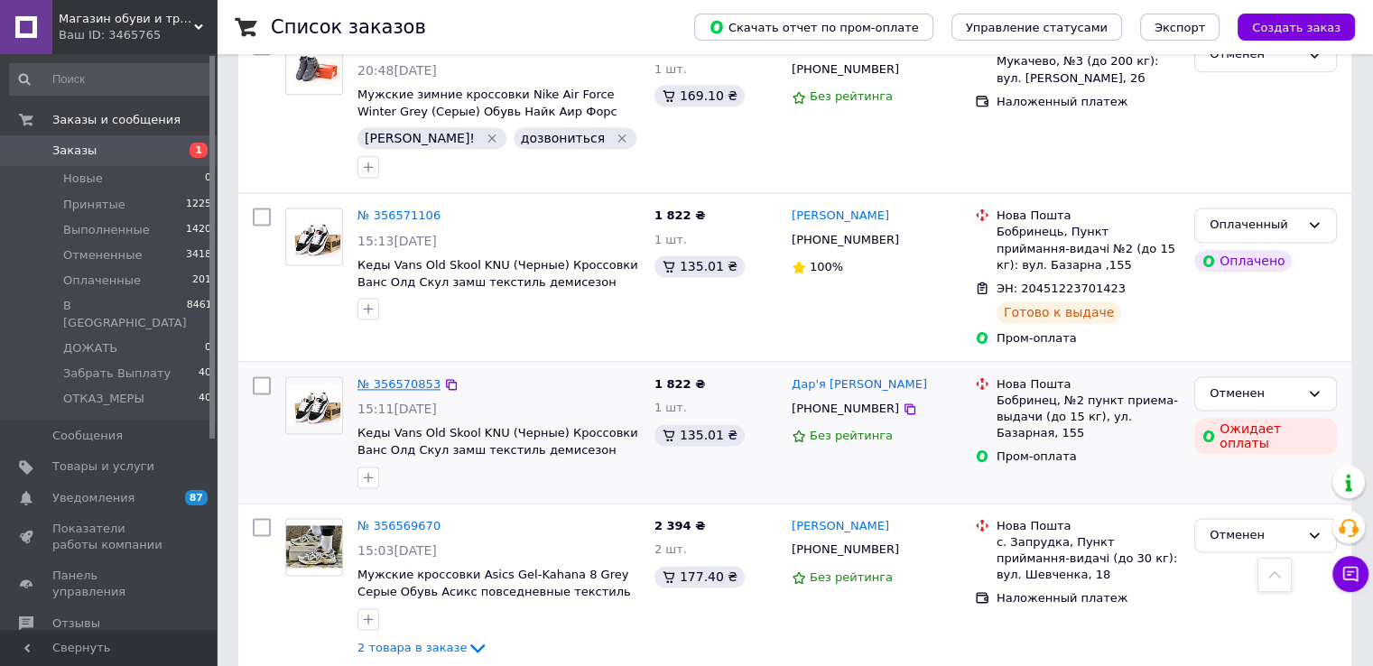
click at [411, 377] on link "№ 356570853" at bounding box center [399, 384] width 83 height 14
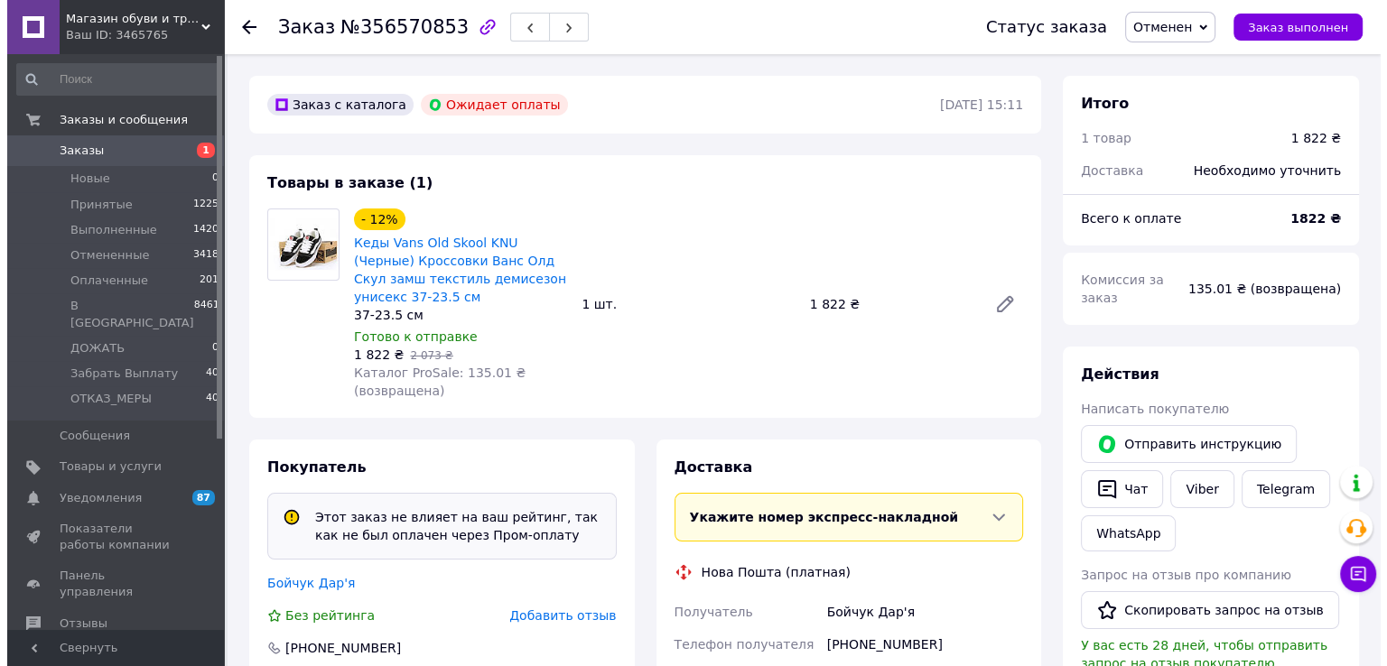
scroll to position [340, 0]
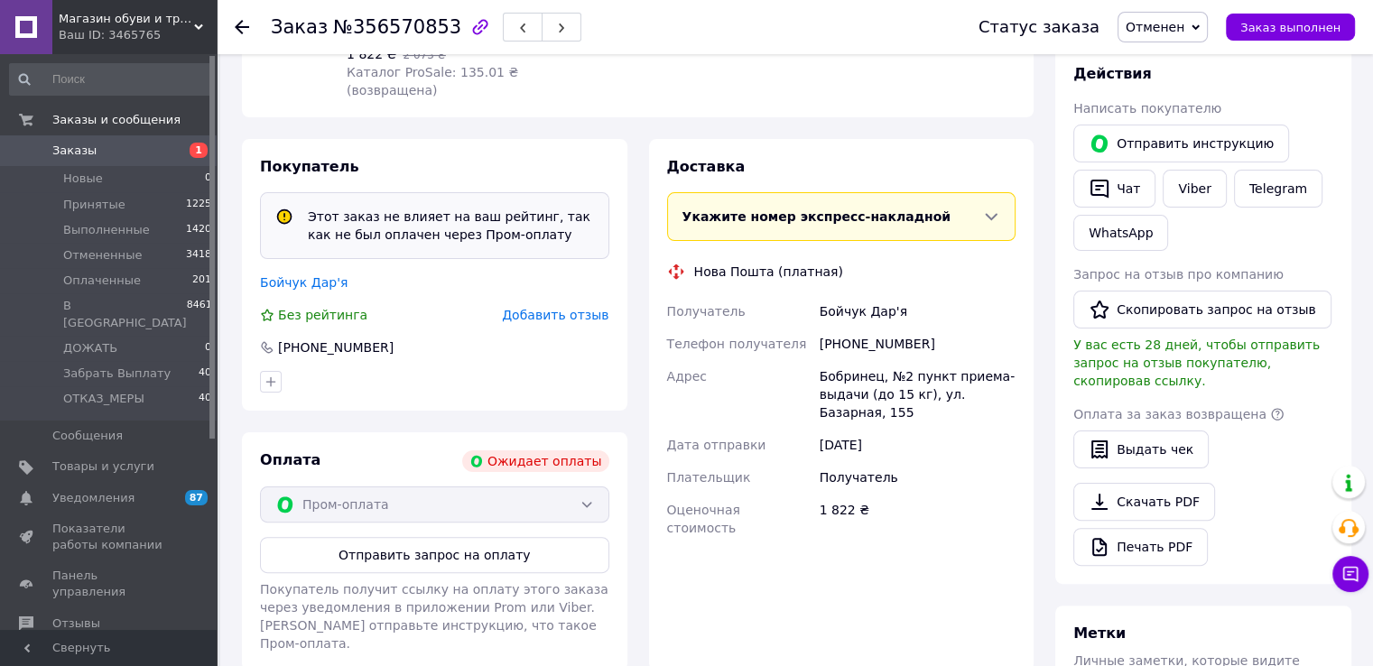
click at [557, 321] on span "Добавить отзыв" at bounding box center [555, 315] width 107 height 14
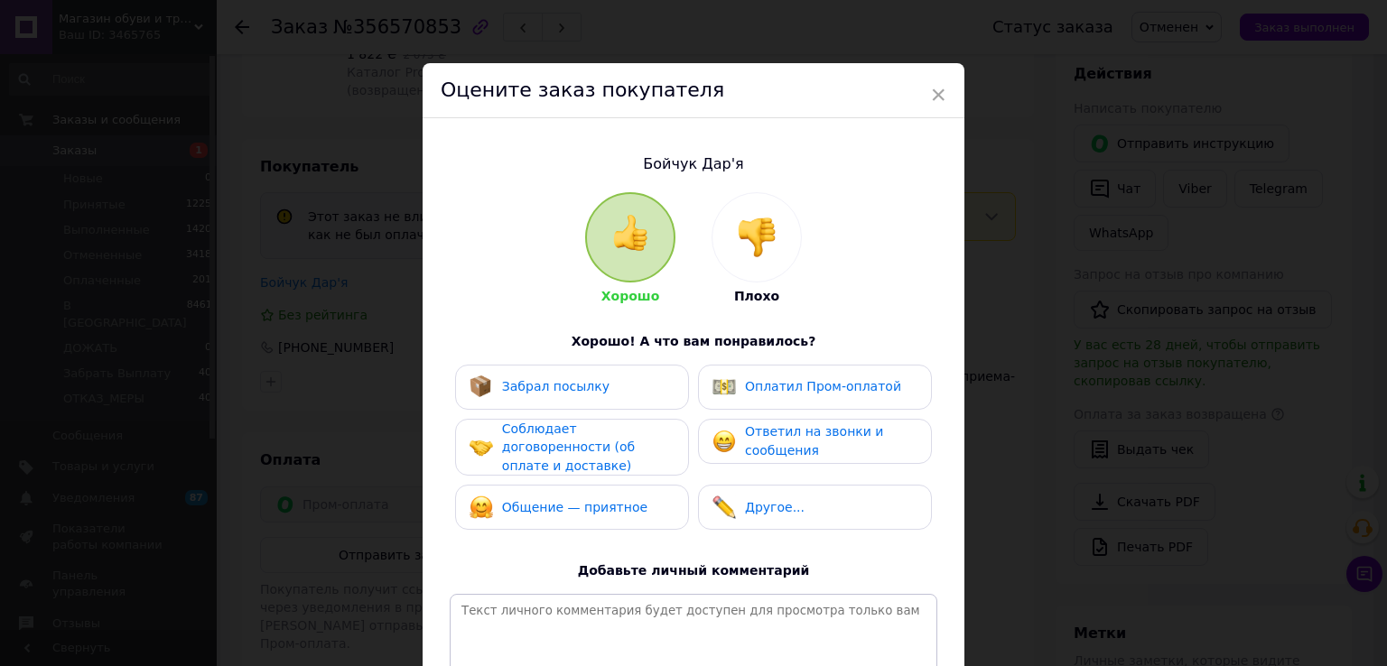
drag, startPoint x: 739, startPoint y: 239, endPoint x: 756, endPoint y: 335, distance: 97.1
click at [739, 240] on img at bounding box center [757, 238] width 40 height 40
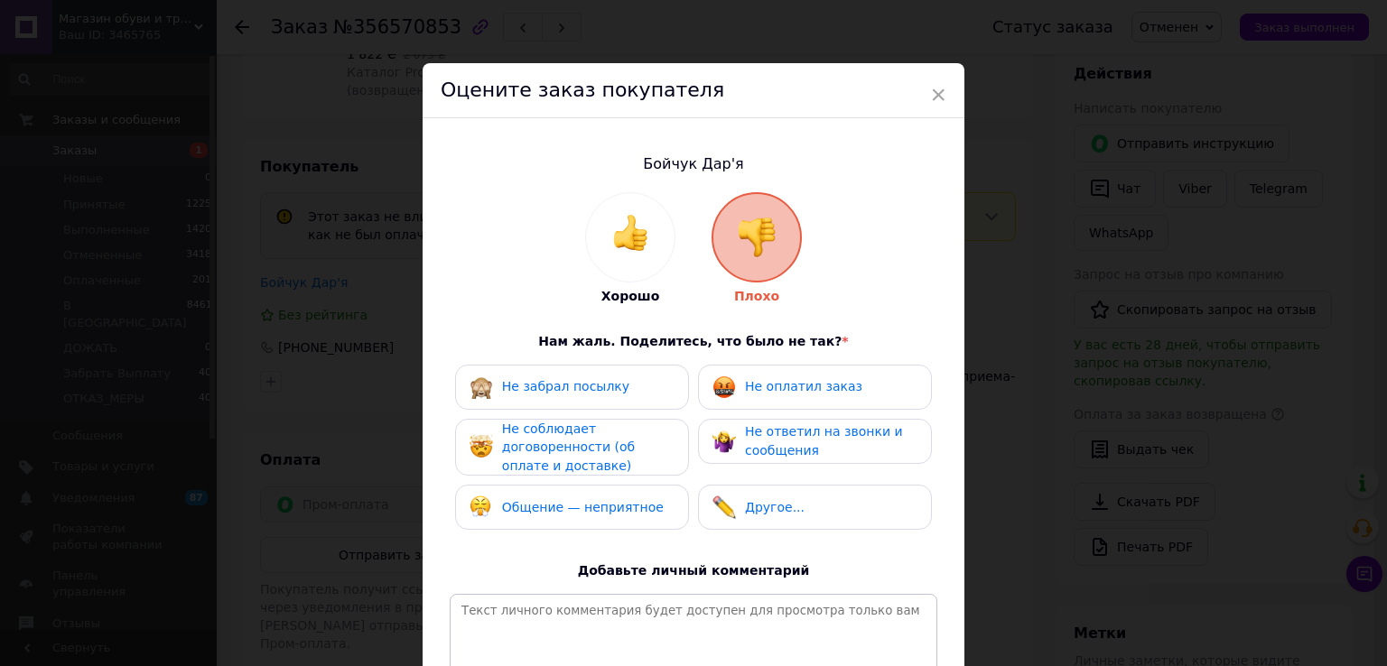
click at [770, 407] on div "Не оплатил заказ" at bounding box center [815, 387] width 234 height 45
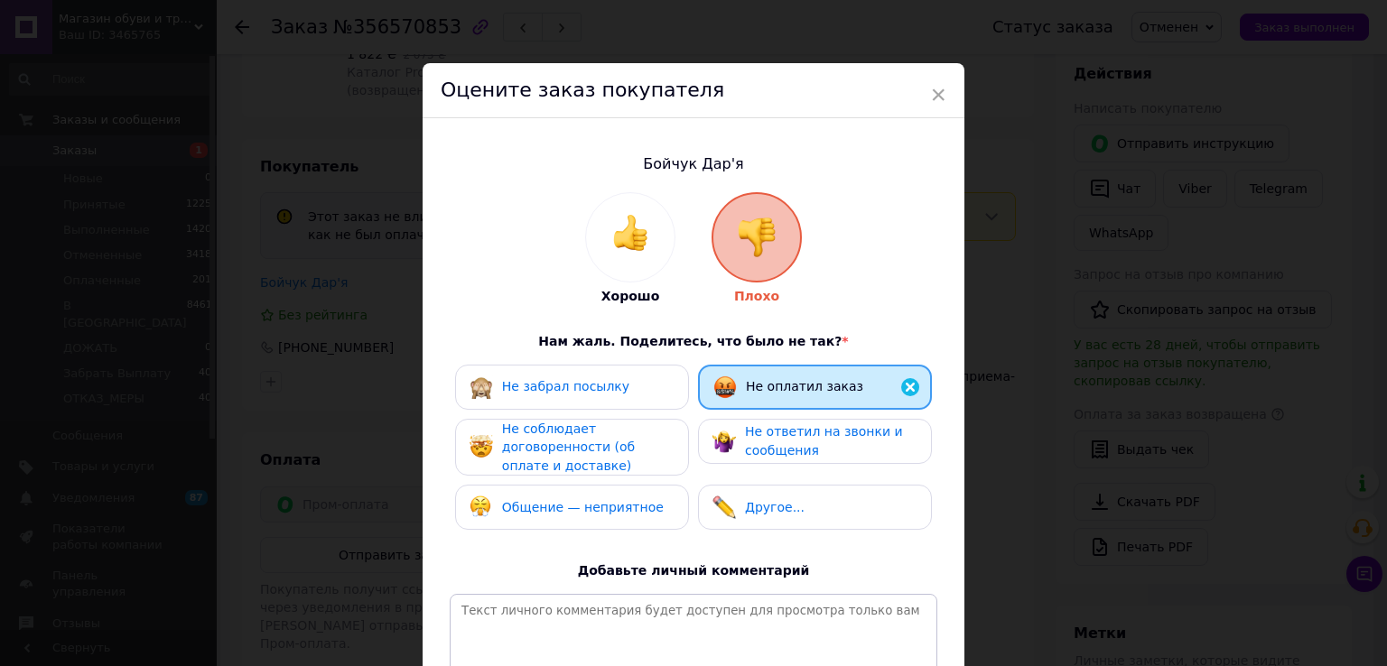
click at [757, 435] on span "Не ответил на звонки и сообщения" at bounding box center [824, 440] width 158 height 33
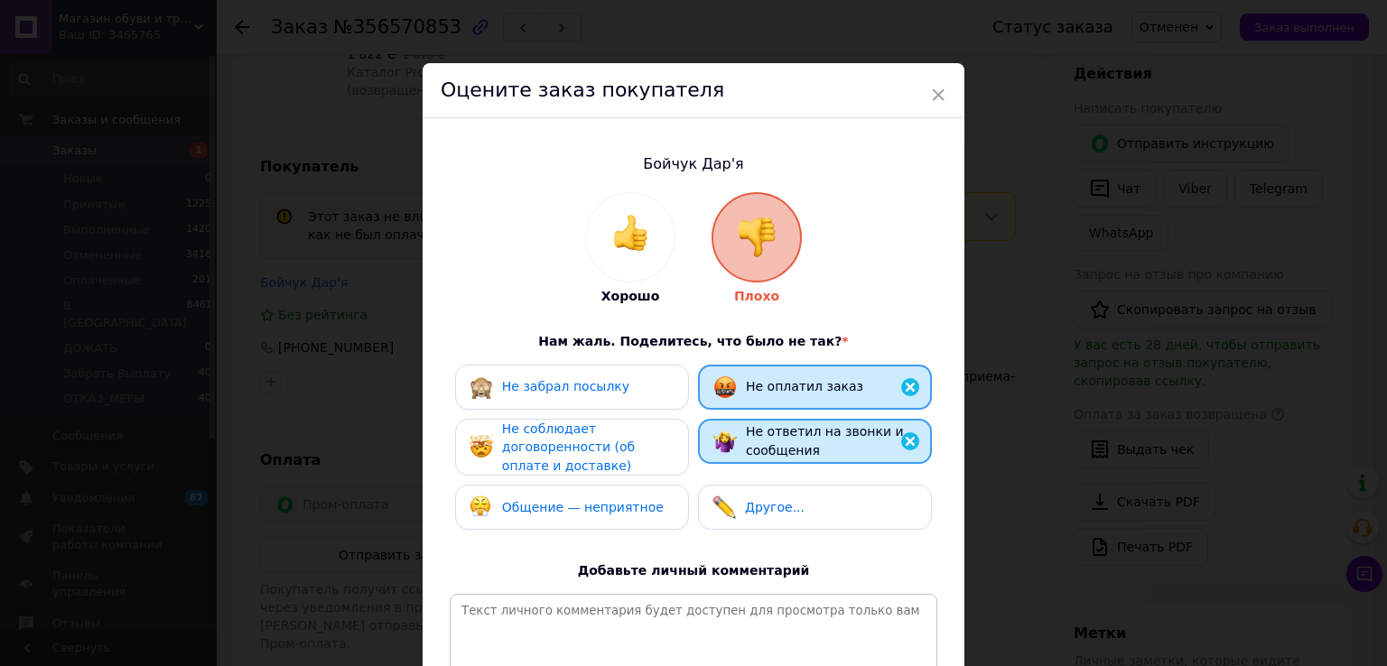
drag, startPoint x: 651, startPoint y: 448, endPoint x: 643, endPoint y: 481, distance: 34.4
click at [635, 450] on span "Не соблюдает договоренности (об оплате и доставке)" at bounding box center [568, 447] width 133 height 51
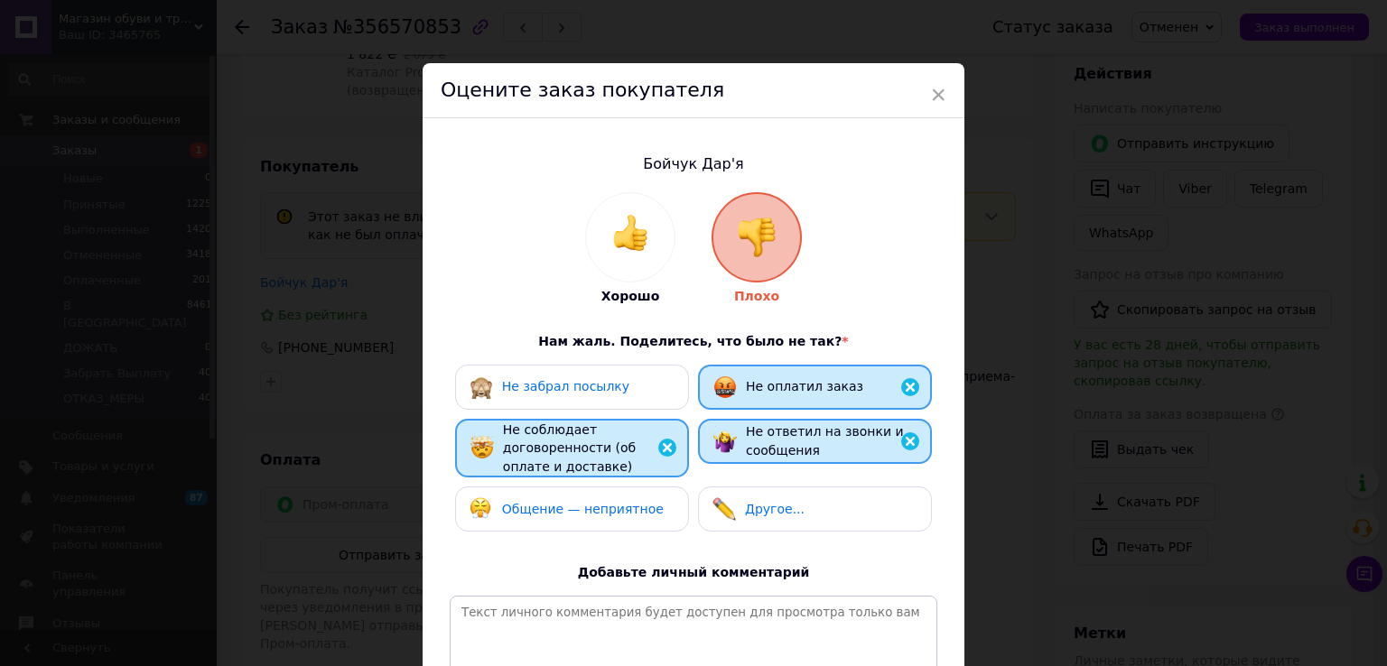
click at [640, 484] on div "Не забрал посылку Не оплатил заказ Не соблюдает договоренности (об оплате и дос…" at bounding box center [694, 453] width 488 height 177
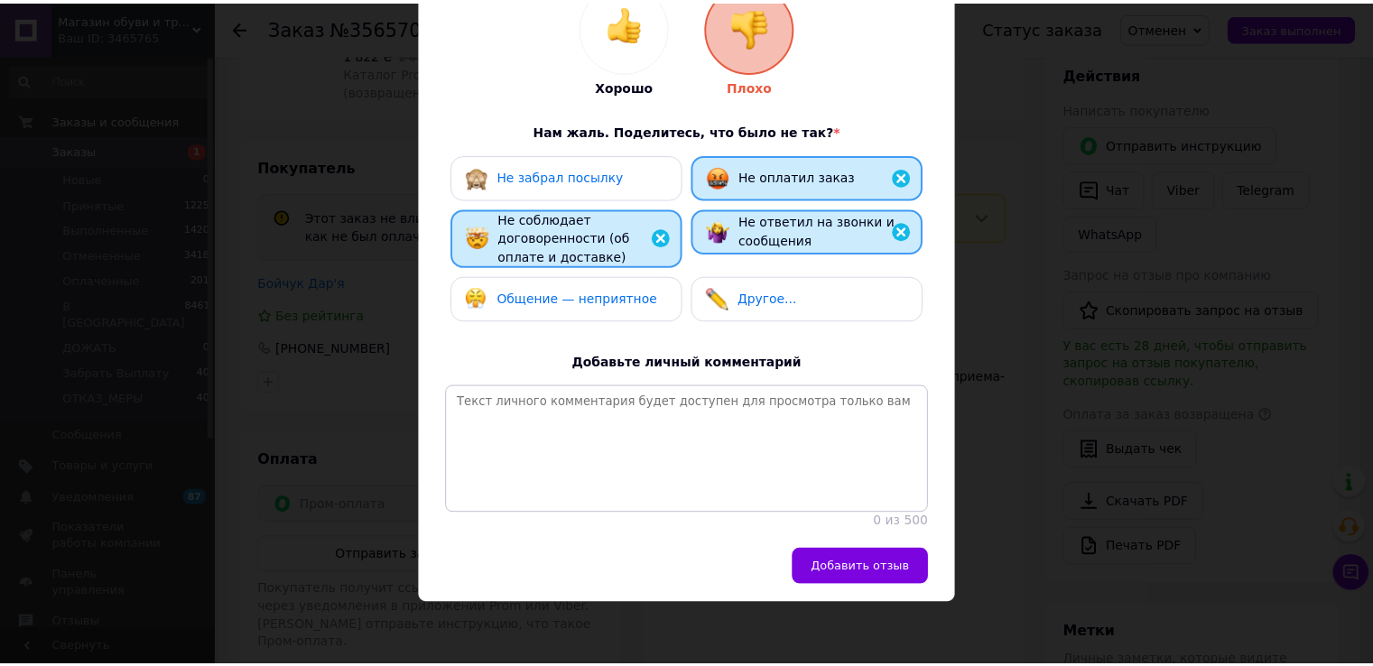
scroll to position [228, 0]
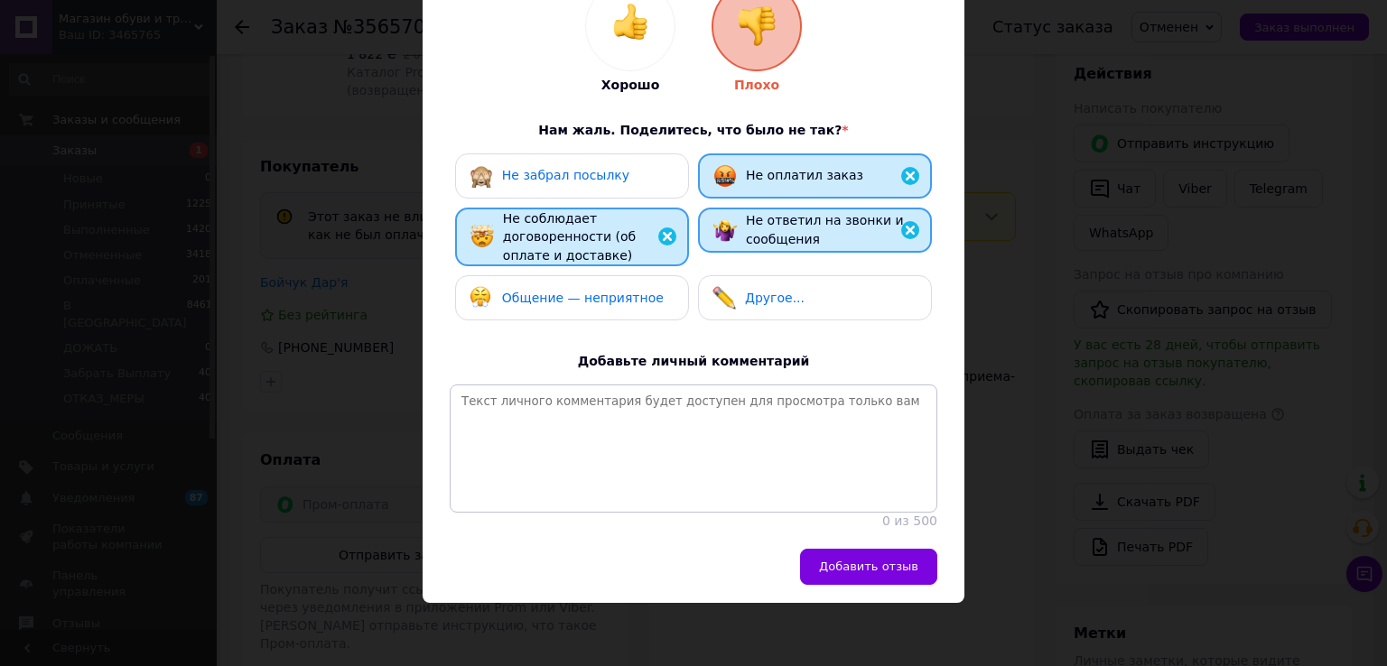
click at [627, 291] on span "Общение — неприятное" at bounding box center [583, 298] width 162 height 14
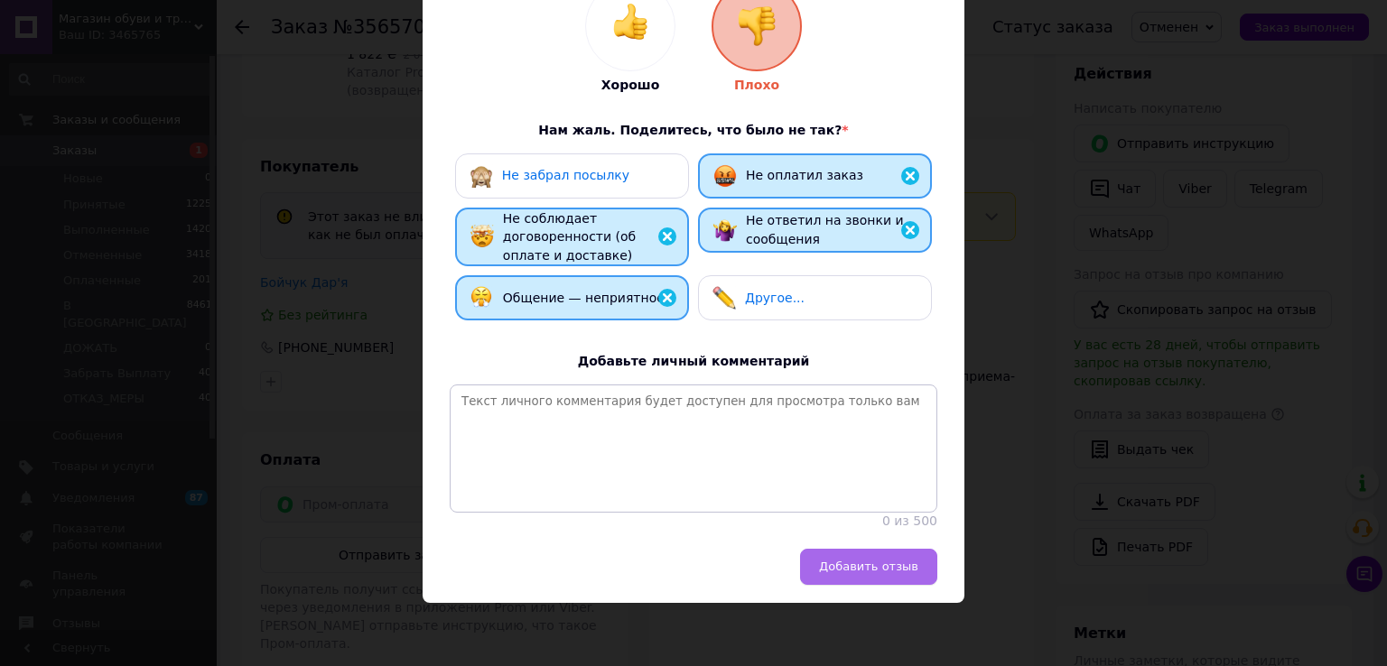
click at [899, 576] on button "Добавить отзыв" at bounding box center [868, 567] width 137 height 36
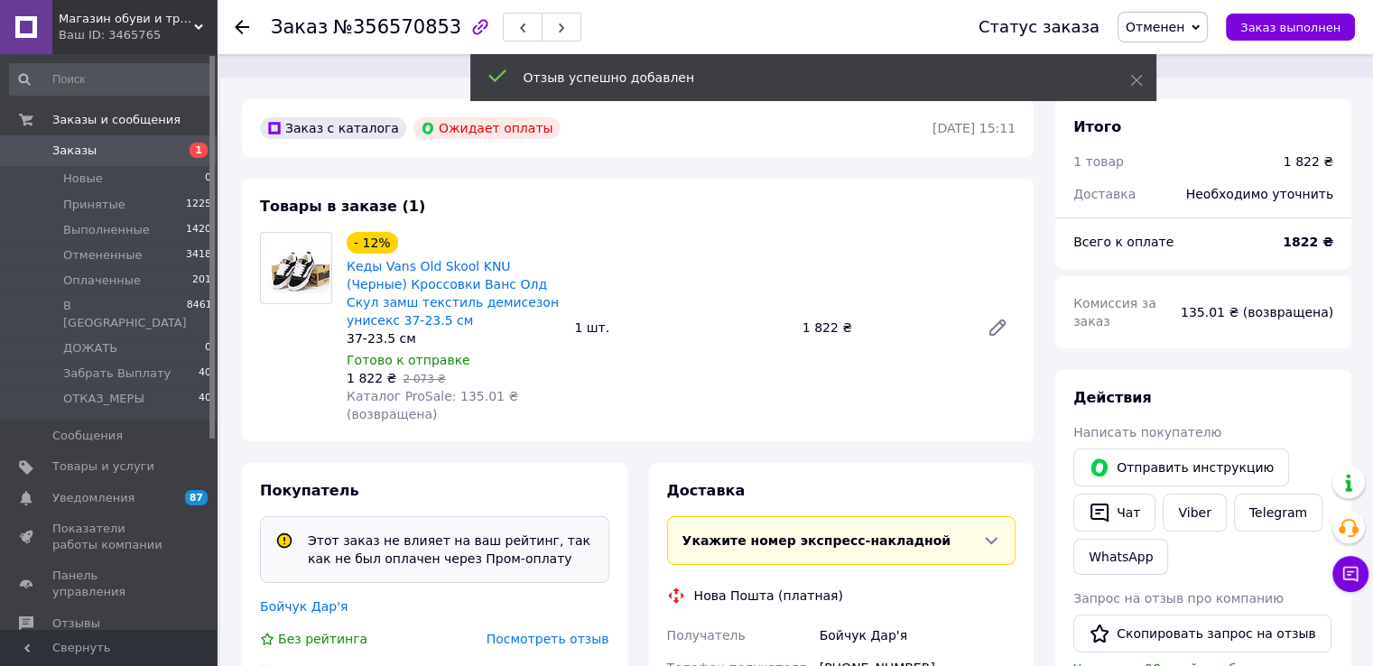
scroll to position [0, 0]
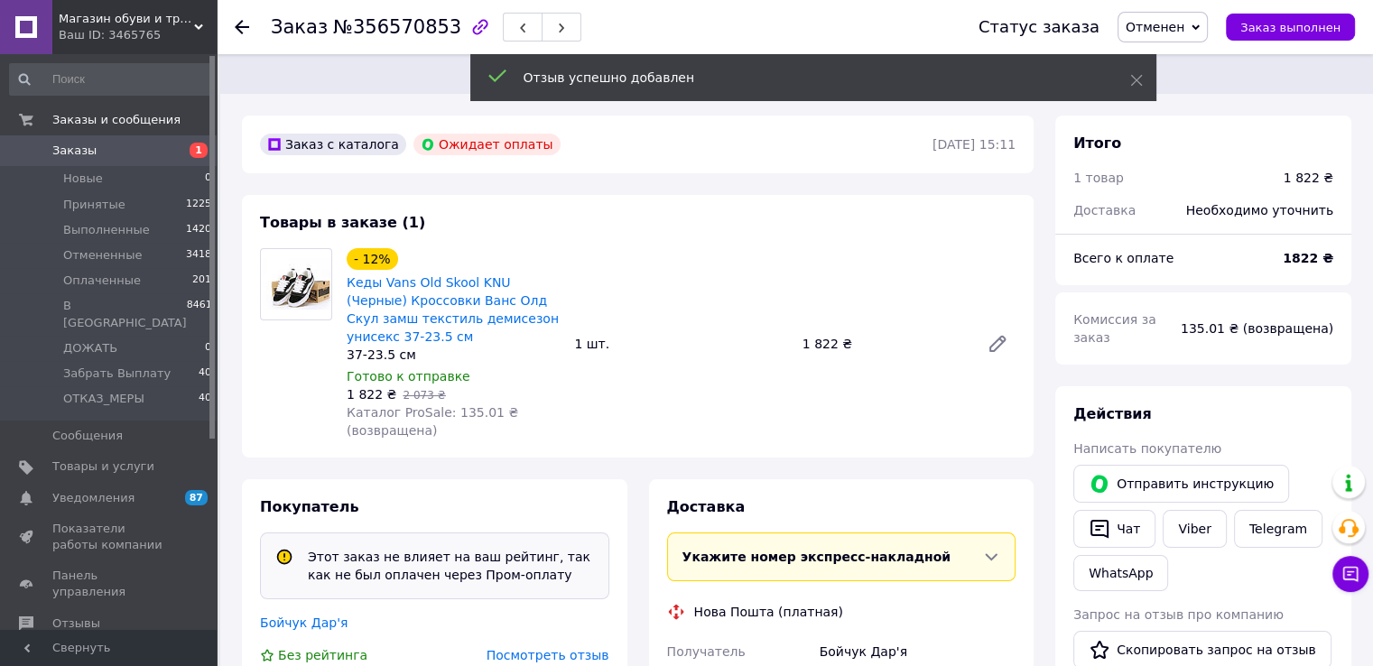
click at [42, 149] on span at bounding box center [26, 151] width 52 height 16
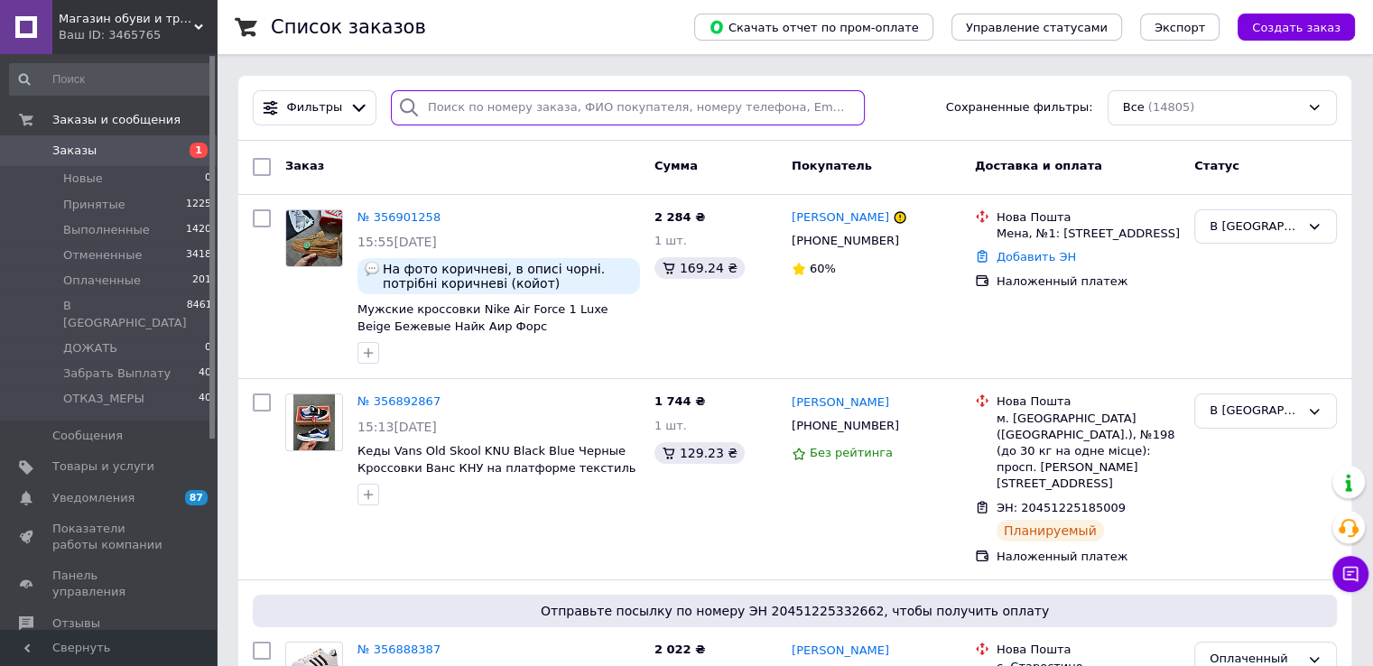
click at [628, 101] on input "search" at bounding box center [628, 107] width 474 height 35
paste input "[PERSON_NAME]"
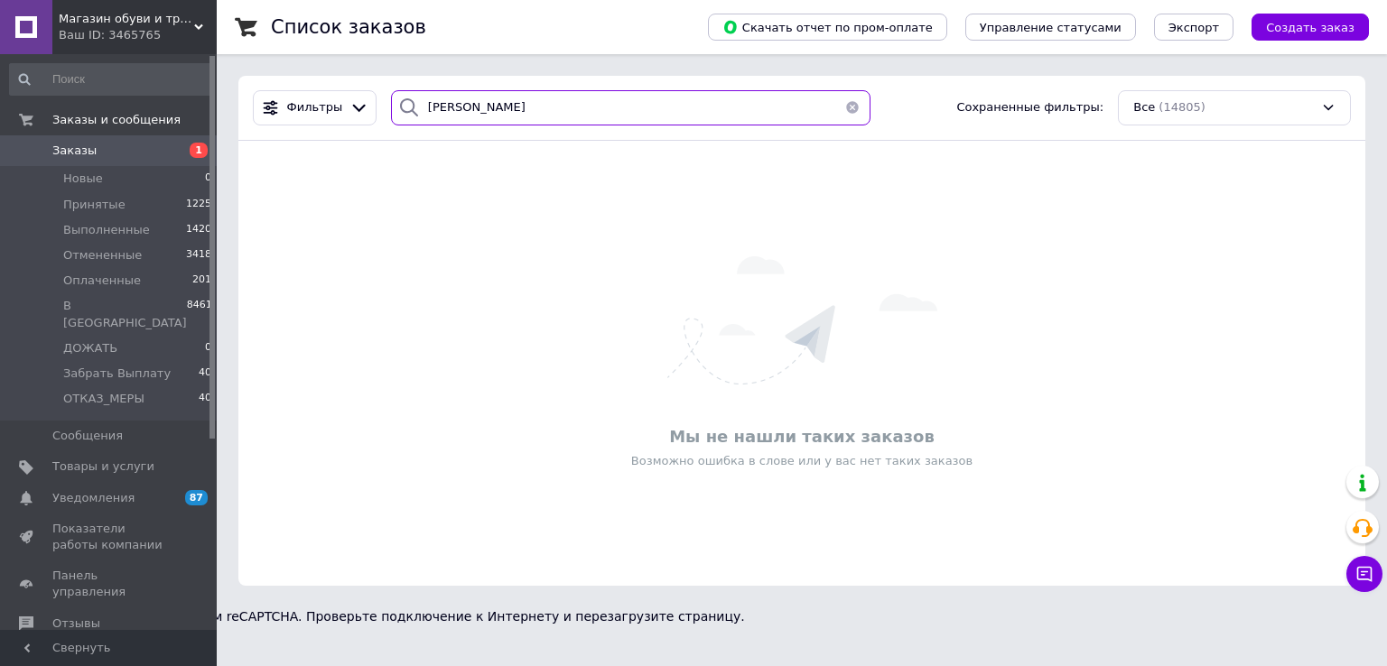
type input "[PERSON_NAME]"
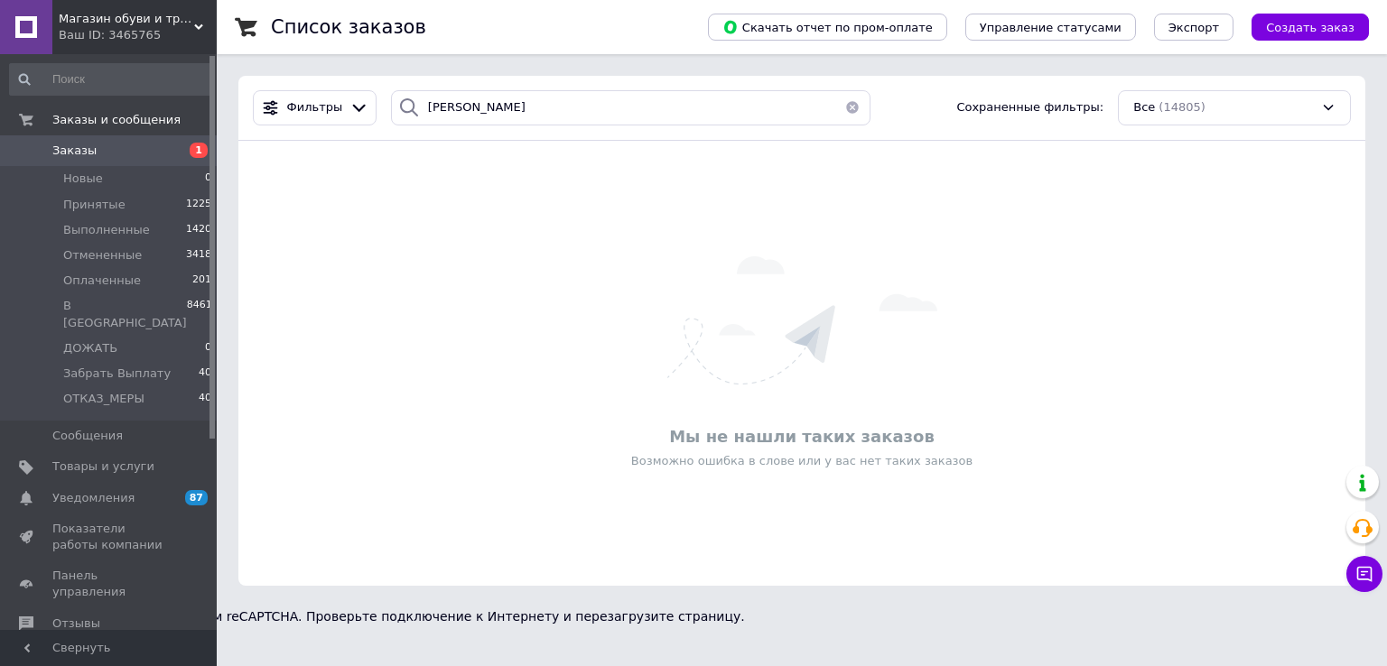
click at [163, 151] on span "Заказы" at bounding box center [109, 151] width 115 height 16
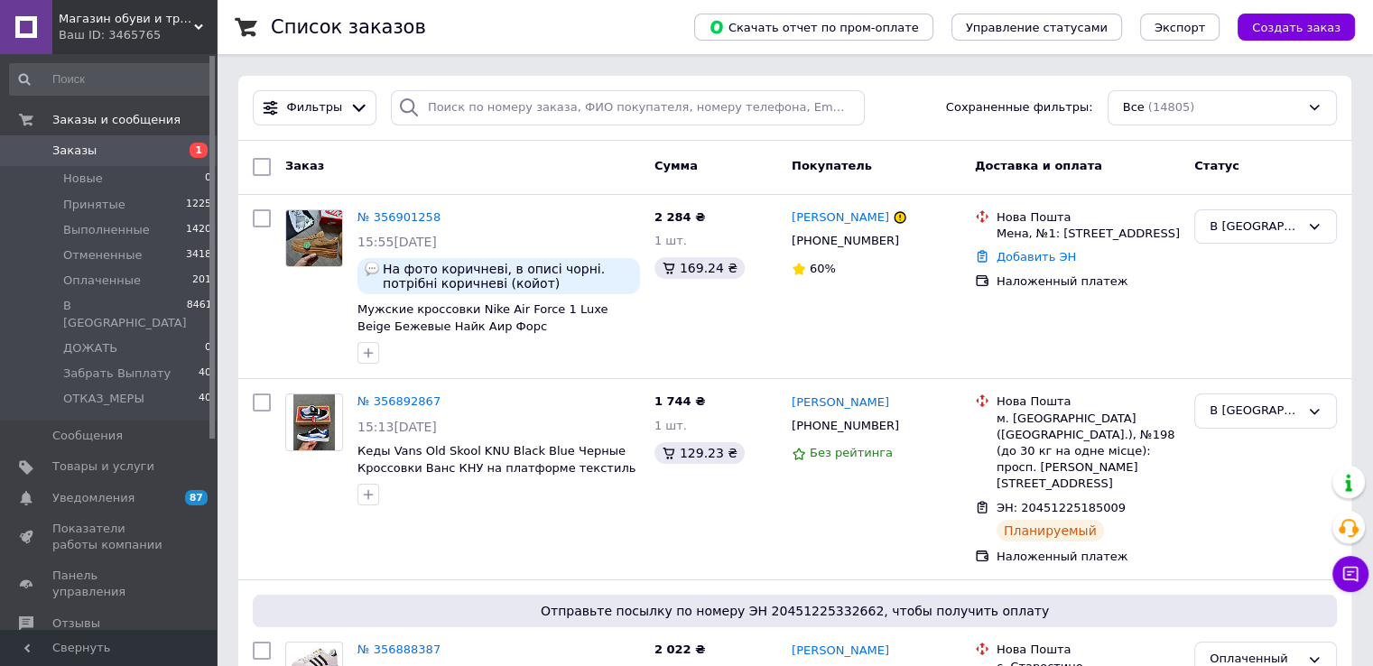
click at [147, 153] on span "Заказы" at bounding box center [109, 151] width 115 height 16
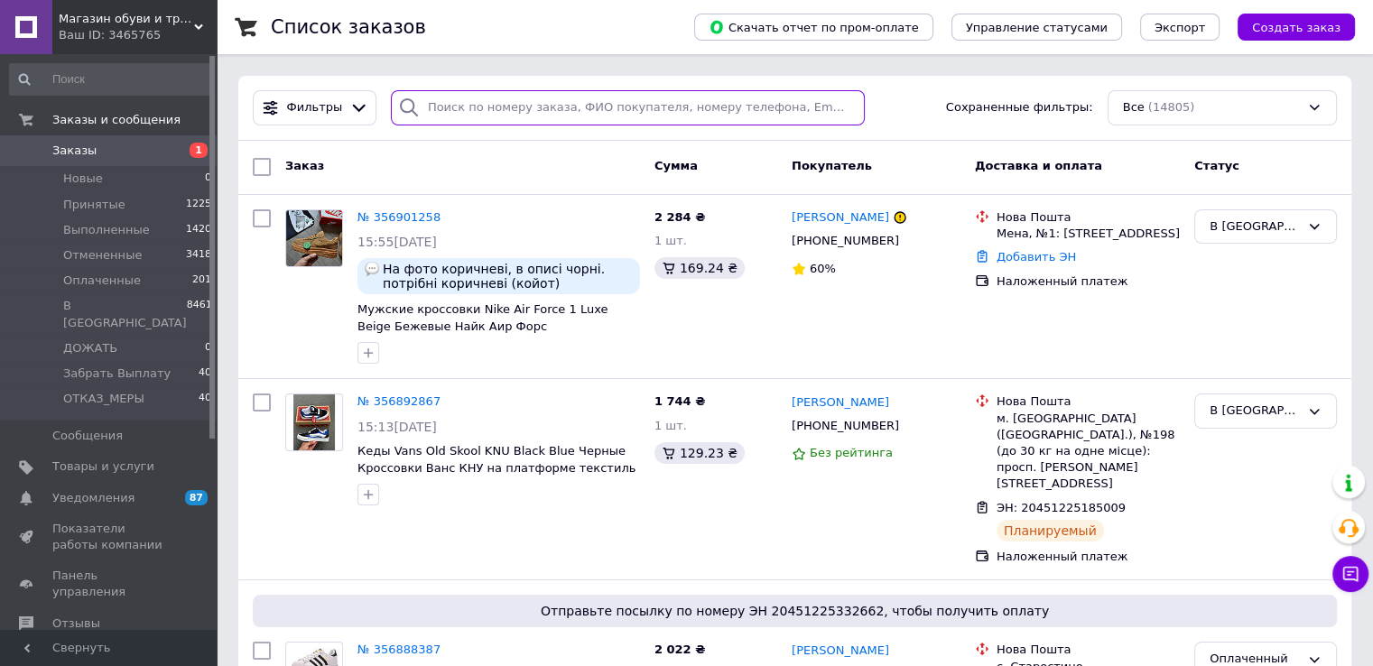
click at [575, 109] on input "search" at bounding box center [628, 107] width 474 height 35
paste input "Кафтан"
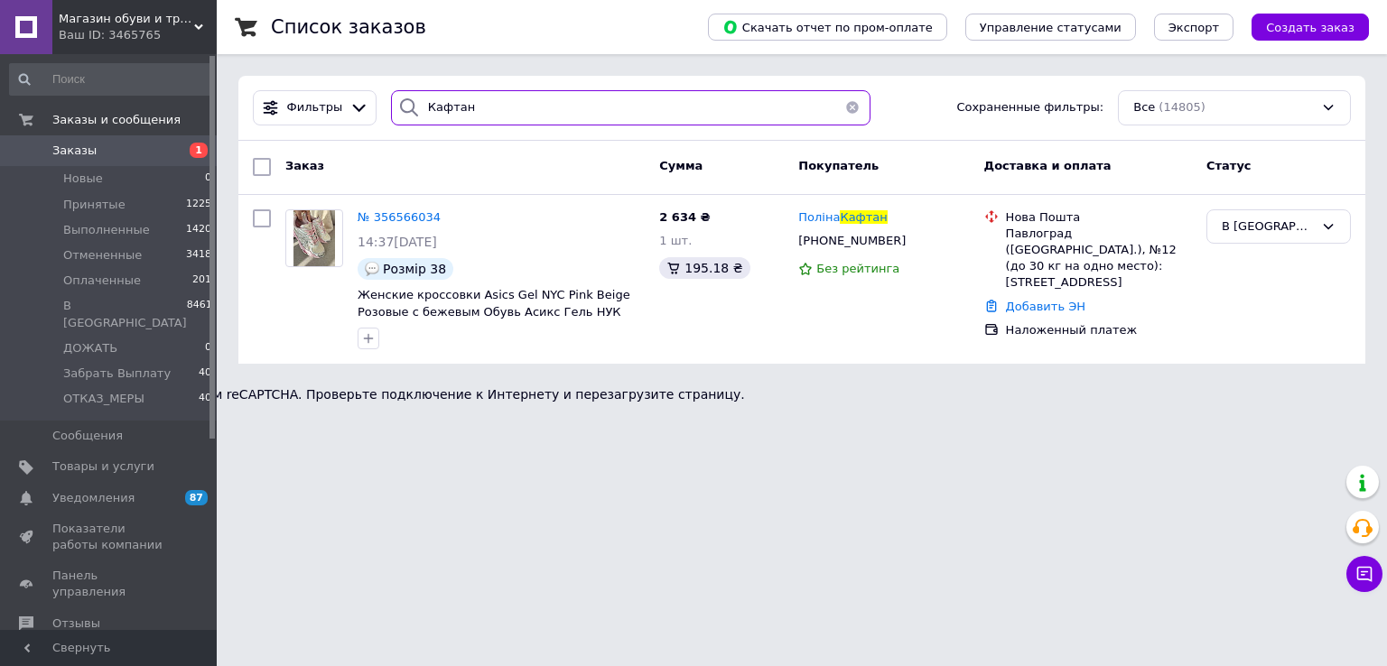
type input "Кафтан"
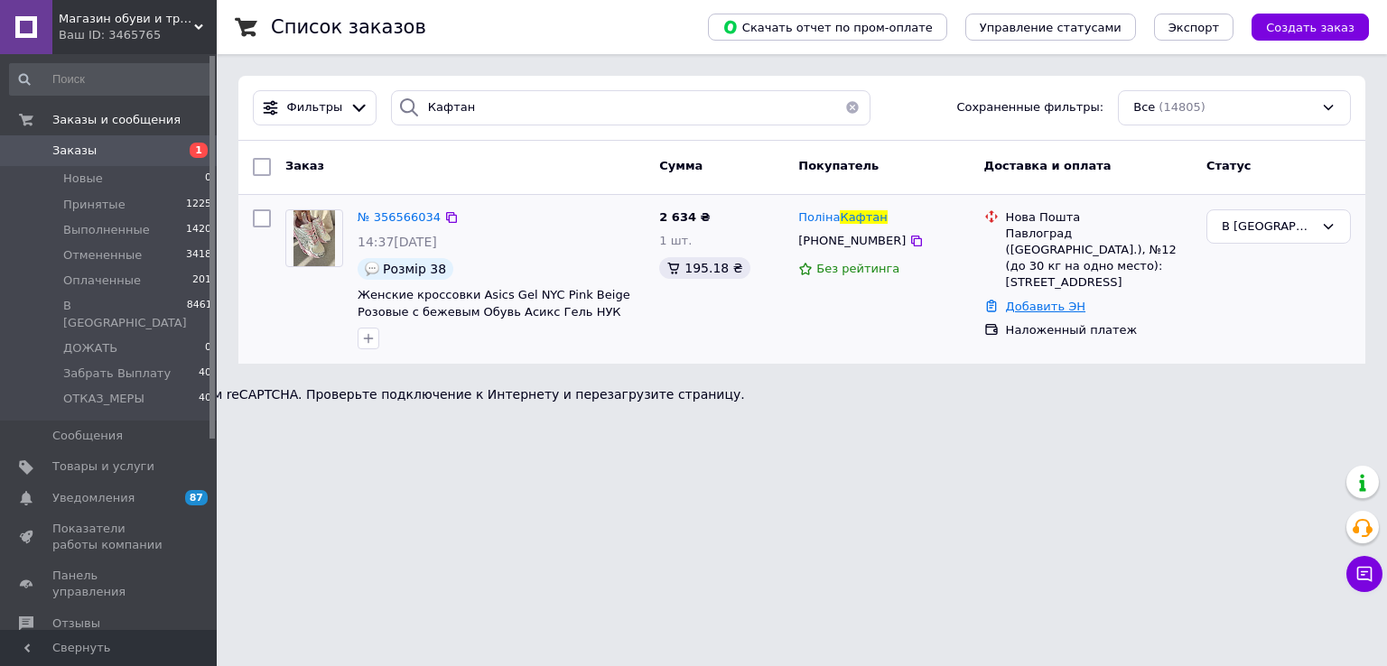
click at [1026, 300] on link "Добавить ЭН" at bounding box center [1045, 307] width 79 height 14
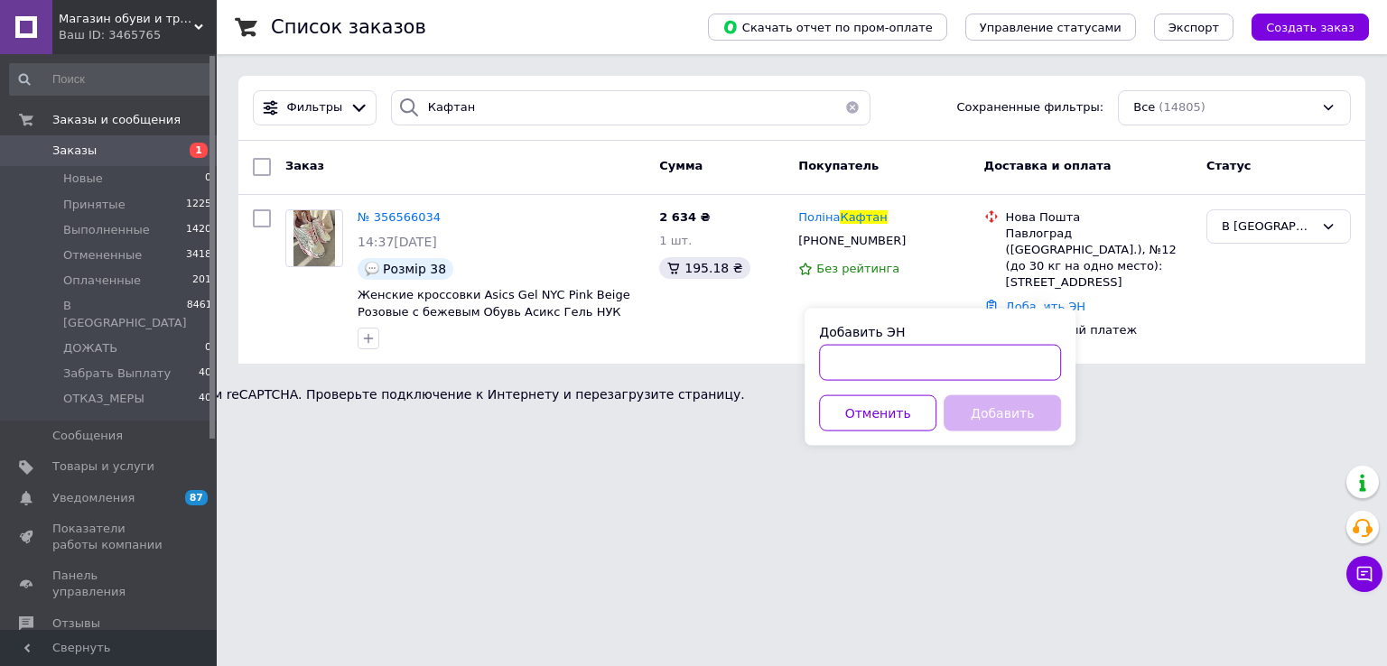
click at [935, 374] on input "Добавить ЭН" at bounding box center [940, 363] width 242 height 36
paste input "20451223893314"
type input "20451223893314"
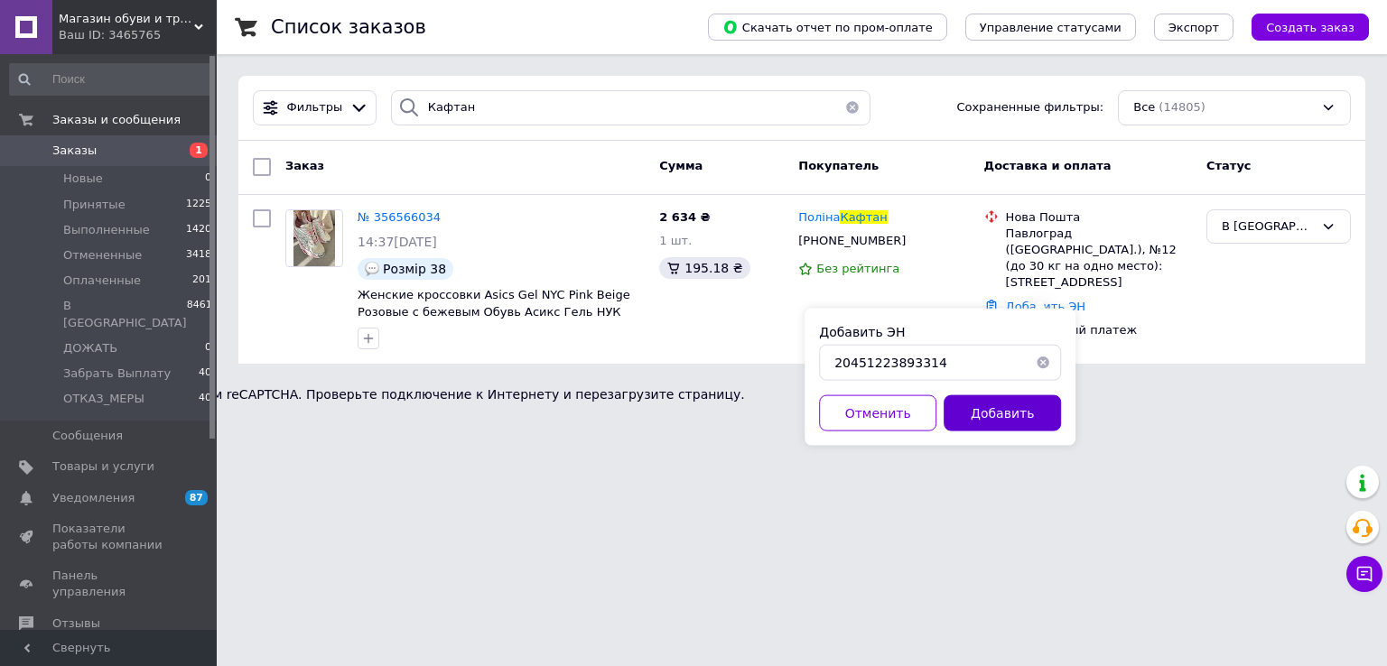
click at [986, 406] on button "Добавить" at bounding box center [1001, 413] width 117 height 36
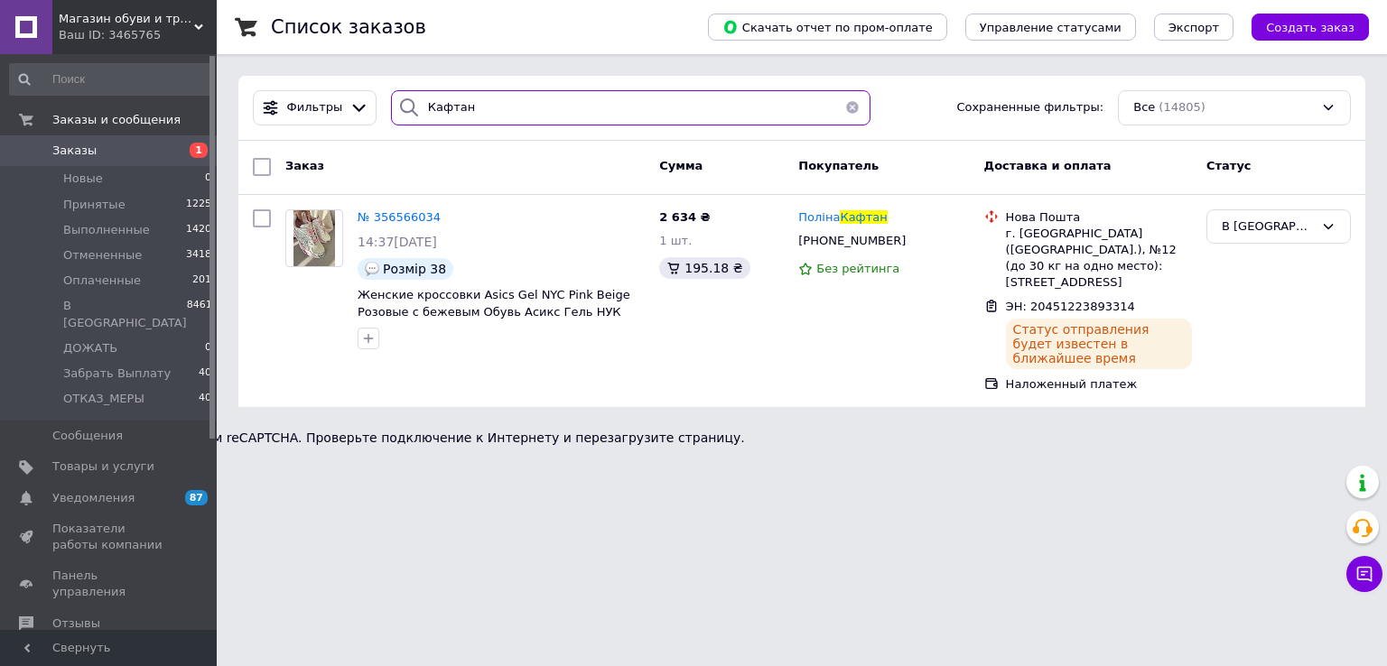
click at [524, 106] on input "Кафтан" at bounding box center [631, 107] width 480 height 35
paste input "руговий"
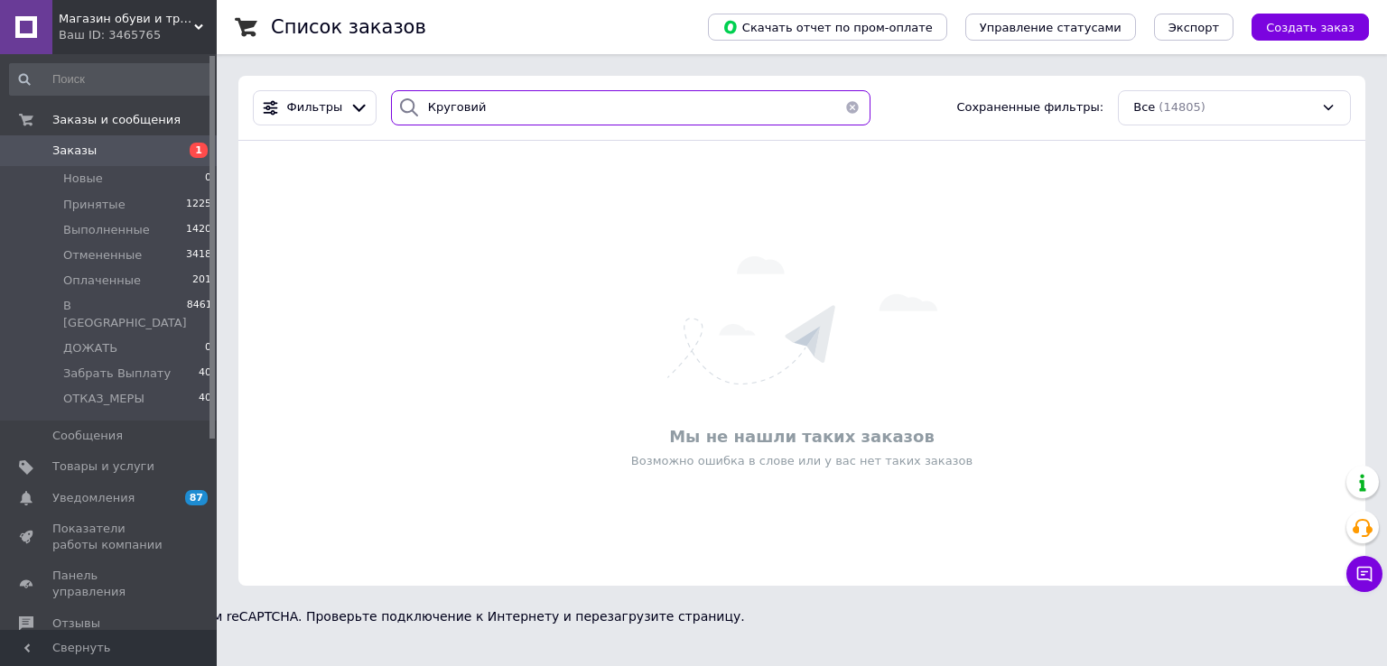
paste input "ивко"
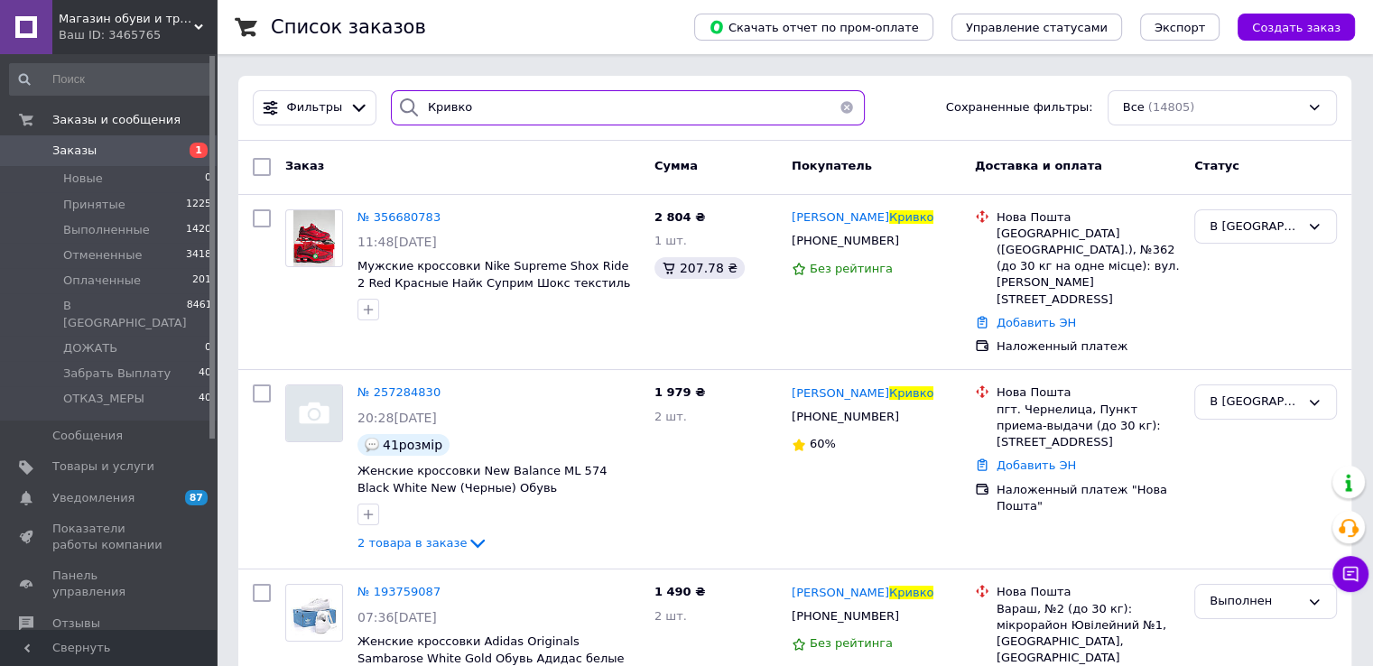
type input "Кривко"
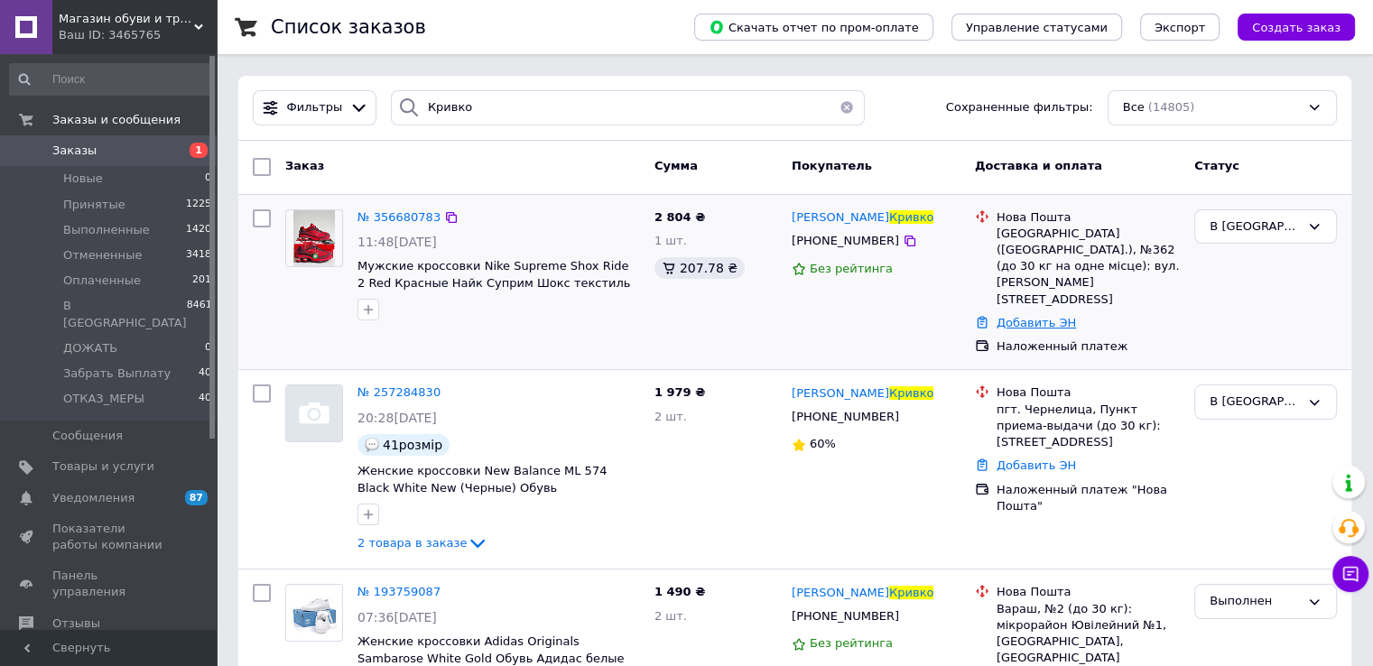
click at [1044, 316] on link "Добавить ЭН" at bounding box center [1036, 323] width 79 height 14
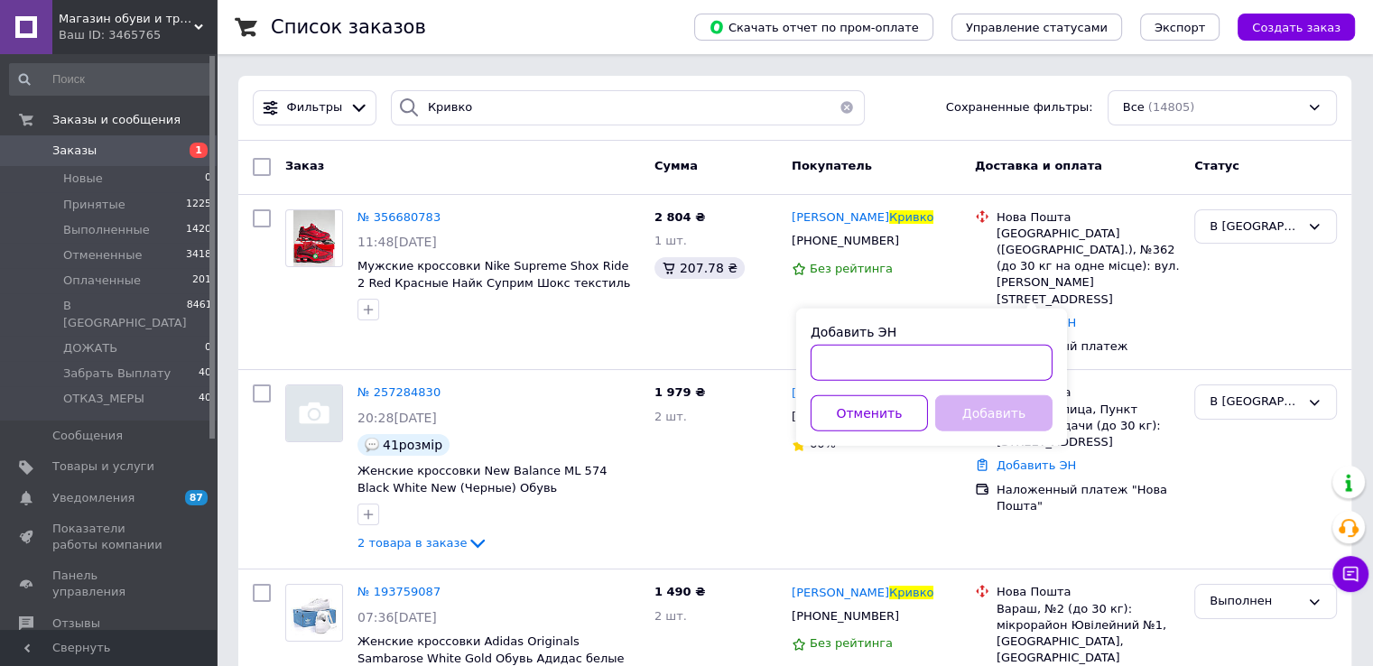
click at [936, 361] on input "Добавить ЭН" at bounding box center [932, 363] width 242 height 36
paste input "20451224173907"
type input "20451224173907"
click at [957, 415] on button "Добавить" at bounding box center [993, 413] width 117 height 36
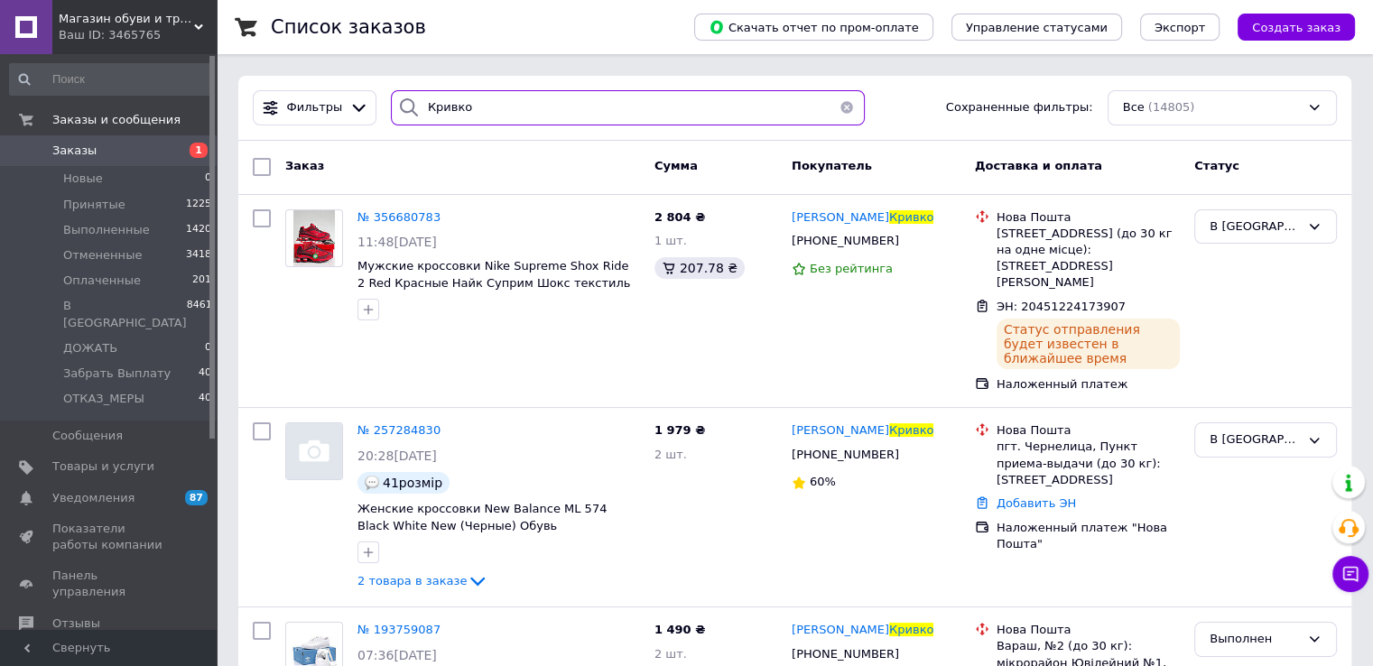
click at [441, 109] on input "Кривко" at bounding box center [628, 107] width 474 height 35
paste input "[PERSON_NAME]"
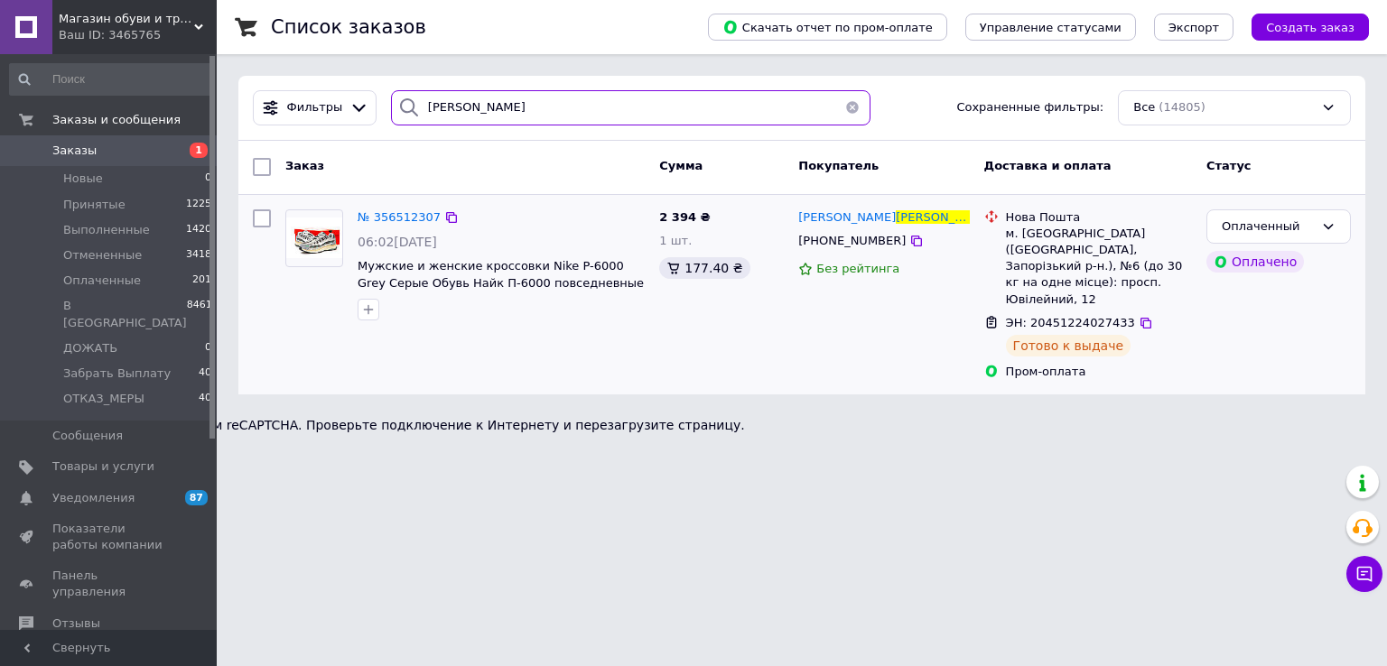
paste input "ідберезний"
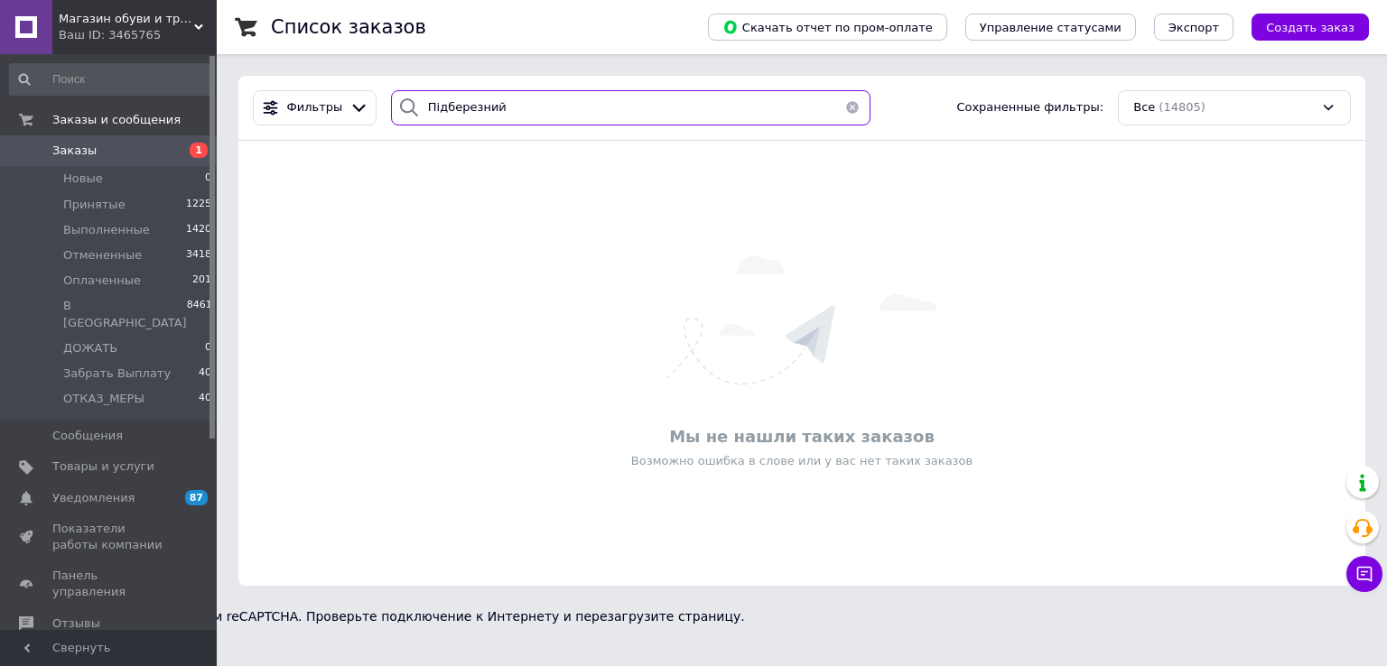
paste input "[PERSON_NAME]"
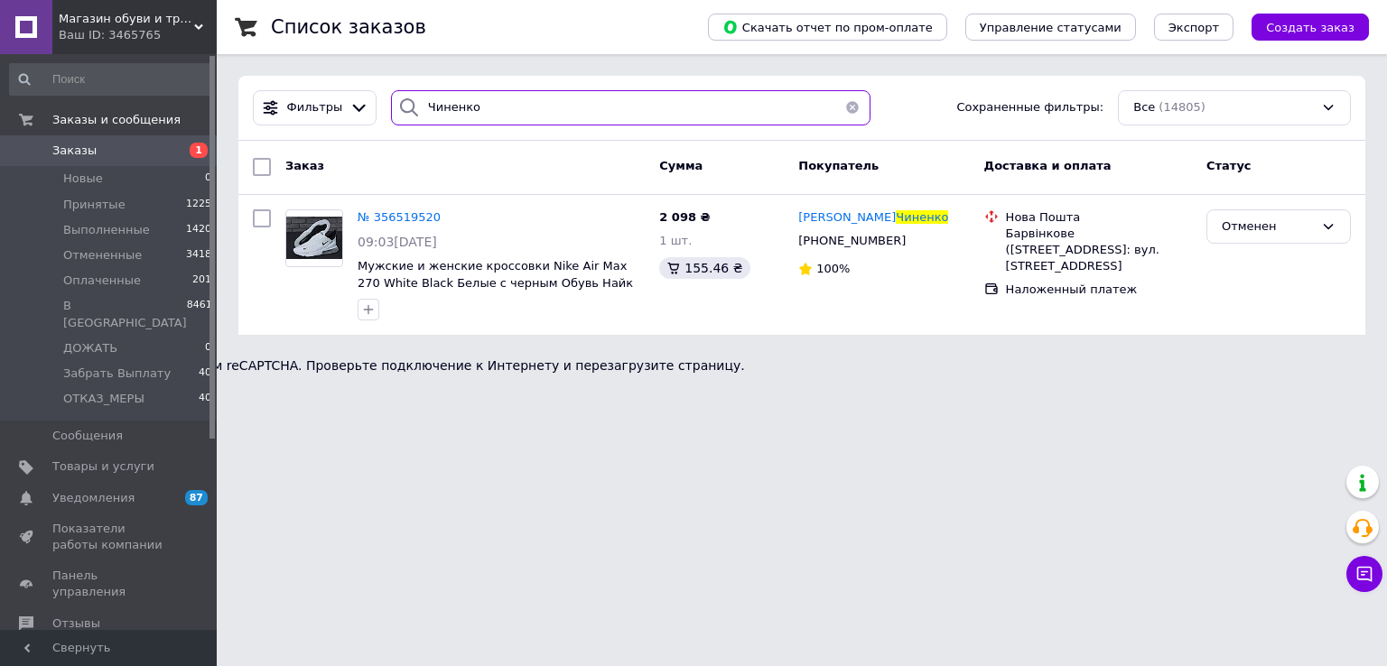
paste input "лый"
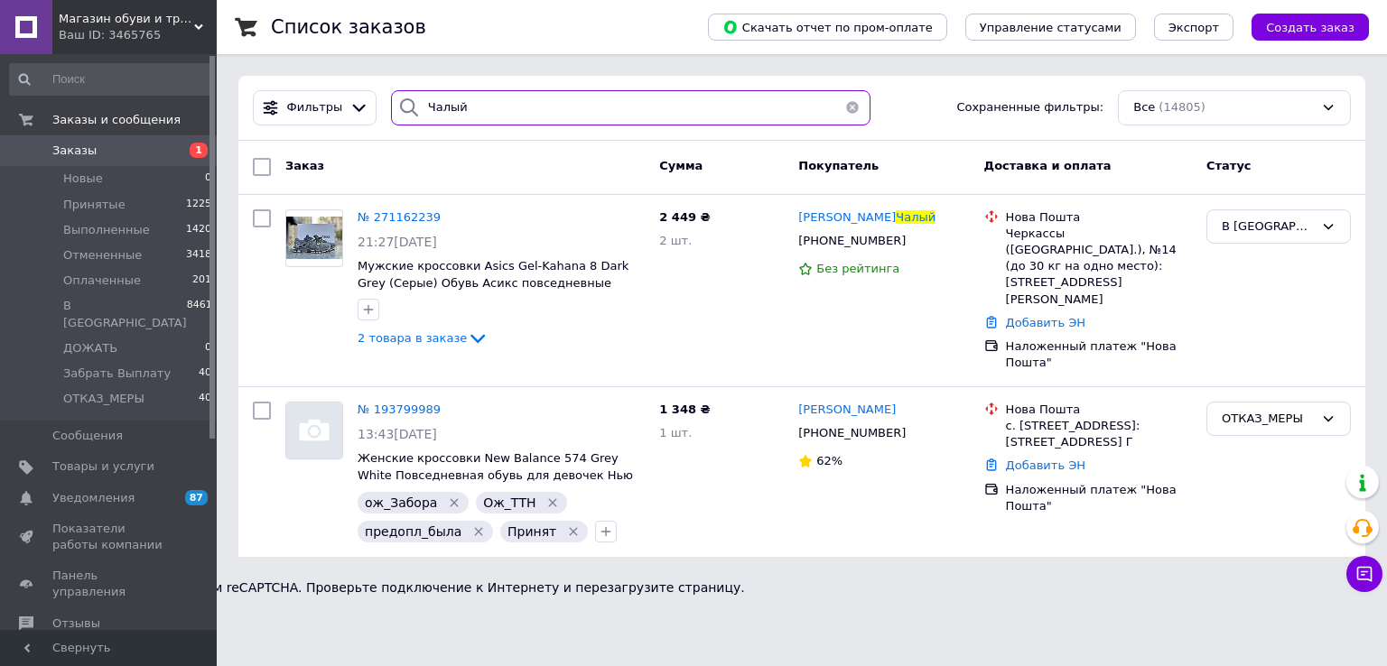
type input "Чалый"
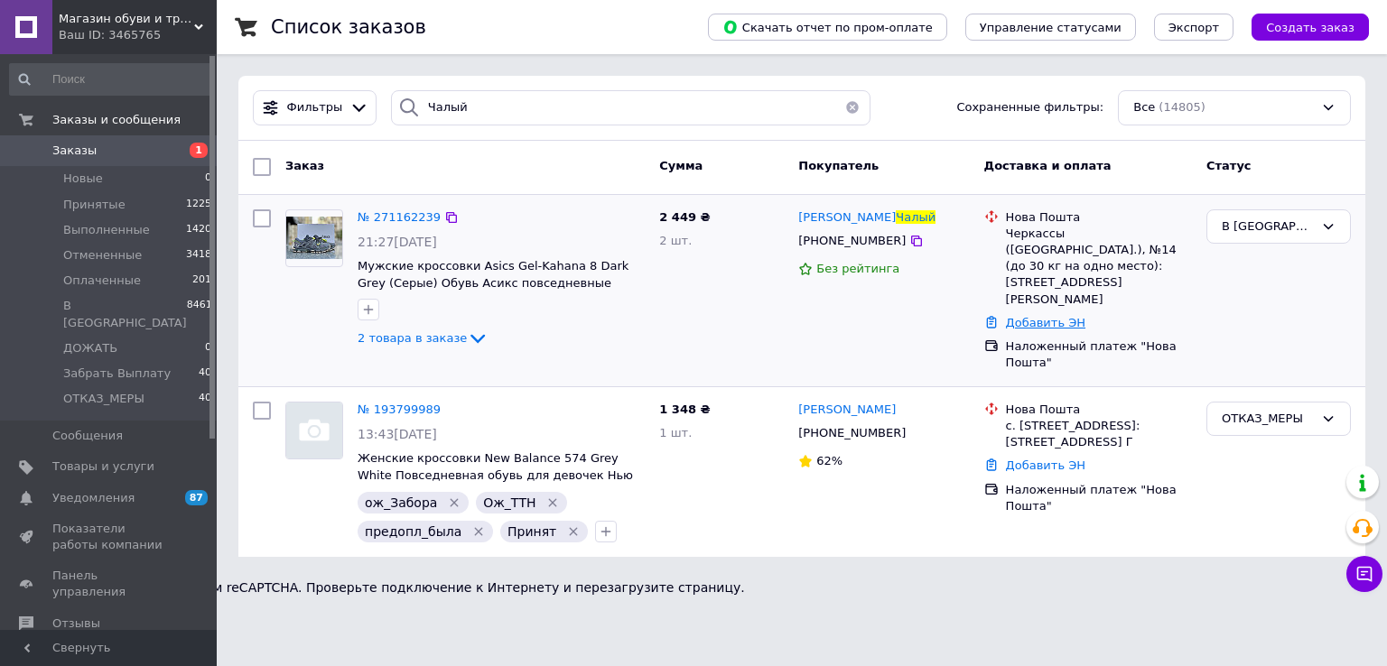
click at [1043, 316] on link "Добавить ЭН" at bounding box center [1045, 323] width 79 height 14
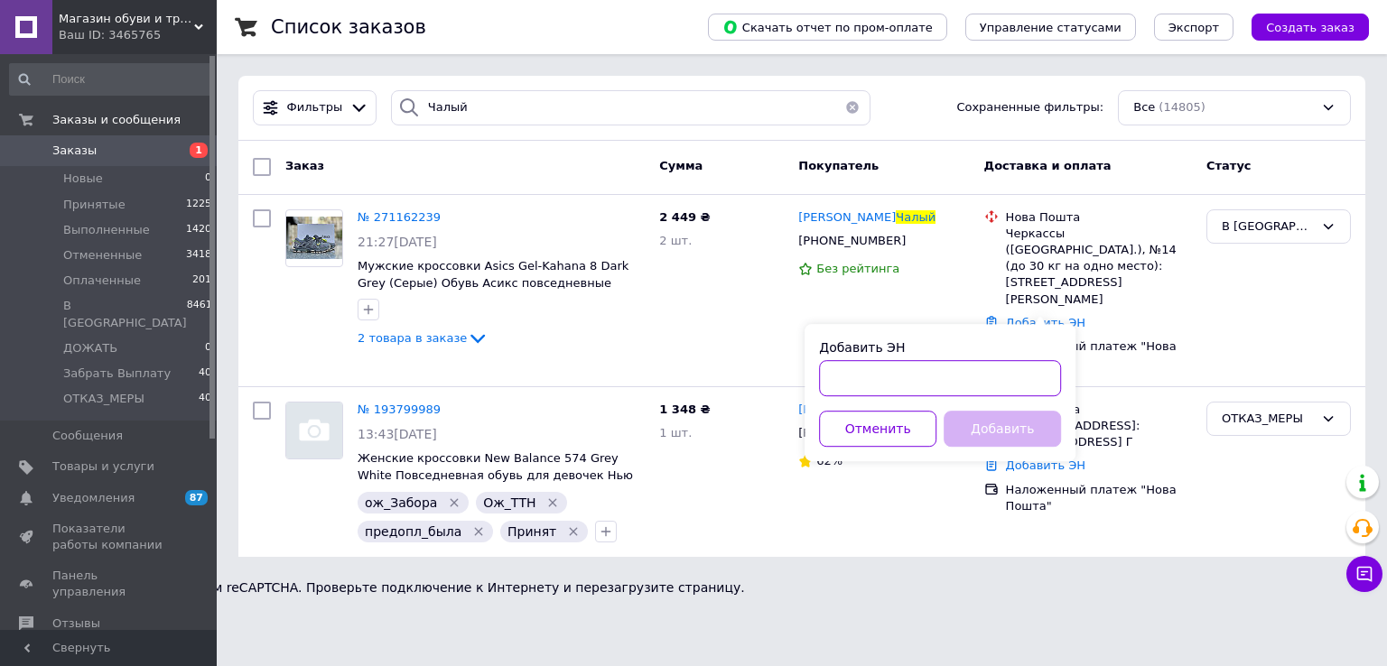
click at [944, 383] on input "Добавить ЭН" at bounding box center [940, 378] width 242 height 36
click at [870, 427] on button "Отменить" at bounding box center [877, 429] width 117 height 36
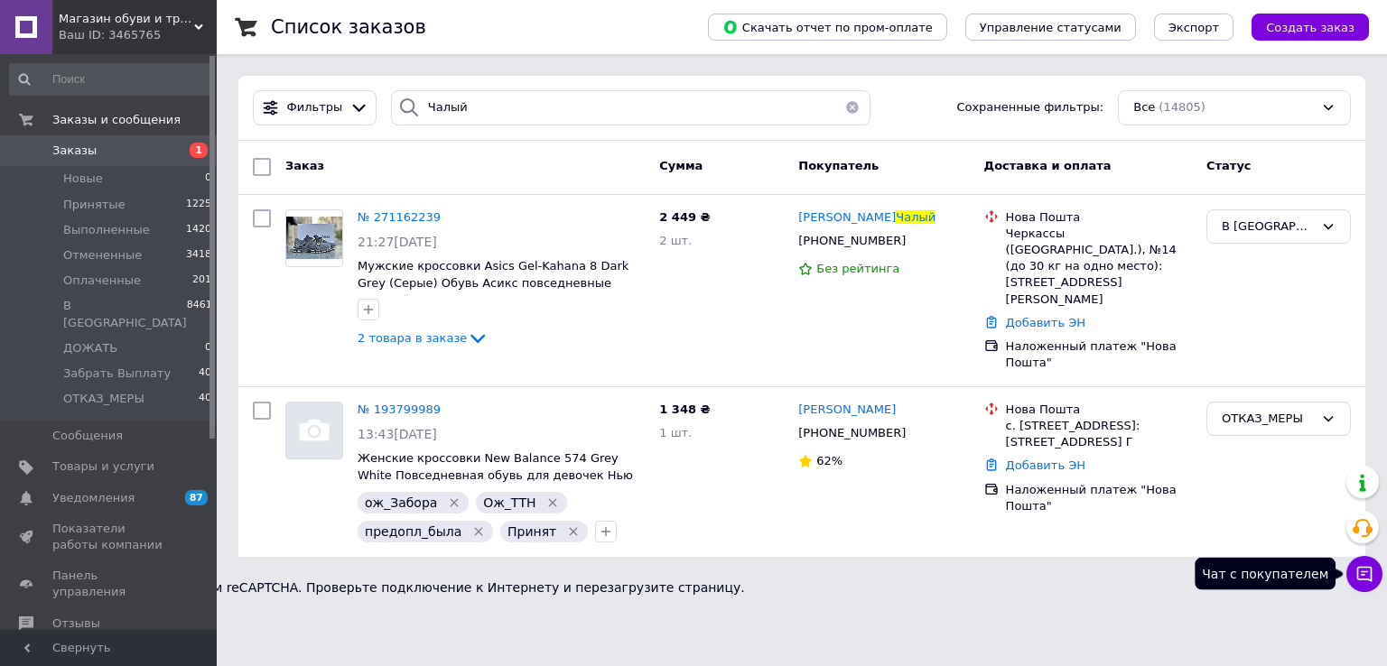
click at [1363, 586] on button "Чат с покупателем" at bounding box center [1364, 574] width 36 height 36
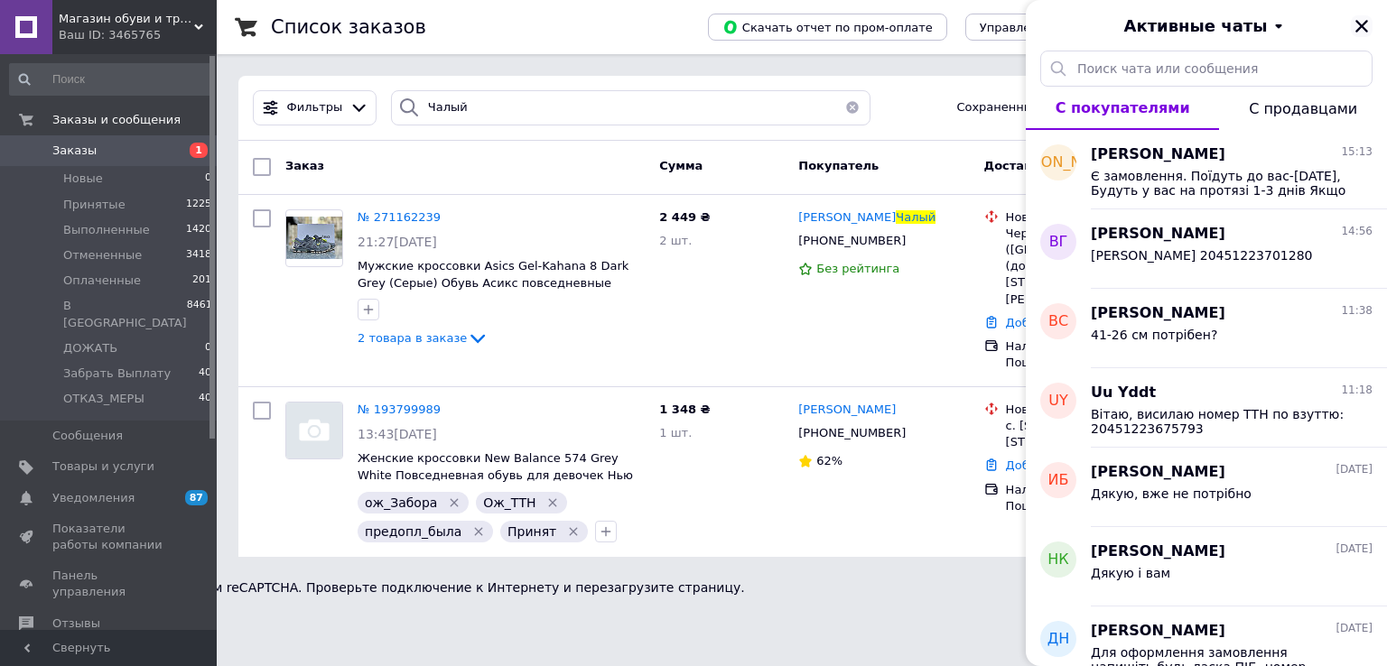
click at [1365, 23] on icon "Закрыть" at bounding box center [1361, 26] width 13 height 13
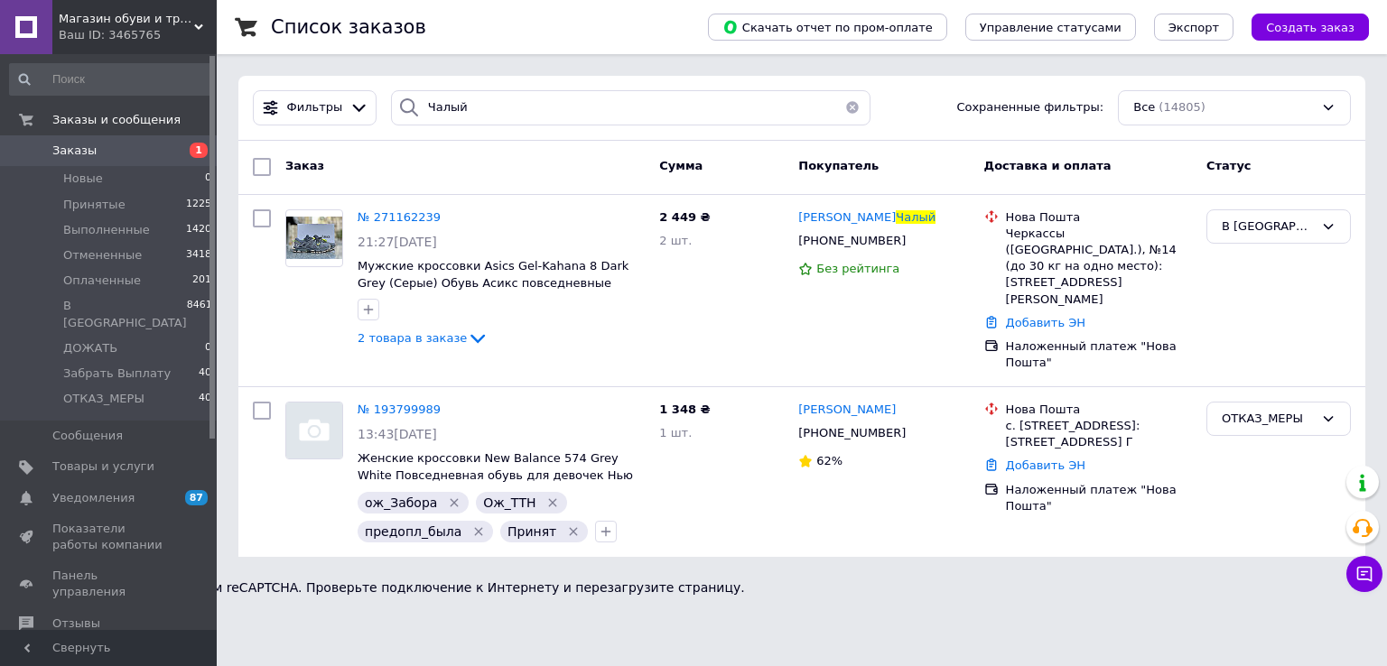
click at [98, 138] on link "Заказы 1" at bounding box center [111, 150] width 222 height 31
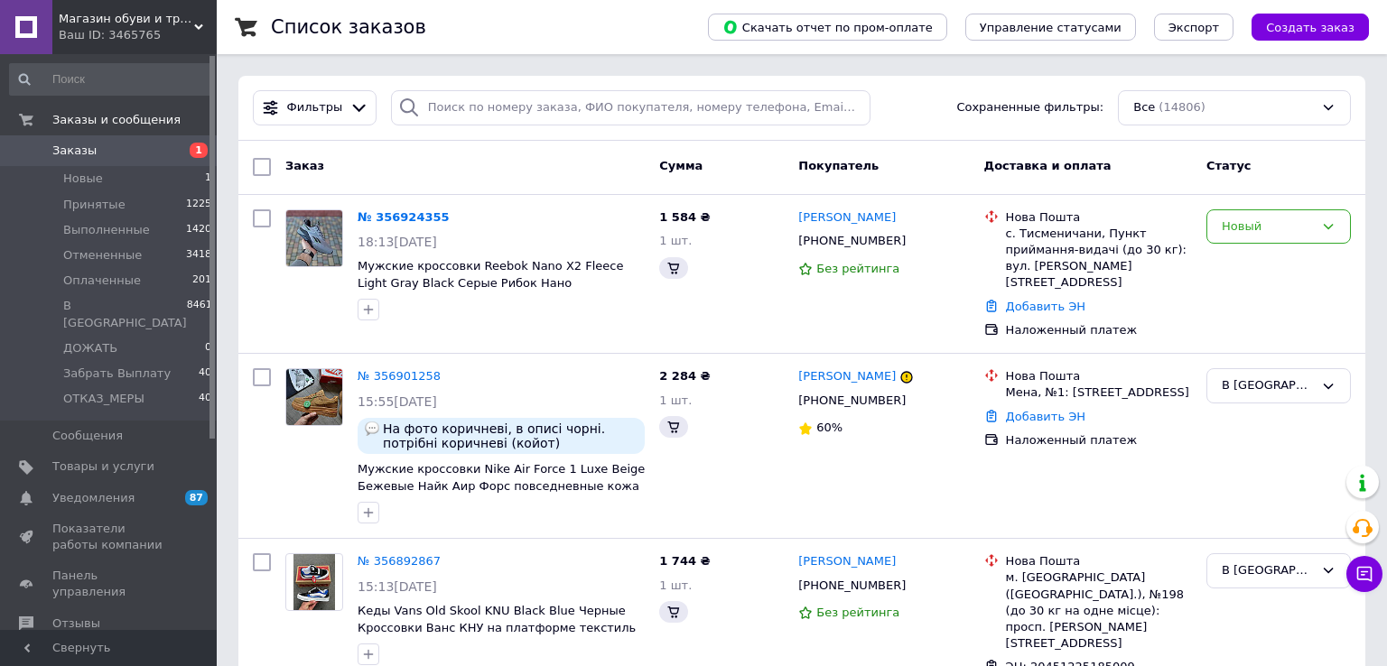
click at [396, 218] on link "№ 356924355" at bounding box center [404, 217] width 92 height 14
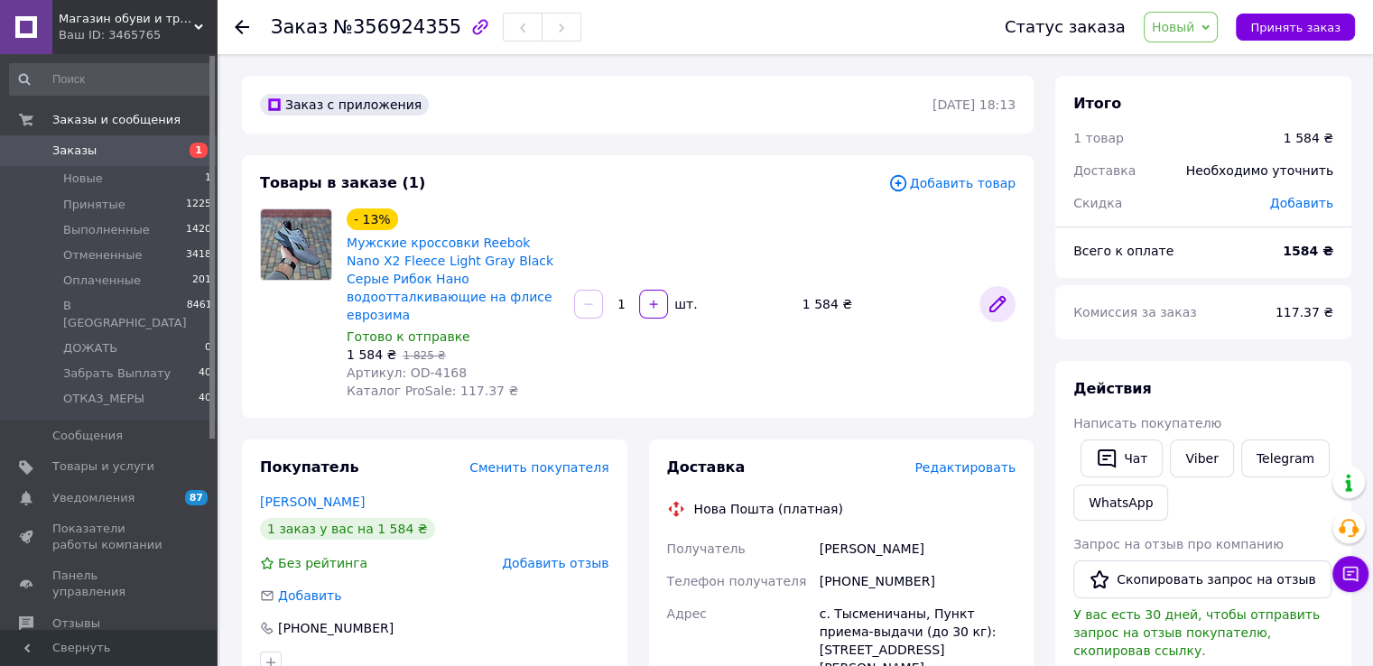
click at [991, 293] on icon at bounding box center [998, 304] width 22 height 22
click at [1004, 286] on link at bounding box center [998, 304] width 36 height 36
click at [166, 149] on span "Заказы" at bounding box center [109, 151] width 115 height 16
